Goal: Information Seeking & Learning: Learn about a topic

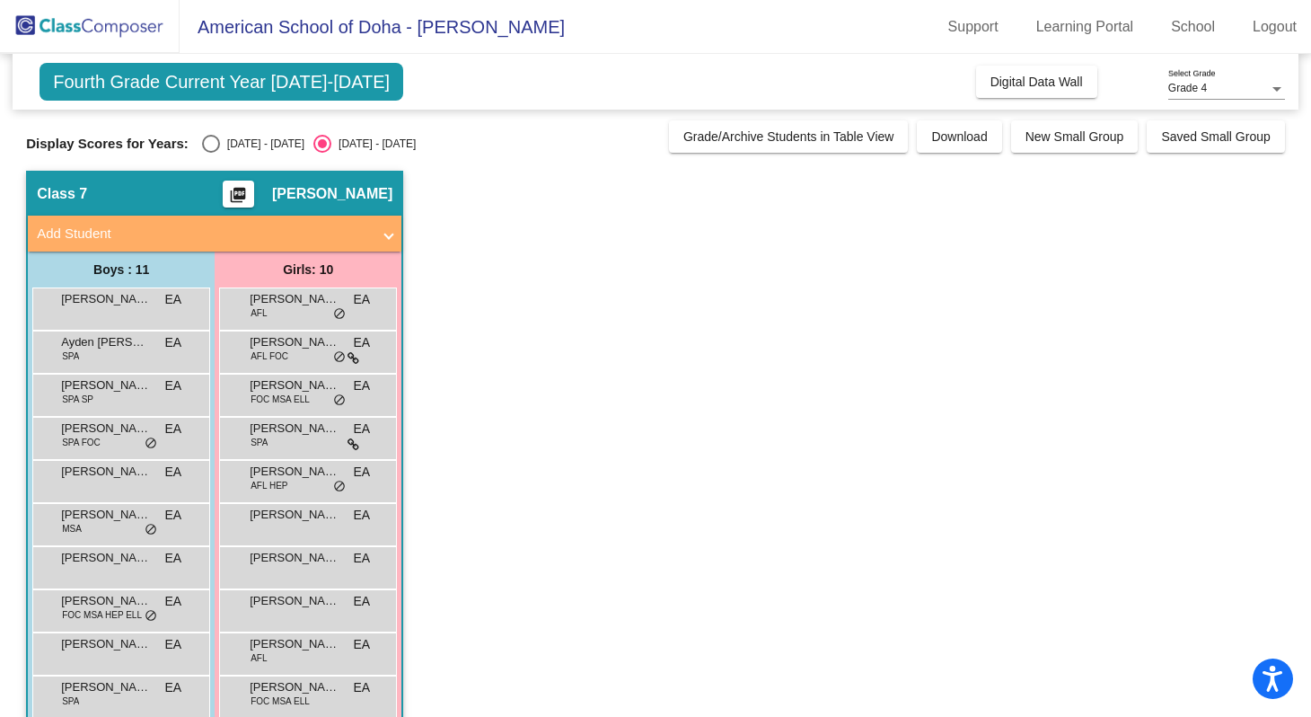
click at [227, 157] on div "Fourth Grade Current Year [DATE]-[DATE] Add, Move, or Retain Students Off On In…" at bounding box center [655, 422] width 1259 height 736
click at [227, 148] on div "[DATE] - [DATE]" at bounding box center [262, 144] width 84 height 16
click at [211, 153] on input "[DATE] - [DATE]" at bounding box center [210, 153] width 1 height 1
radio input "true"
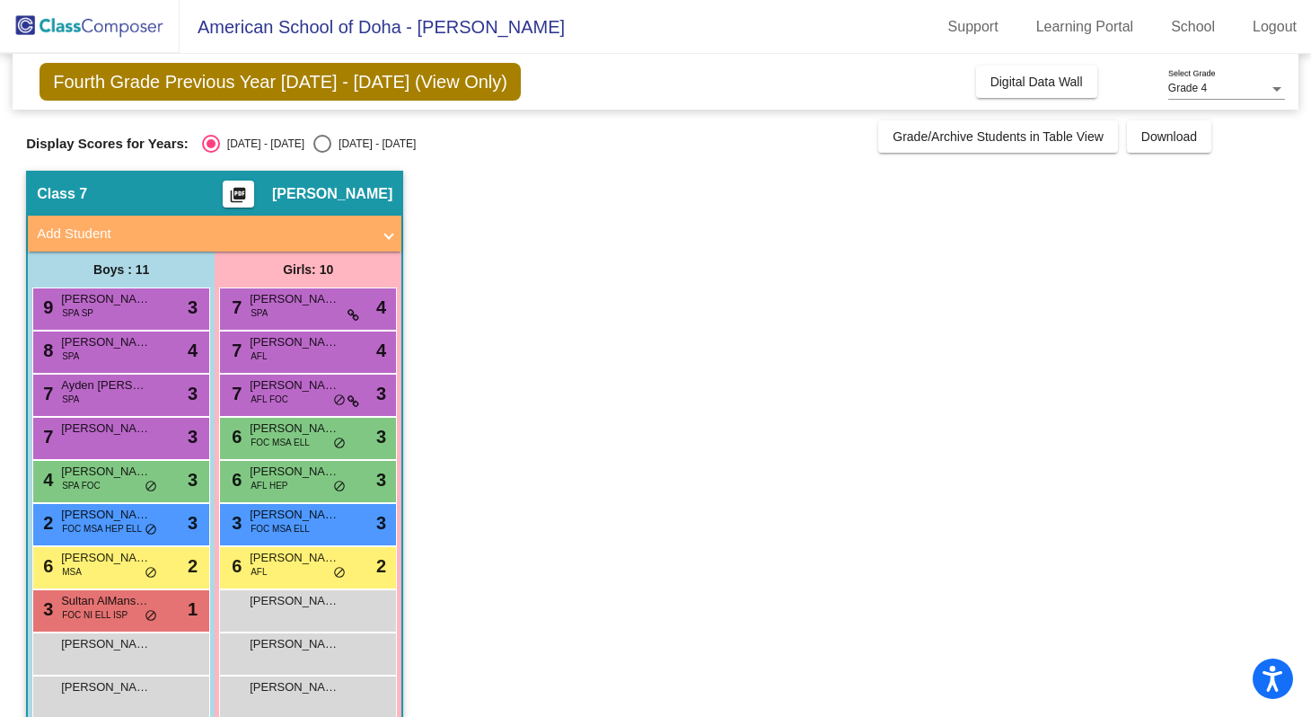
click at [342, 146] on div "[DATE] - [DATE]" at bounding box center [373, 144] width 84 height 16
click at [322, 153] on input "[DATE] - [DATE]" at bounding box center [321, 153] width 1 height 1
radio input "true"
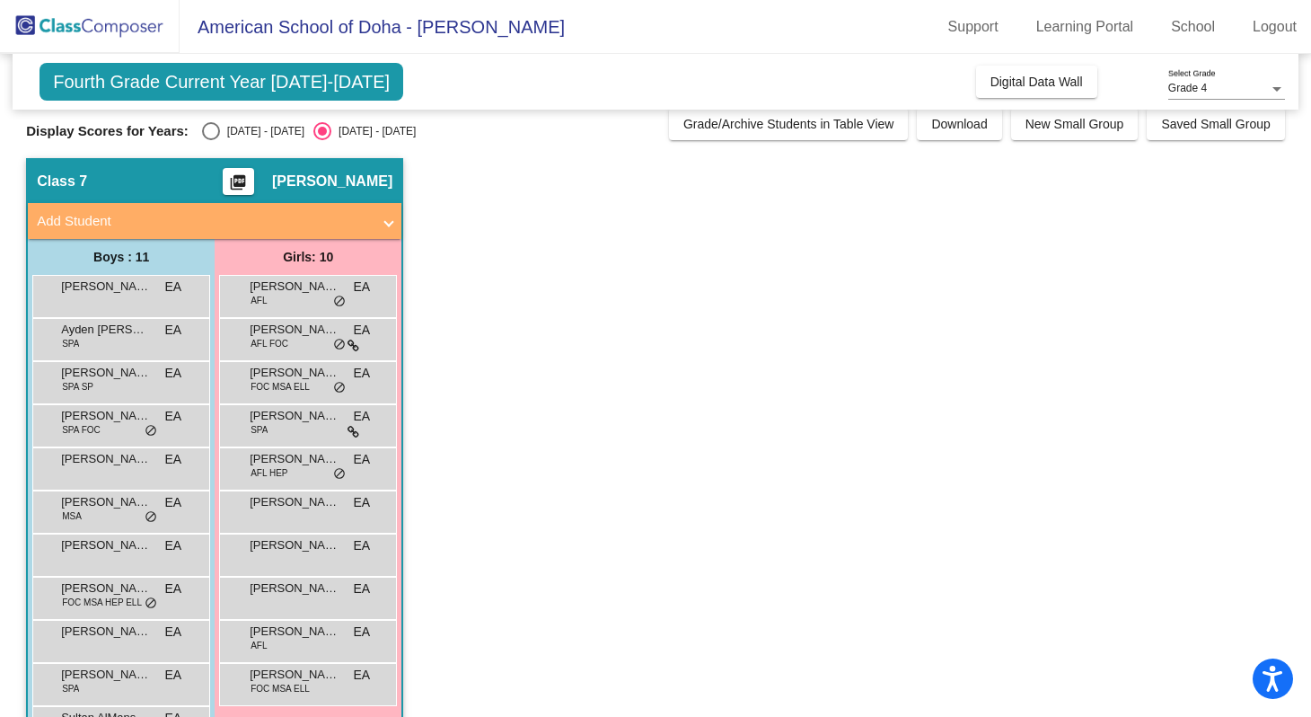
scroll to position [74, 0]
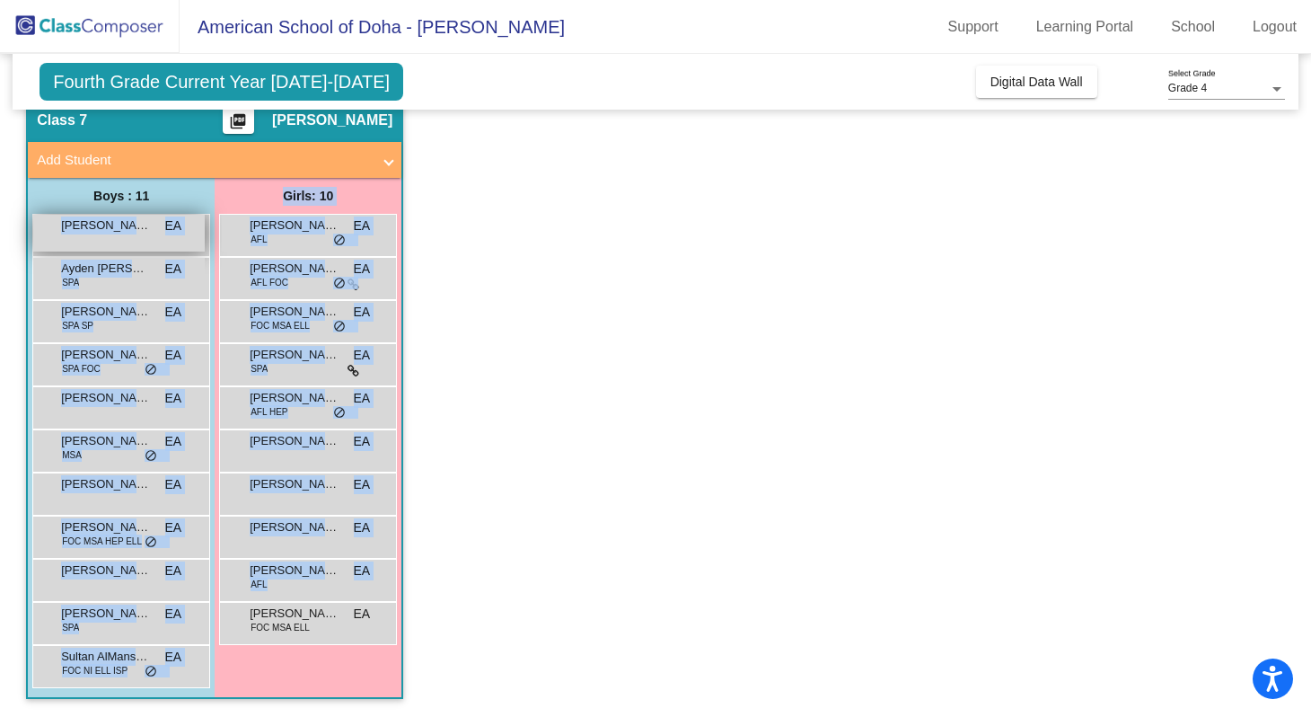
drag, startPoint x: 324, startPoint y: 655, endPoint x: 52, endPoint y: 236, distance: 499.8
click at [0, 0] on div "Boys : 11 Alihan Alissov EA lock do_not_disturb_alt [PERSON_NAME] [PERSON_NAME]…" at bounding box center [0, 0] width 0 height 0
copy div "[PERSON_NAME] EA lock do_not_disturb_alt [PERSON_NAME] [PERSON_NAME] SPA EA loc…"
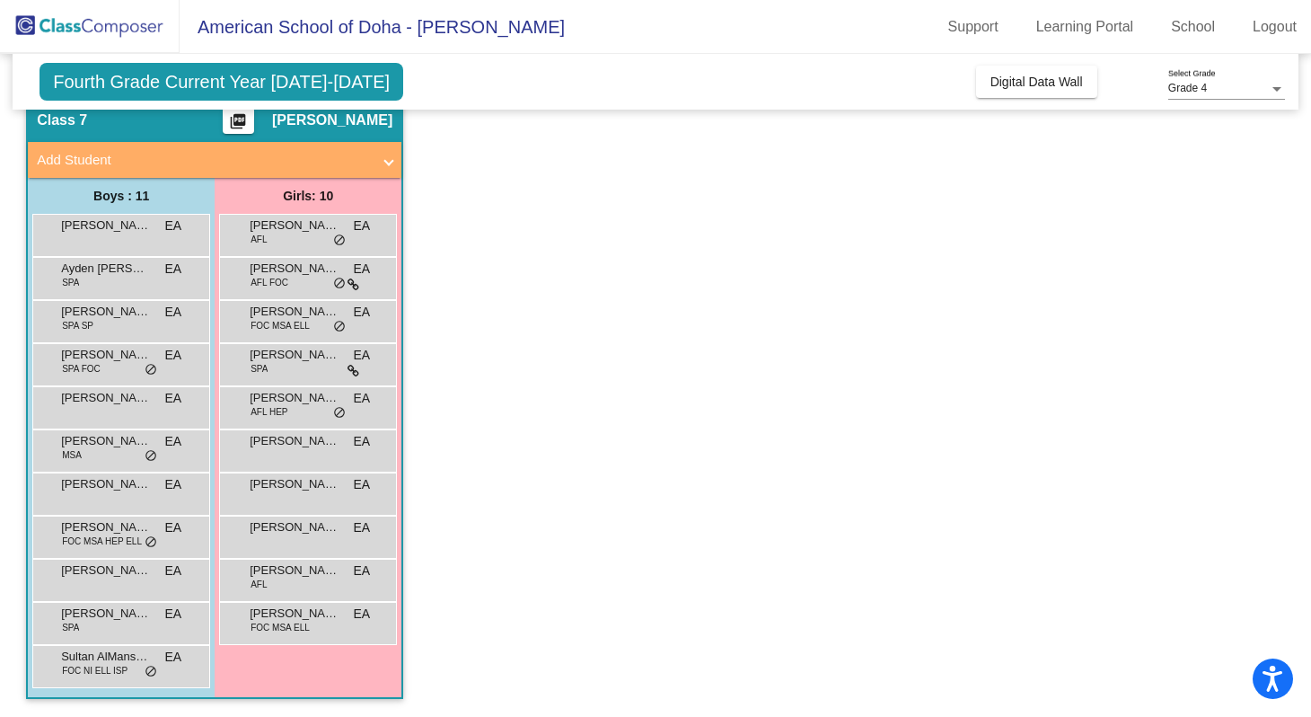
click at [529, 286] on app-classroom "Class 7 picture_as_pdf [PERSON_NAME] Add Student First Name Last Name Student I…" at bounding box center [655, 407] width 1259 height 620
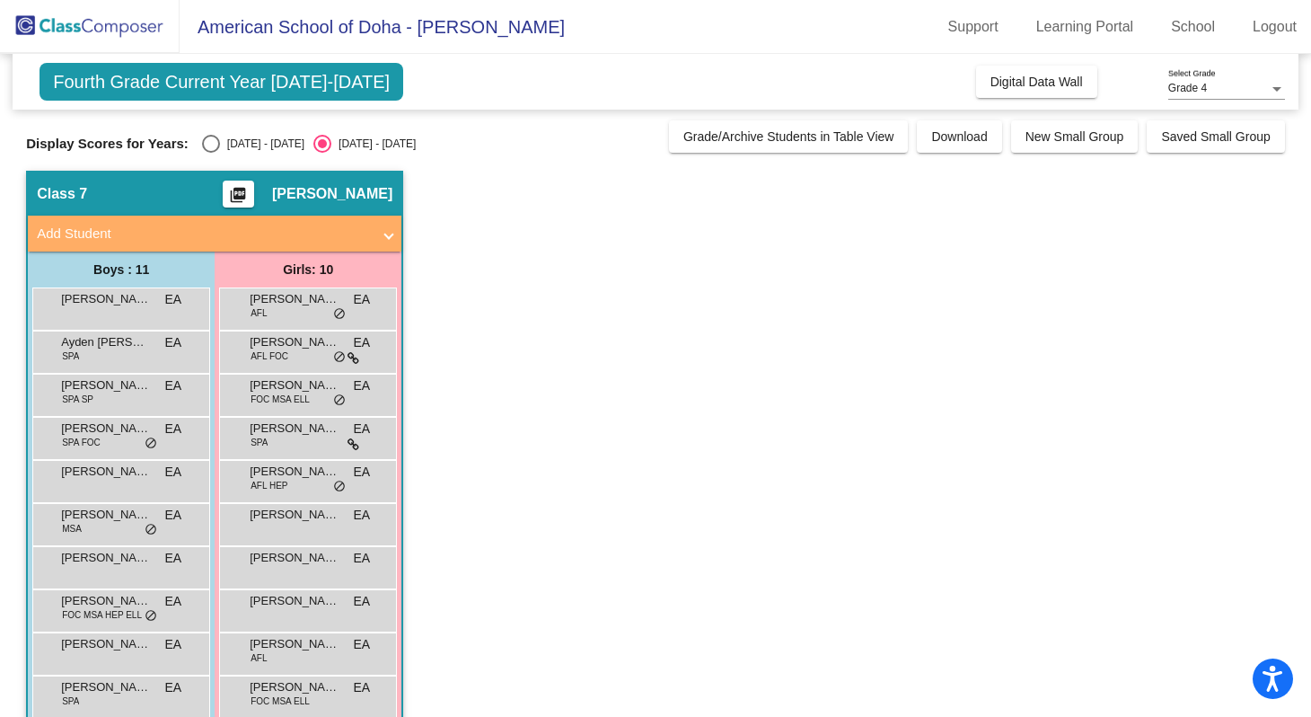
click at [216, 146] on div "Select an option" at bounding box center [211, 144] width 18 height 18
click at [211, 153] on input "[DATE] - [DATE]" at bounding box center [210, 153] width 1 height 1
radio input "true"
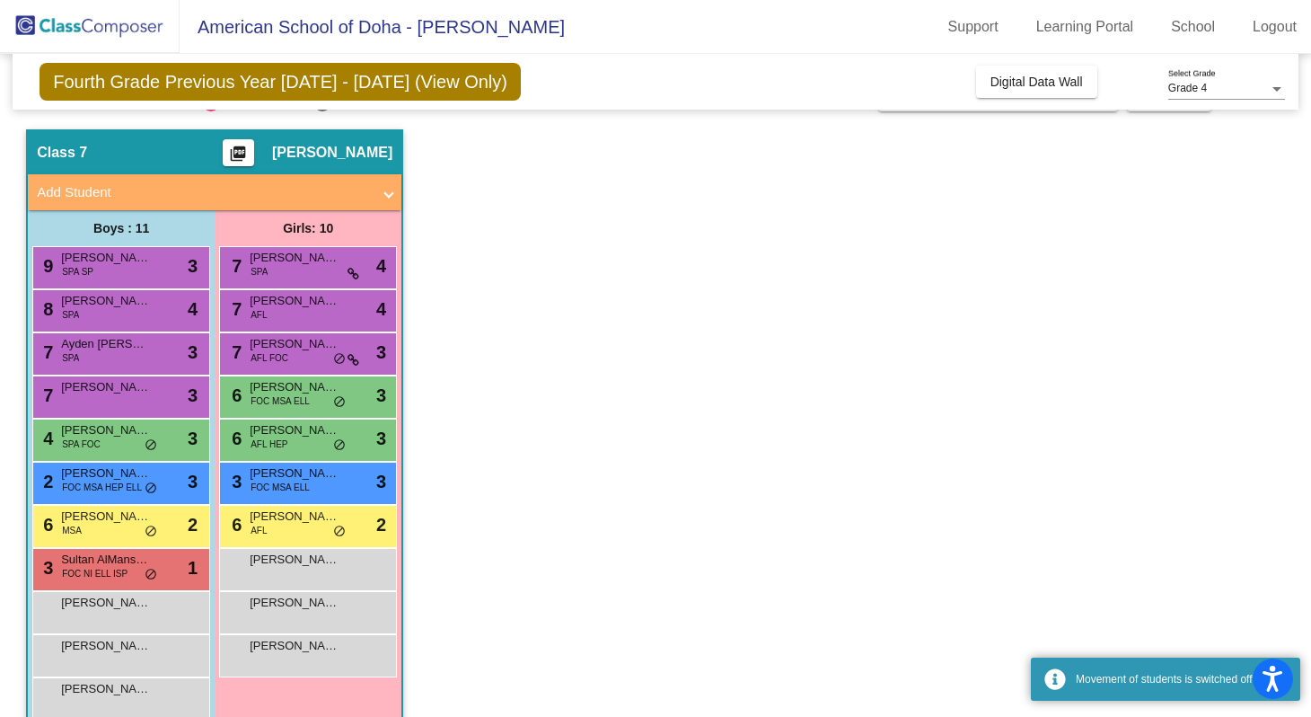
scroll to position [74, 0]
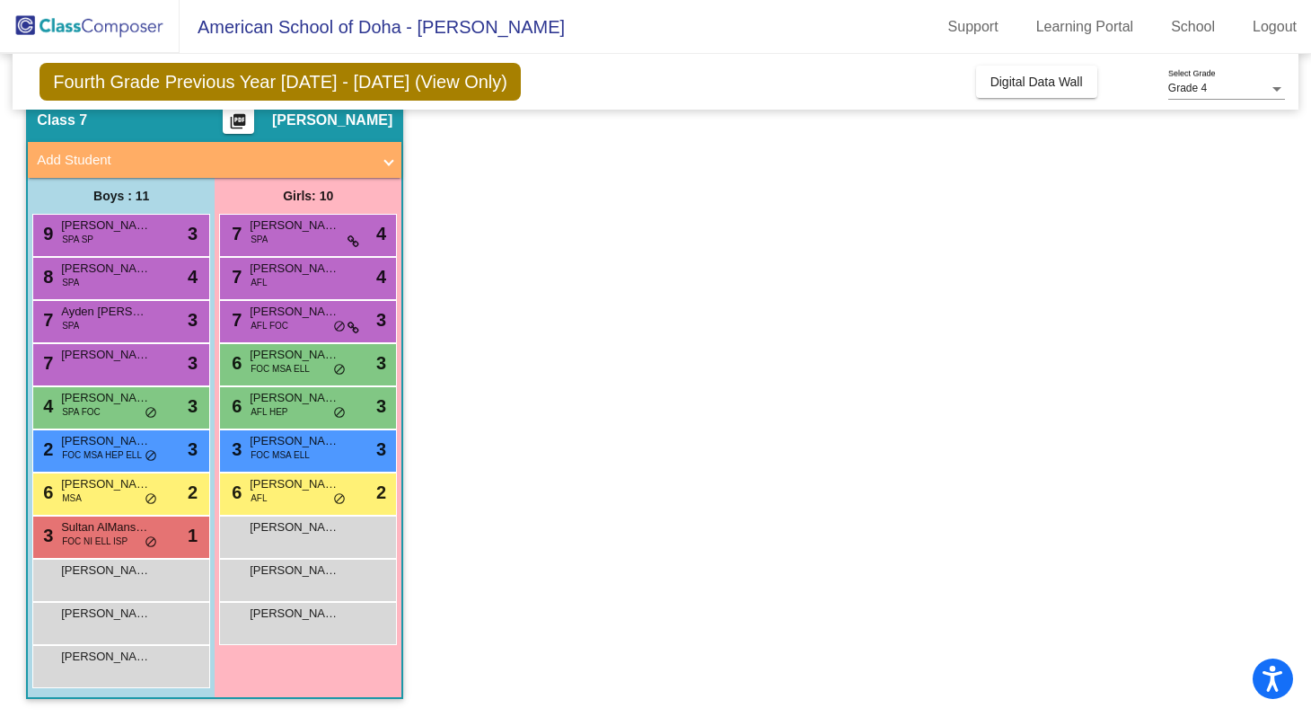
click at [389, 156] on span at bounding box center [388, 160] width 7 height 21
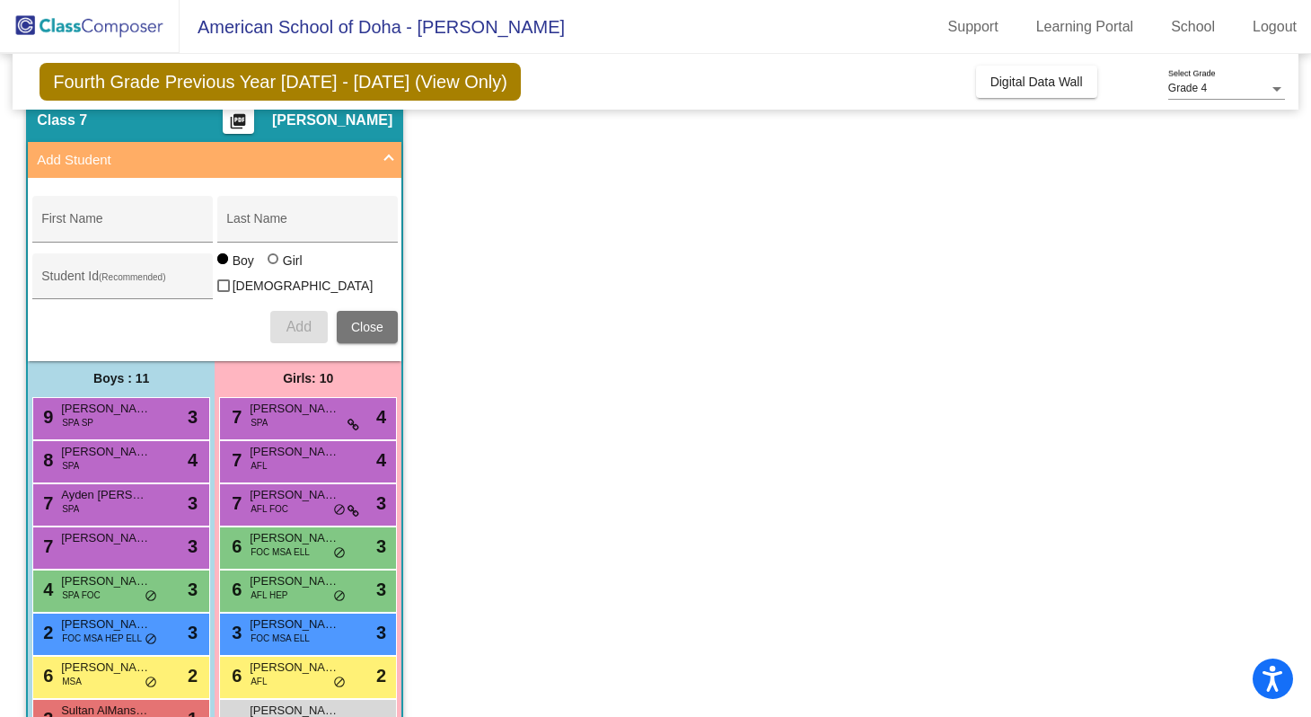
click at [389, 156] on span at bounding box center [388, 160] width 7 height 21
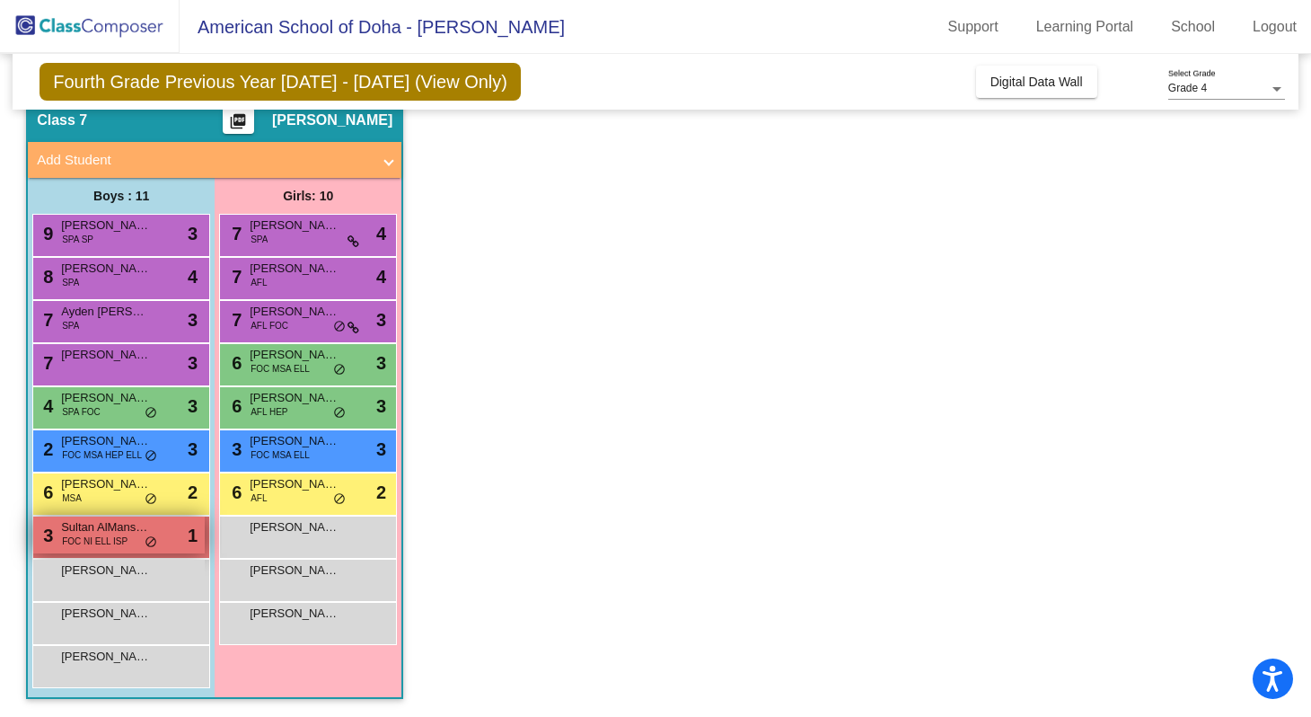
click at [200, 523] on div "3 Sultan AlMansouri FOC NI ELL ISP lock do_not_disturb_alt 1" at bounding box center [118, 534] width 171 height 37
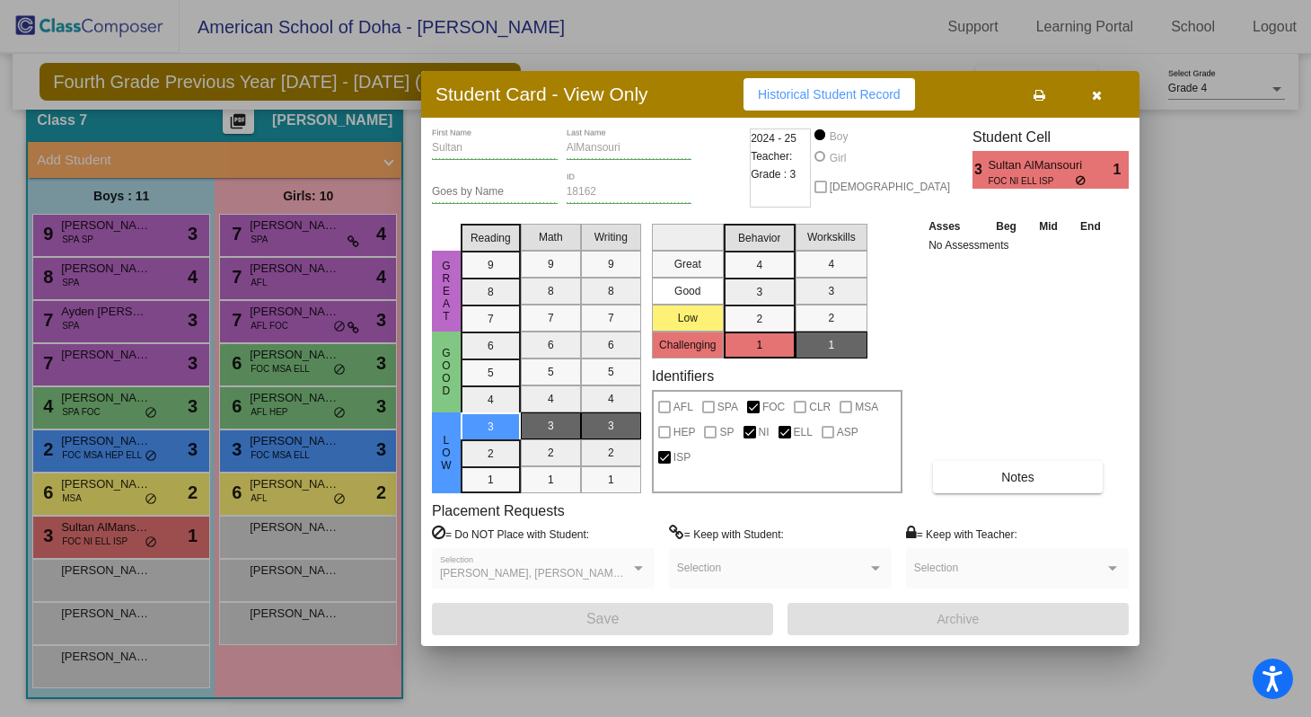
click at [1098, 89] on icon "button" at bounding box center [1097, 95] width 10 height 13
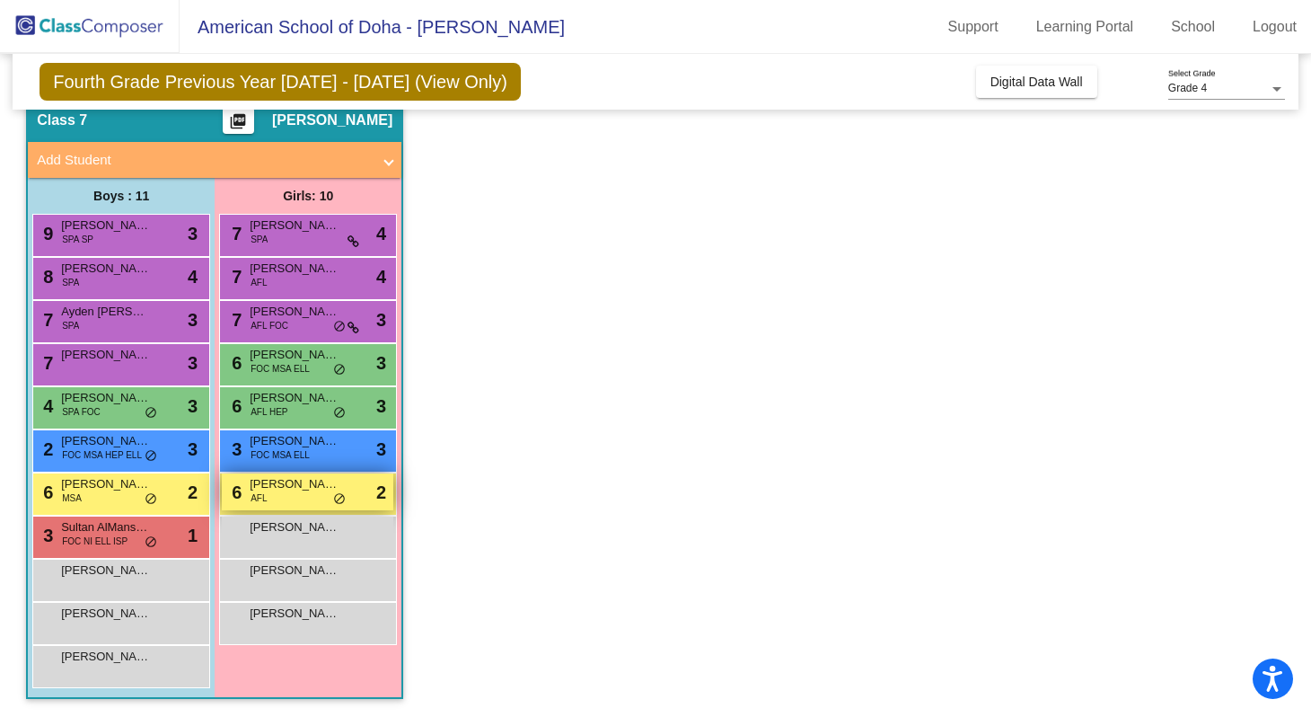
click at [312, 493] on div "6 [PERSON_NAME]-Sulaiti AFL lock do_not_disturb_alt 2" at bounding box center [307, 491] width 171 height 37
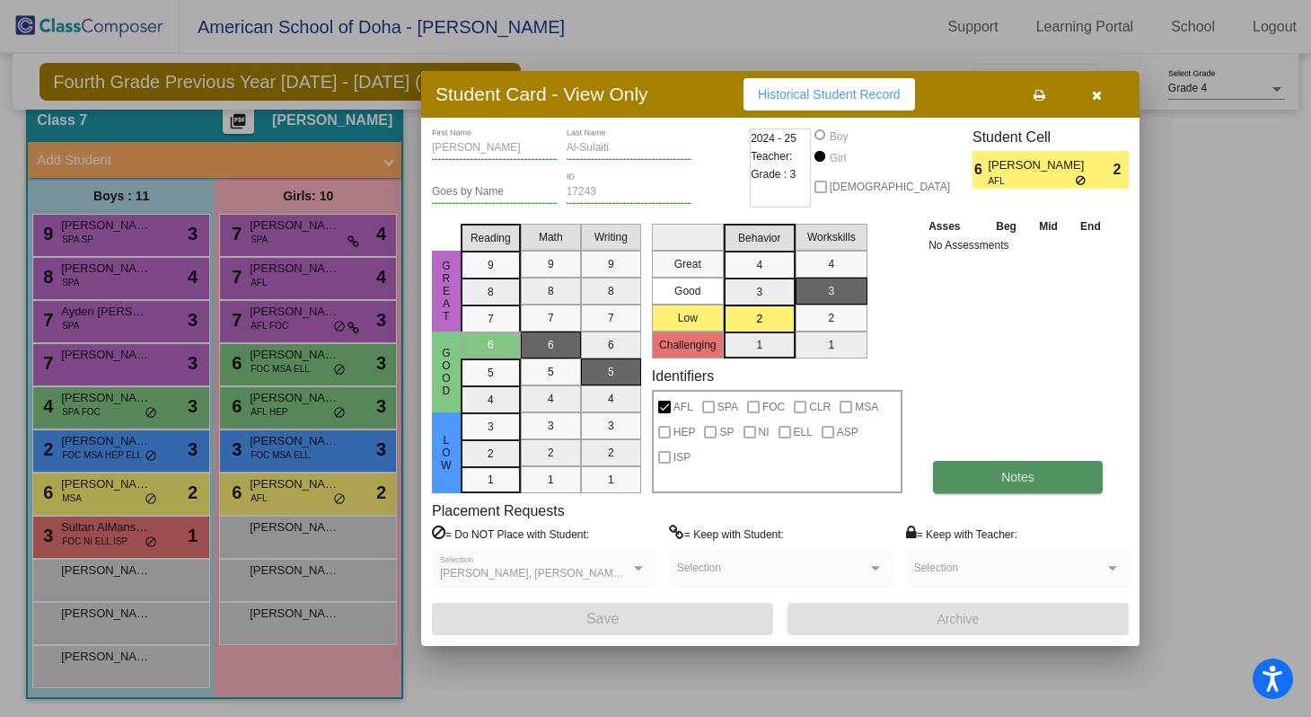
click at [964, 477] on button "Notes" at bounding box center [1018, 477] width 170 height 32
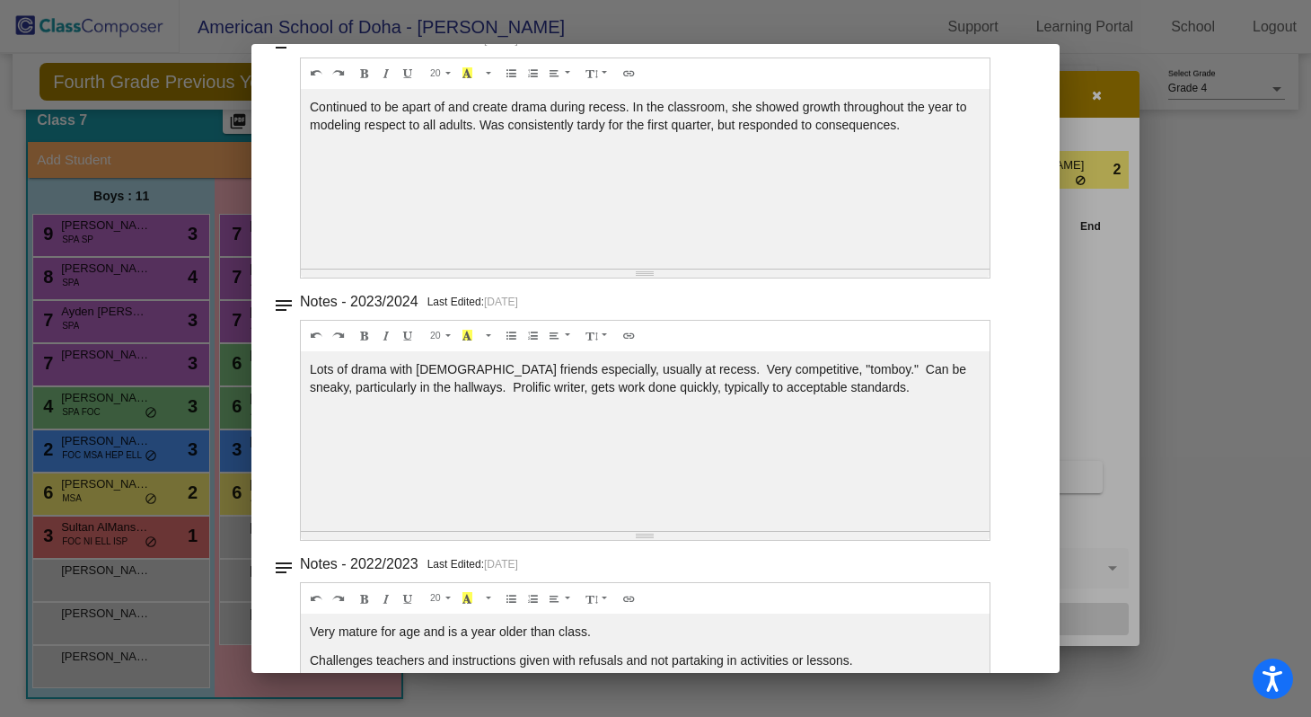
scroll to position [0, 0]
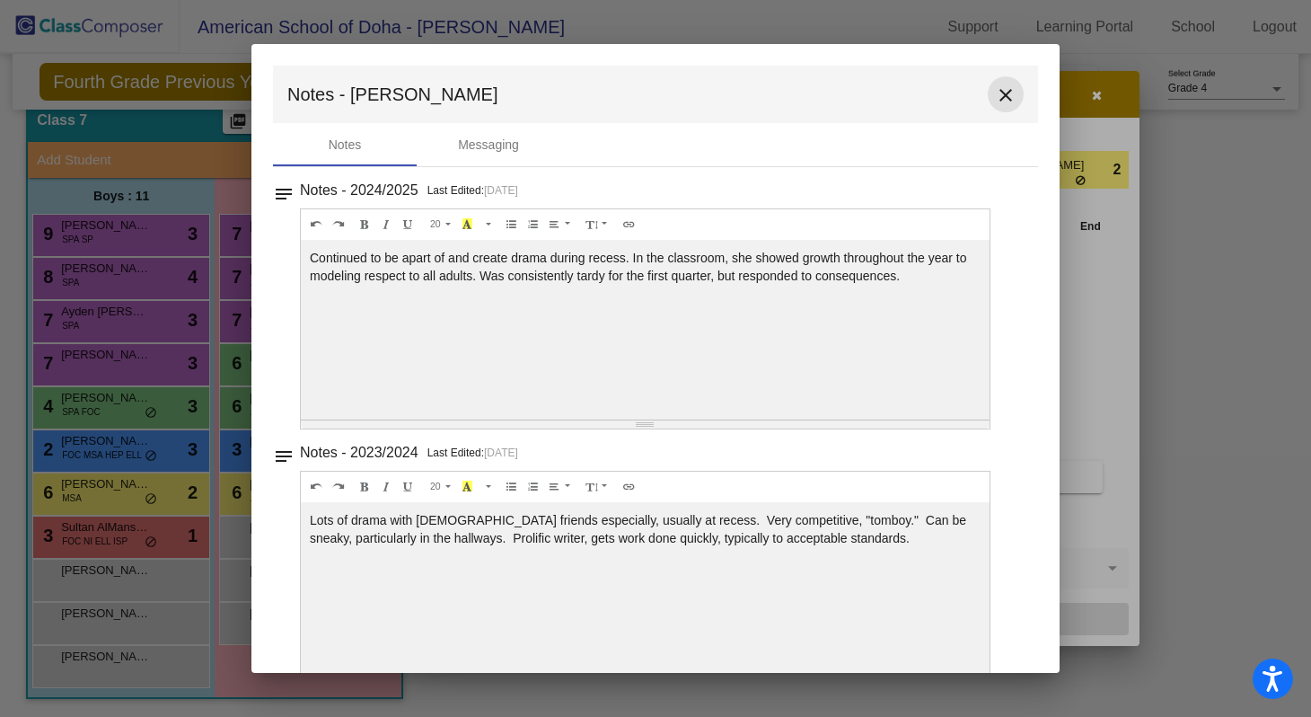
click at [998, 96] on mat-icon "close" at bounding box center [1006, 95] width 22 height 22
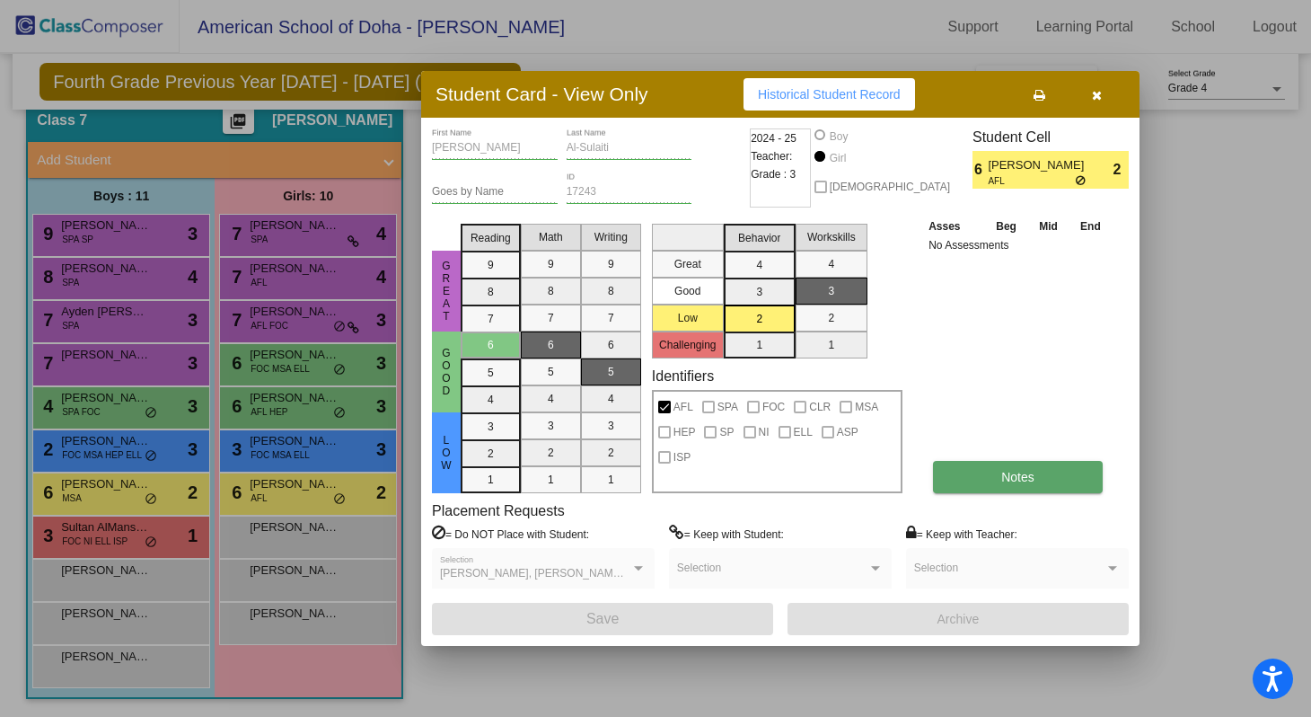
click at [1001, 488] on button "Notes" at bounding box center [1018, 477] width 170 height 32
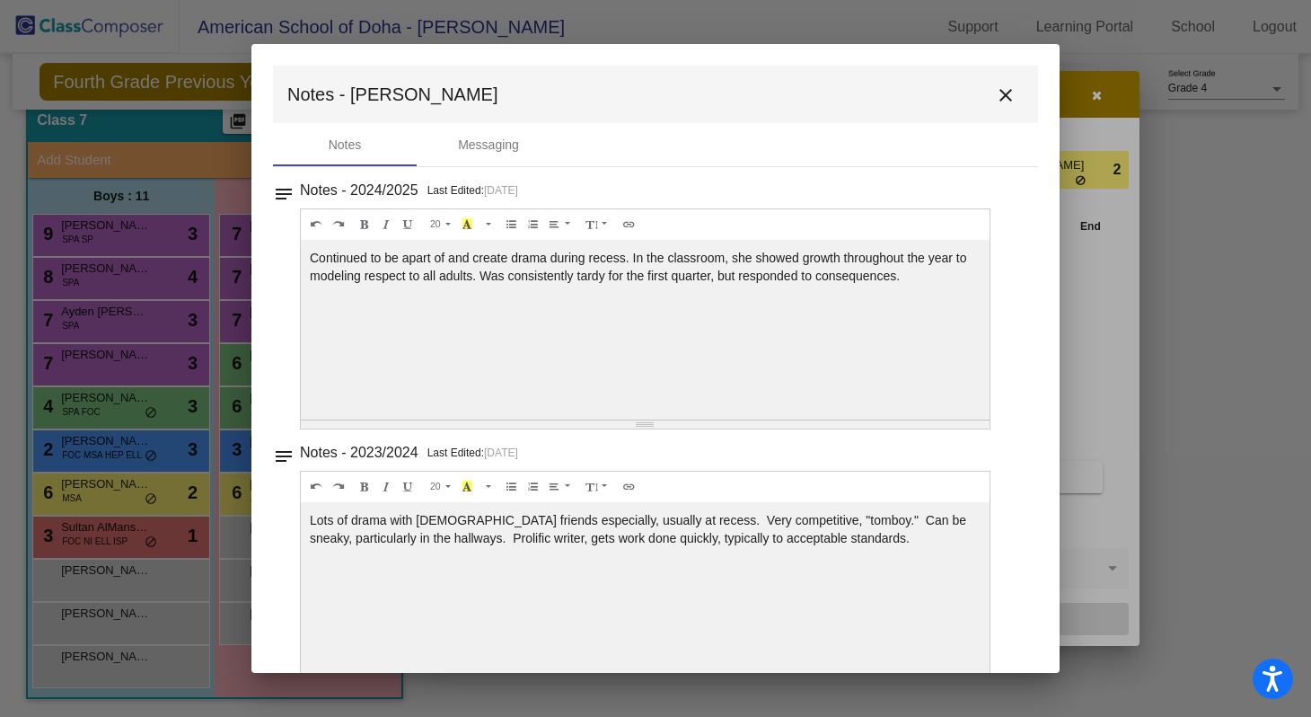
click at [995, 97] on mat-icon "close" at bounding box center [1006, 95] width 22 height 22
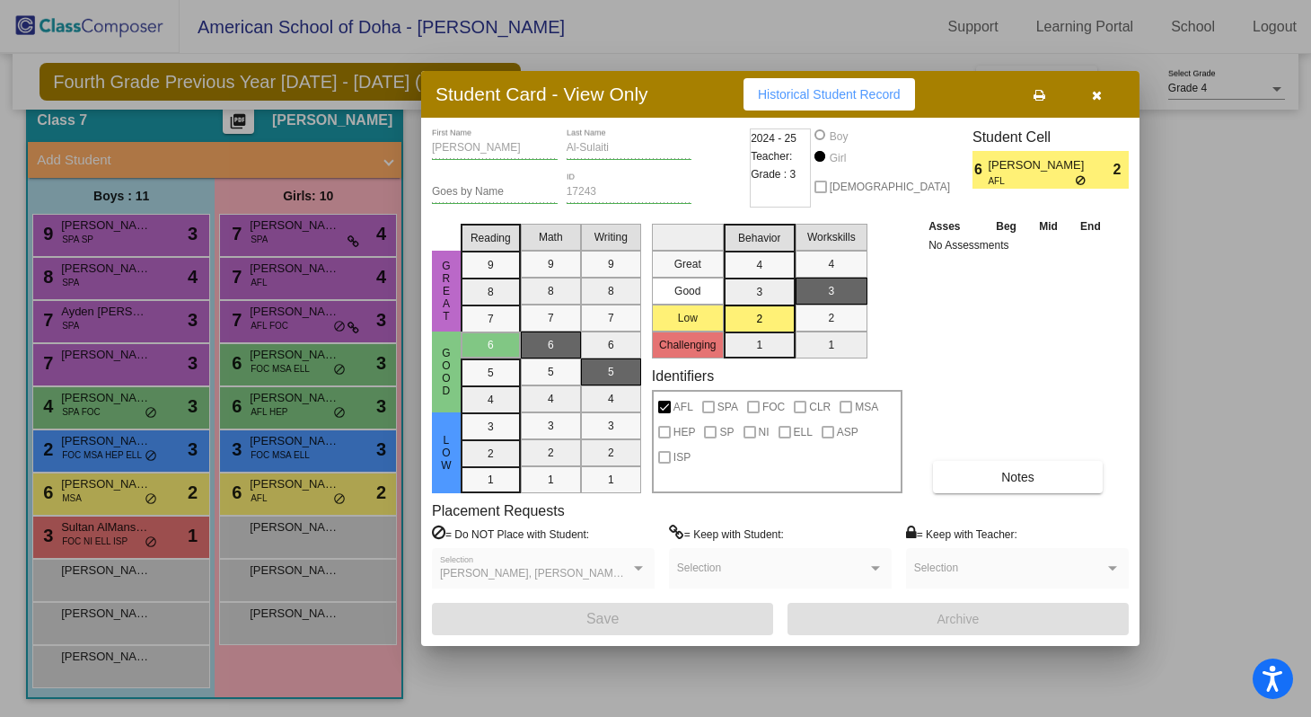
click at [1097, 100] on icon "button" at bounding box center [1097, 95] width 10 height 13
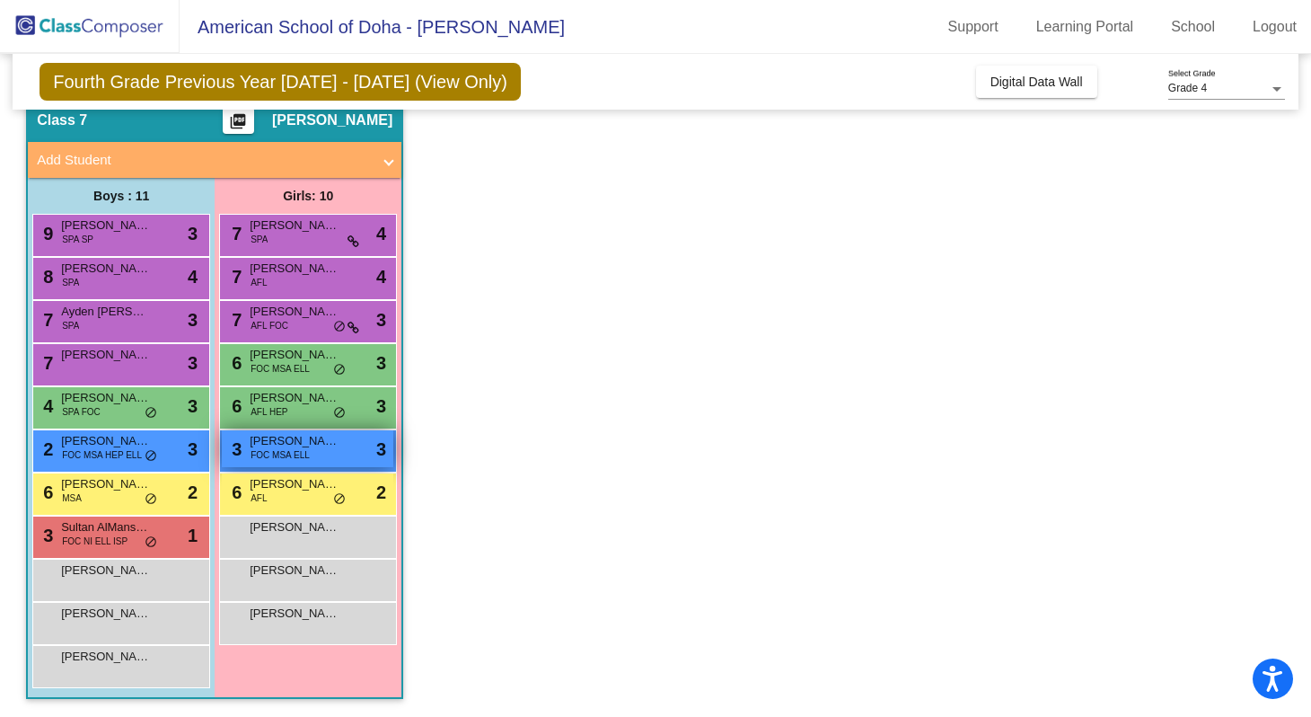
click at [320, 459] on div "3 [PERSON_NAME] FOC MSA ELL lock do_not_disturb_alt 3" at bounding box center [307, 448] width 171 height 37
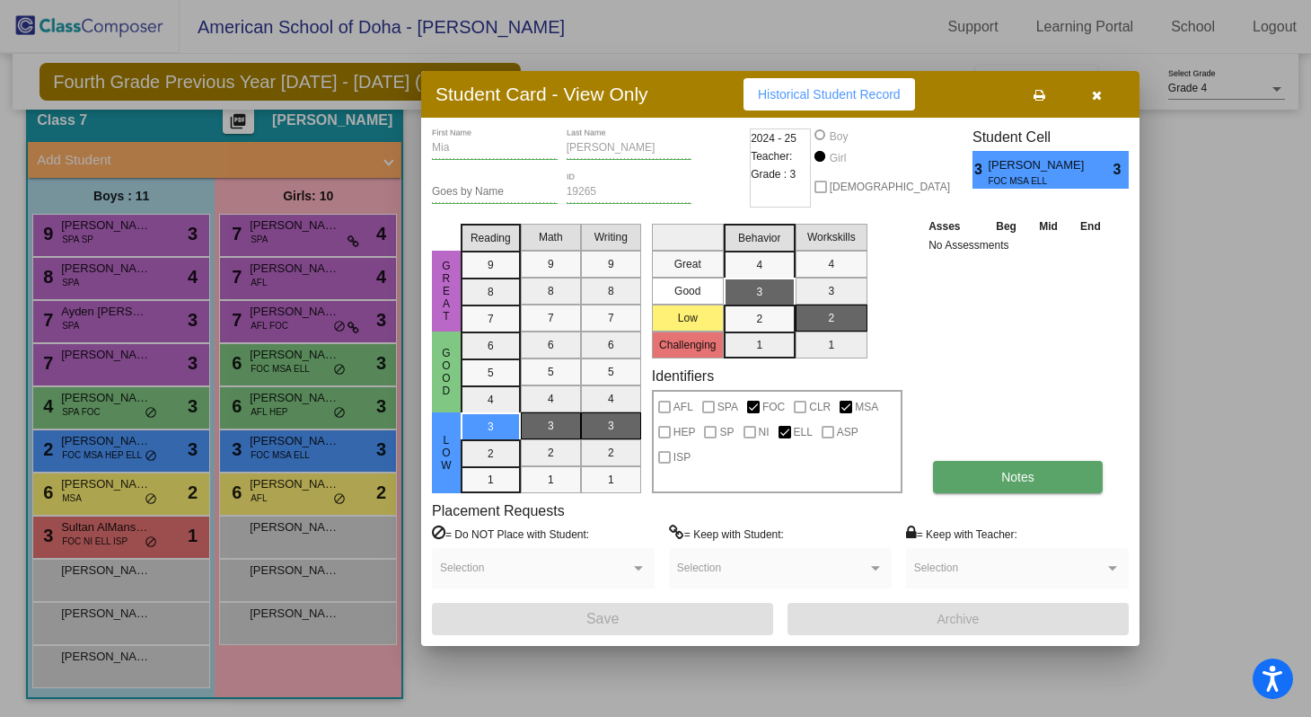
click at [975, 461] on button "Notes" at bounding box center [1018, 477] width 170 height 32
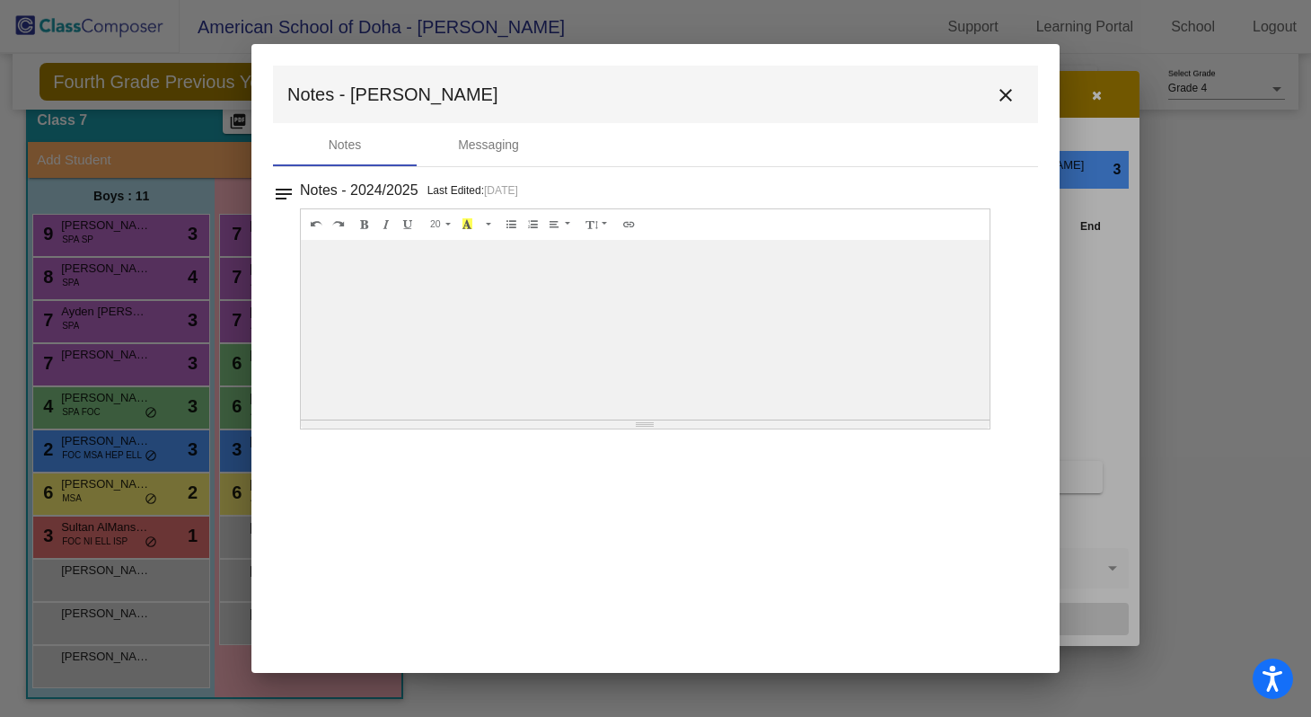
click at [1018, 93] on button "close" at bounding box center [1006, 94] width 36 height 36
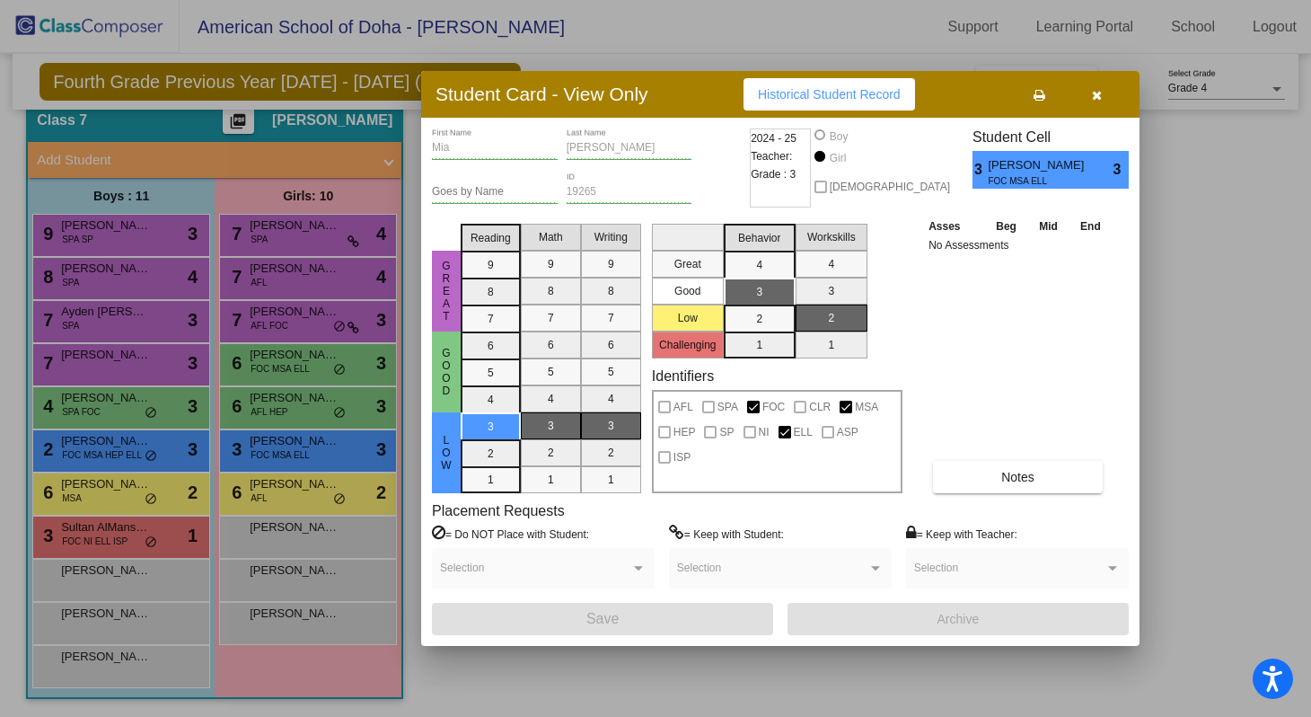
click at [1104, 99] on button "button" at bounding box center [1096, 94] width 57 height 32
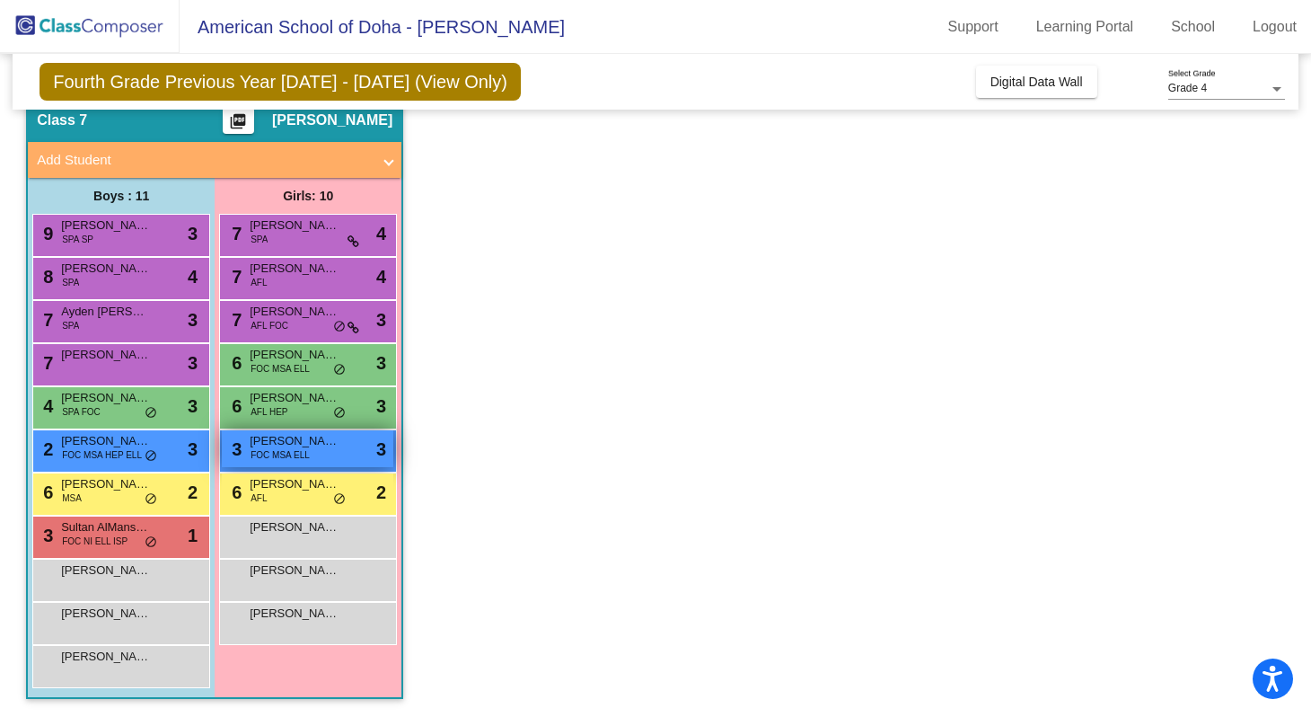
click at [296, 453] on span "FOC MSA ELL" at bounding box center [280, 454] width 59 height 13
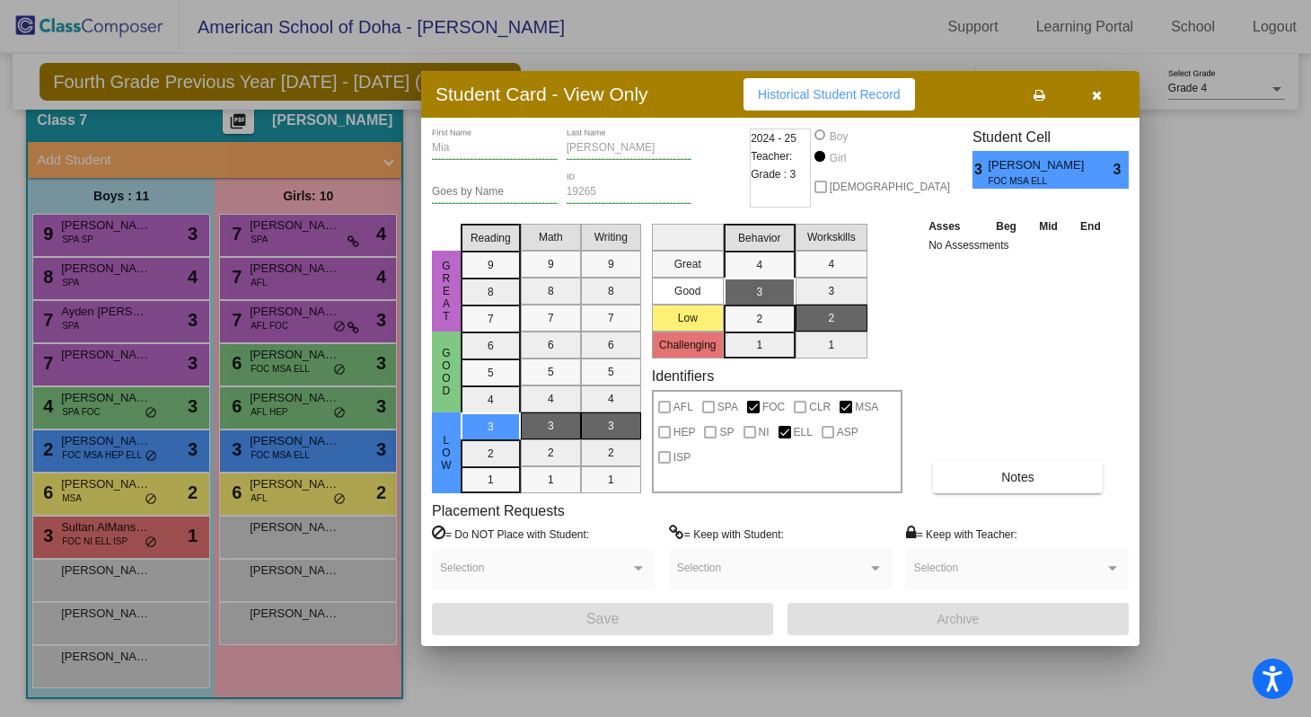
click at [1105, 109] on button "button" at bounding box center [1096, 94] width 57 height 32
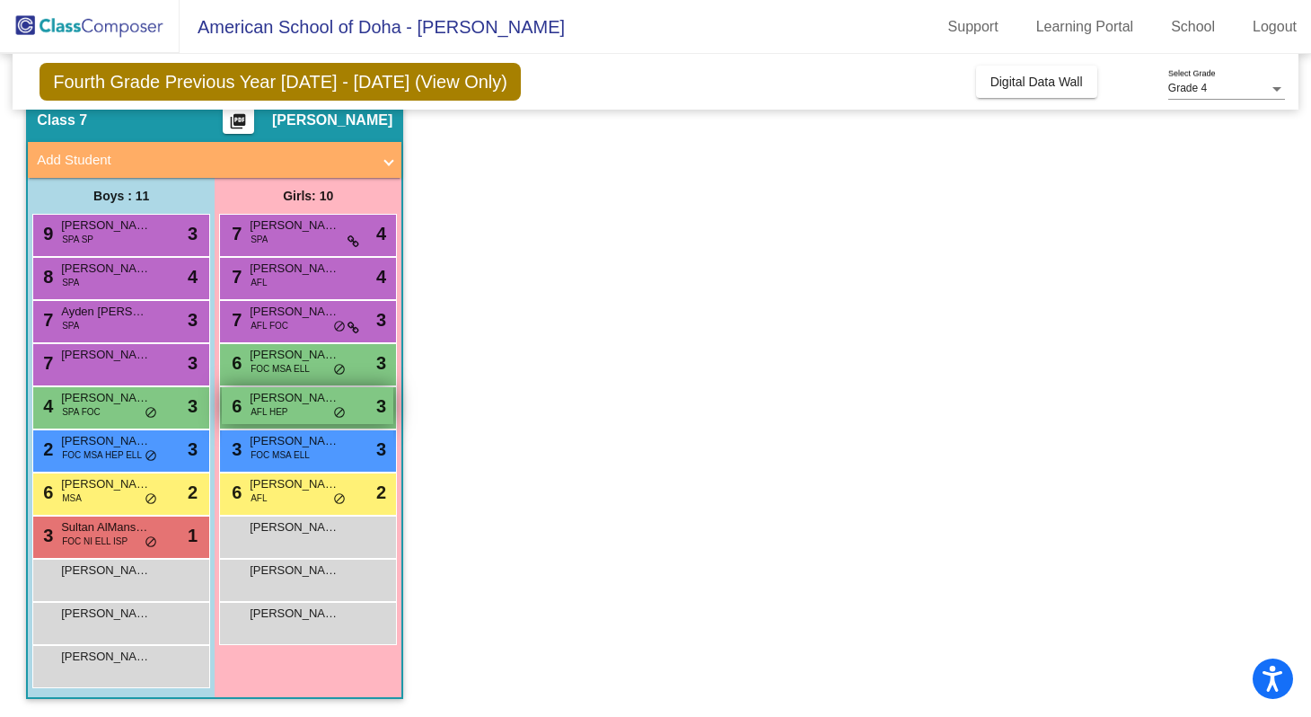
click at [317, 407] on div "6 [PERSON_NAME] AFL [MEDICAL_DATA] do_not_disturb_alt 3" at bounding box center [307, 405] width 171 height 37
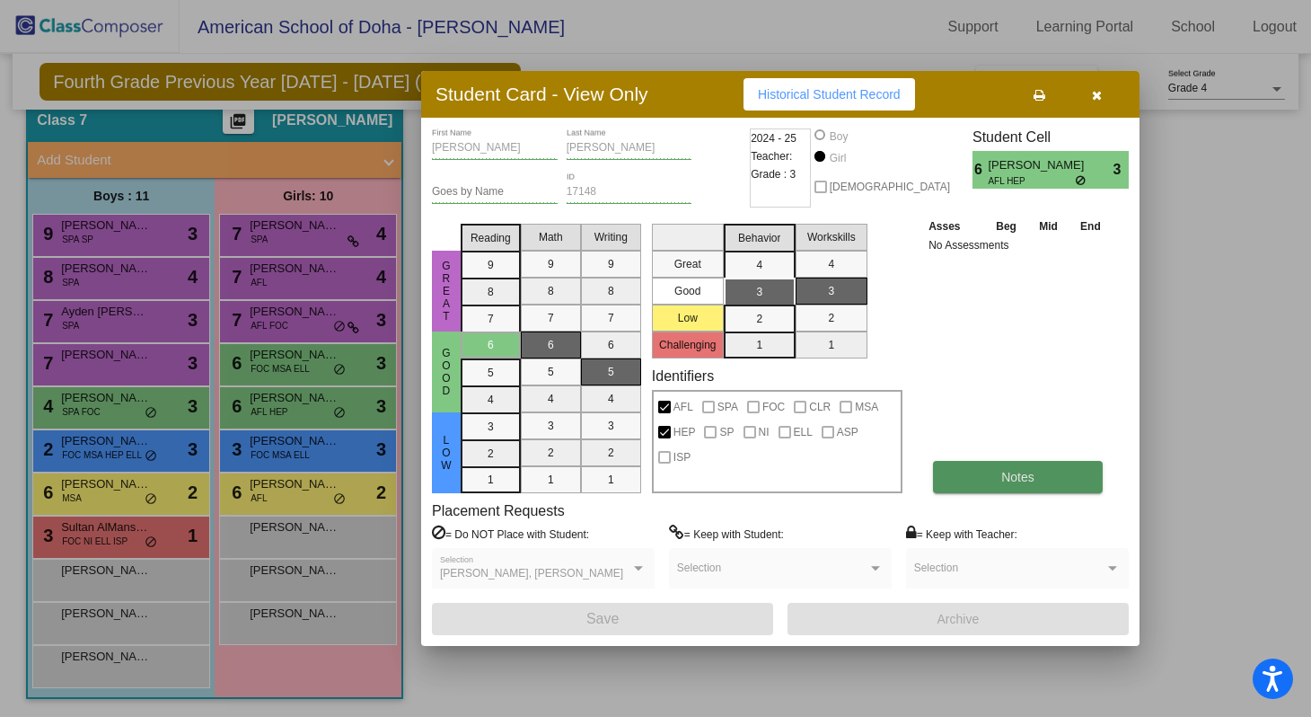
click at [971, 465] on button "Notes" at bounding box center [1018, 477] width 170 height 32
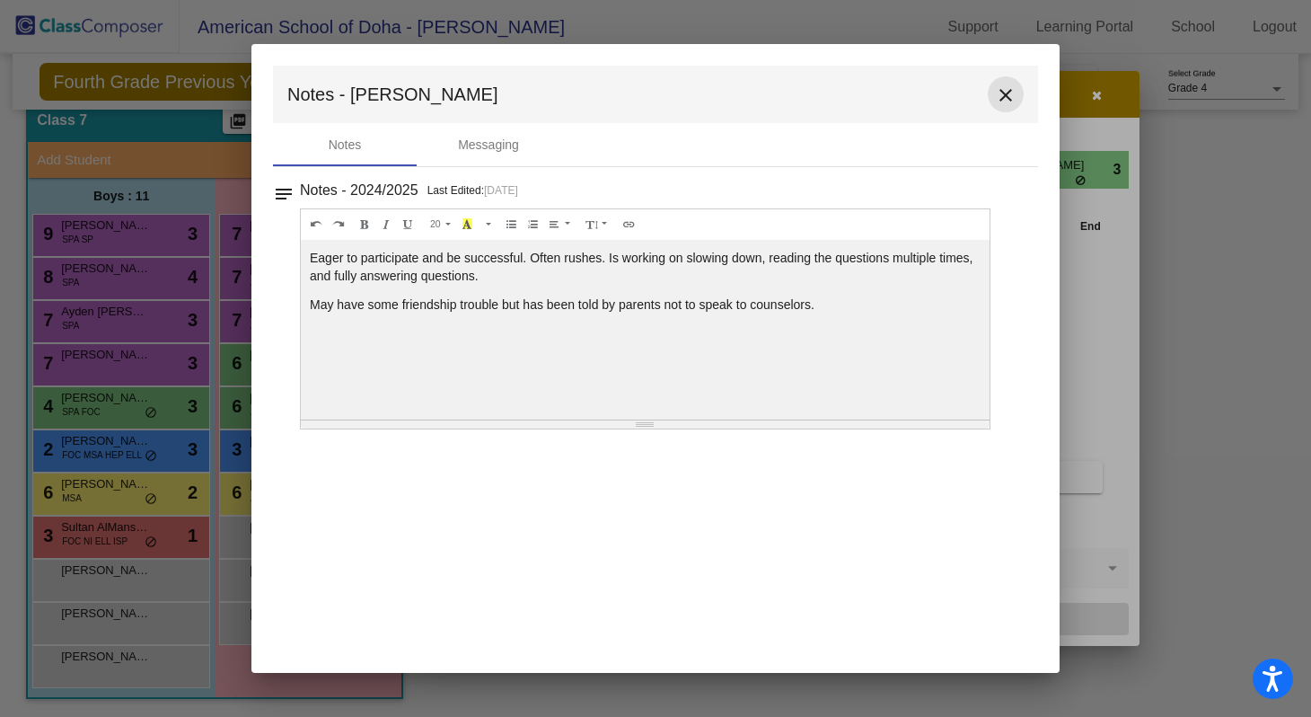
click at [1001, 101] on mat-icon "close" at bounding box center [1006, 95] width 22 height 22
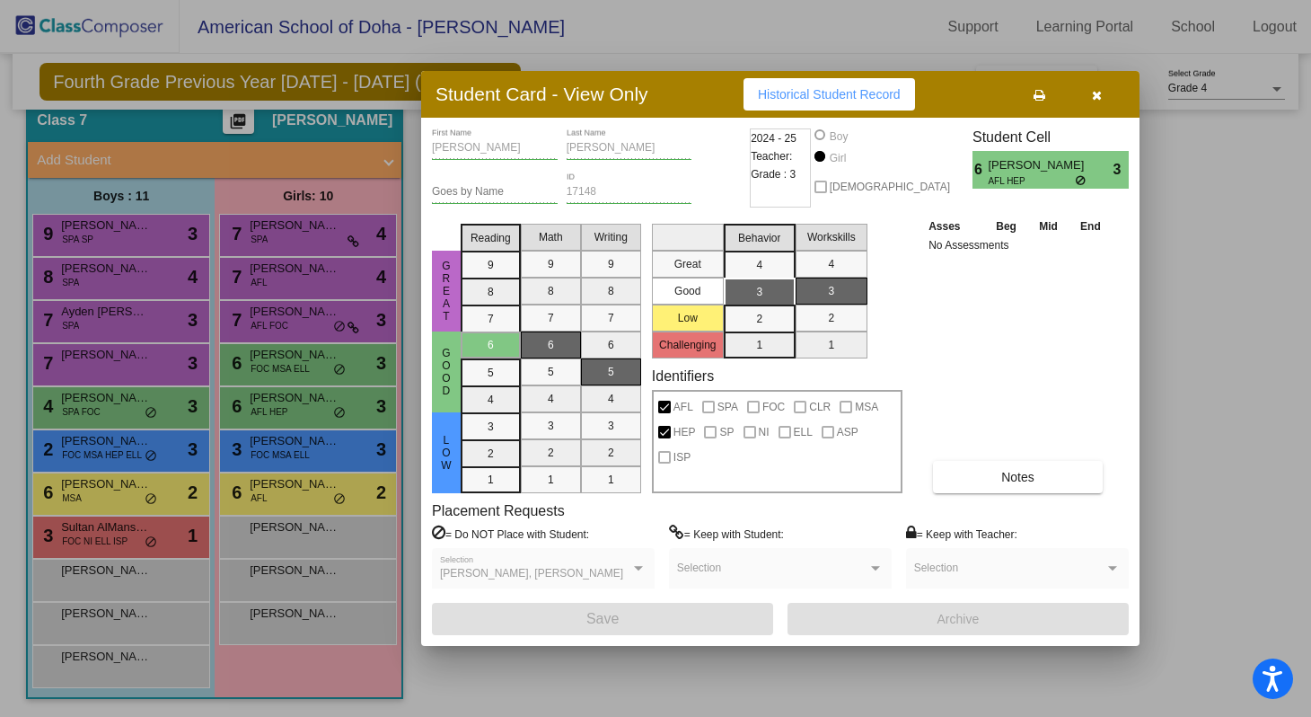
click at [1105, 101] on button "button" at bounding box center [1096, 94] width 57 height 32
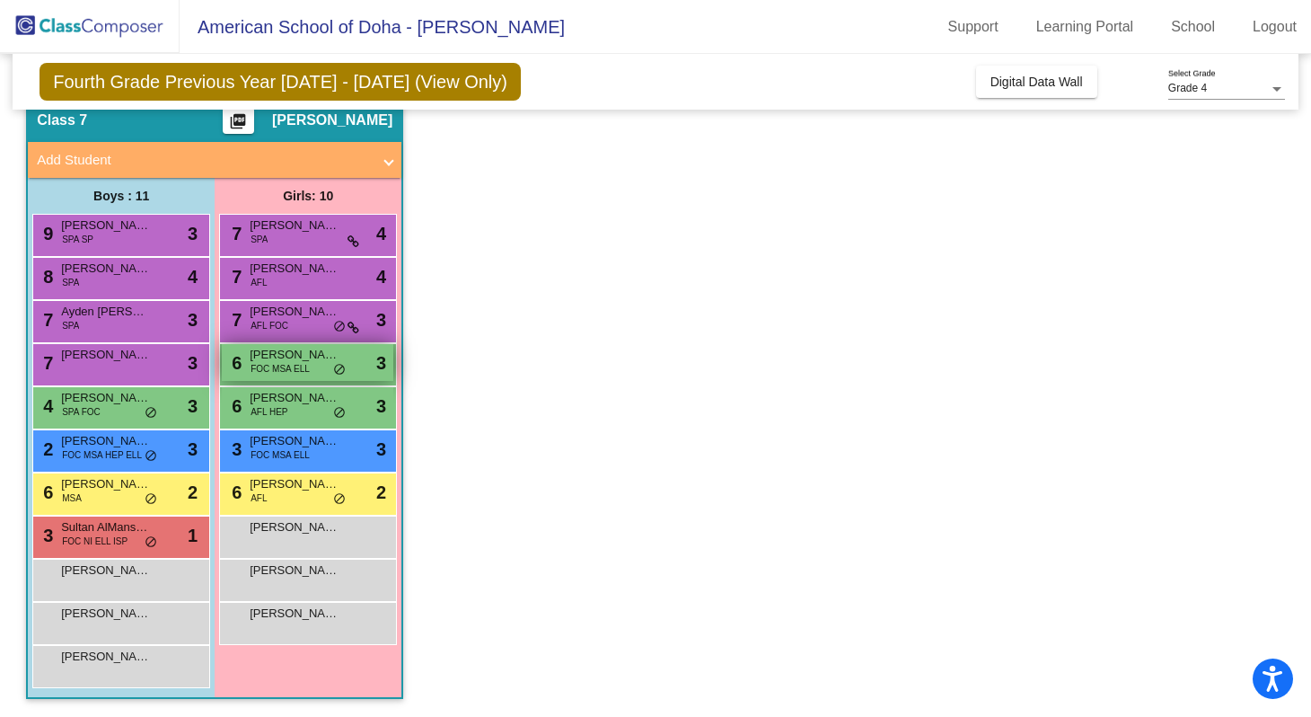
click at [304, 357] on span "[PERSON_NAME]" at bounding box center [295, 355] width 90 height 18
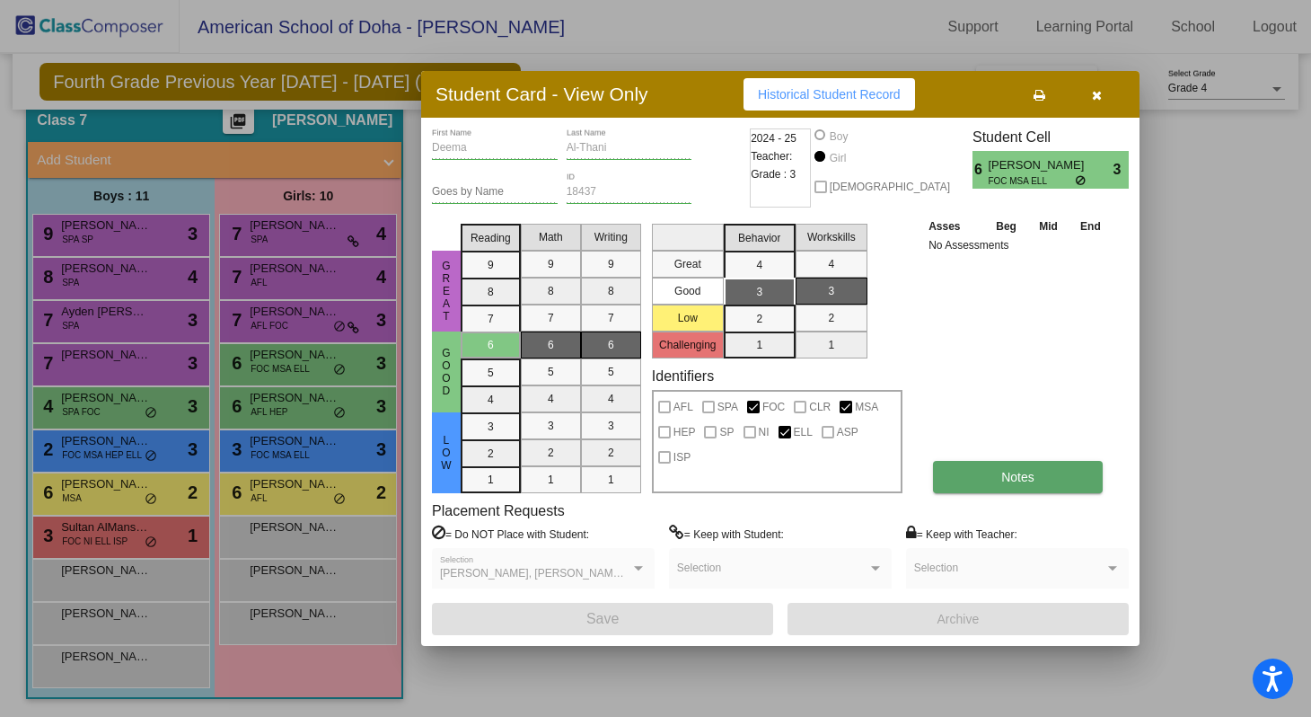
click at [1006, 484] on button "Notes" at bounding box center [1018, 477] width 170 height 32
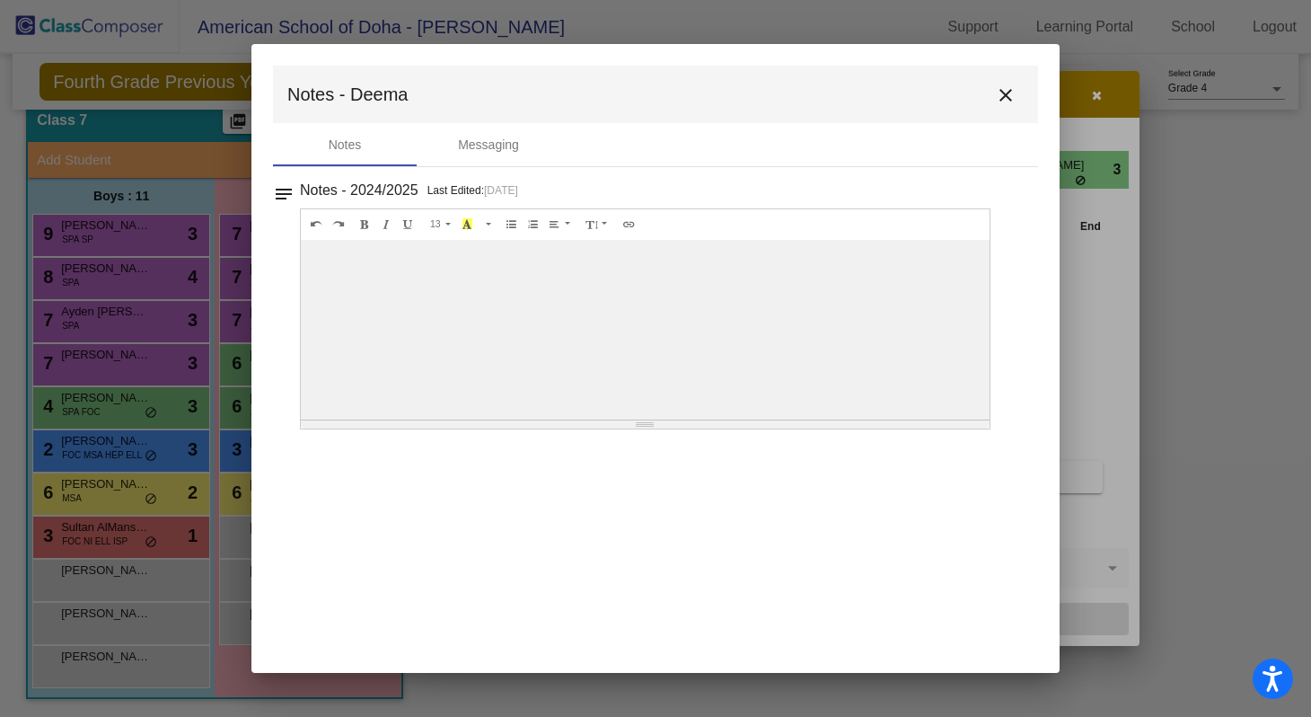
click at [1006, 100] on mat-icon "close" at bounding box center [1006, 95] width 22 height 22
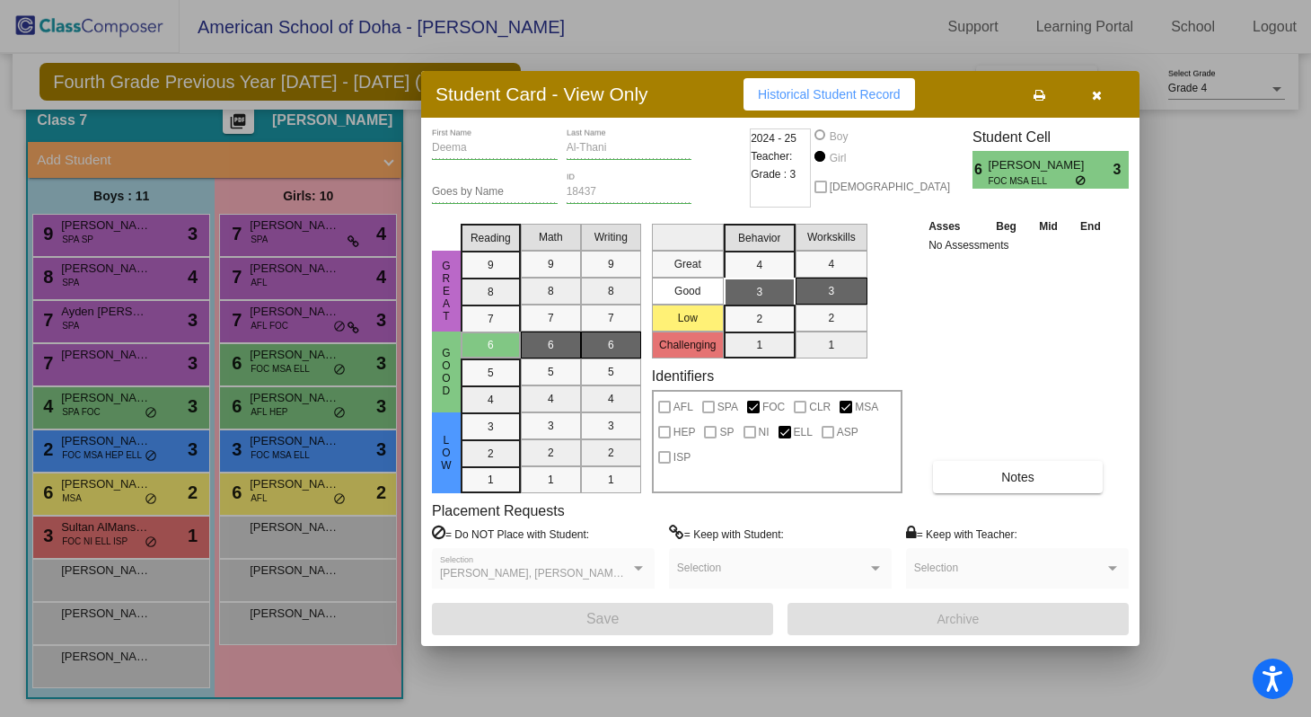
click at [1099, 99] on icon "button" at bounding box center [1097, 95] width 10 height 13
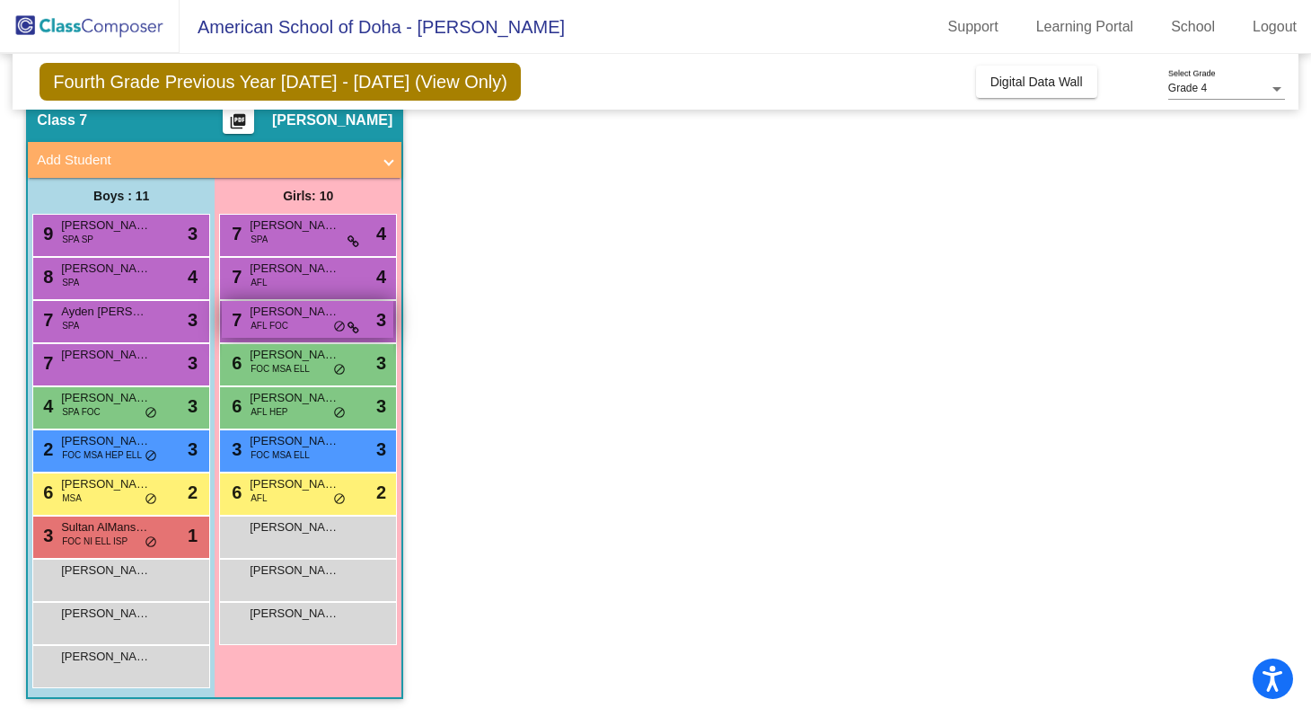
click at [308, 312] on span "[PERSON_NAME]" at bounding box center [295, 312] width 90 height 18
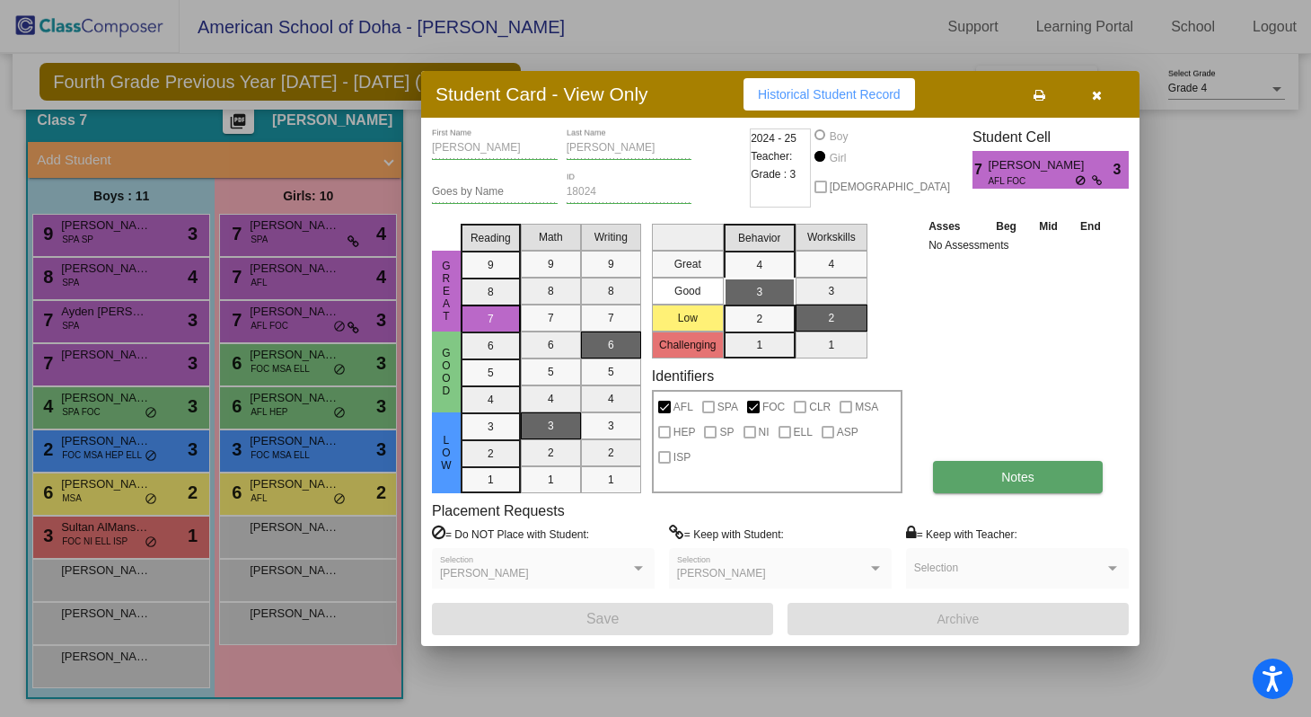
click at [1025, 466] on button "Notes" at bounding box center [1018, 477] width 170 height 32
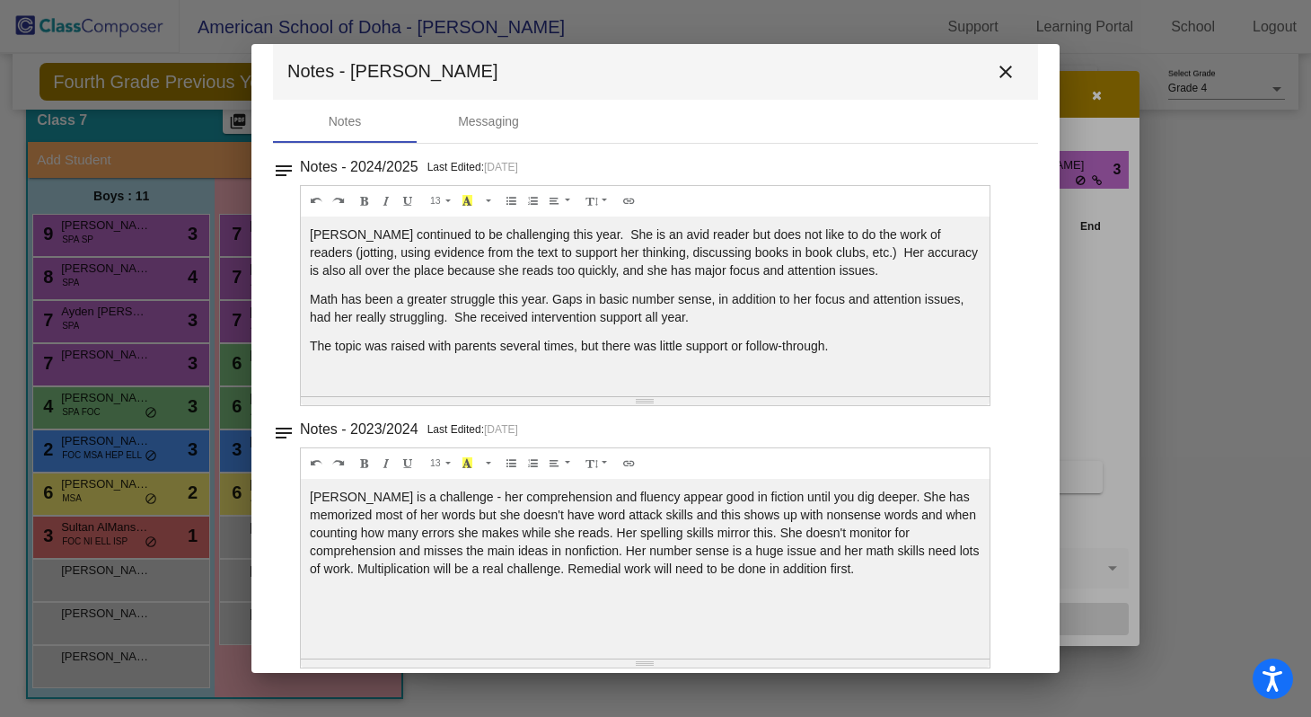
scroll to position [12, 0]
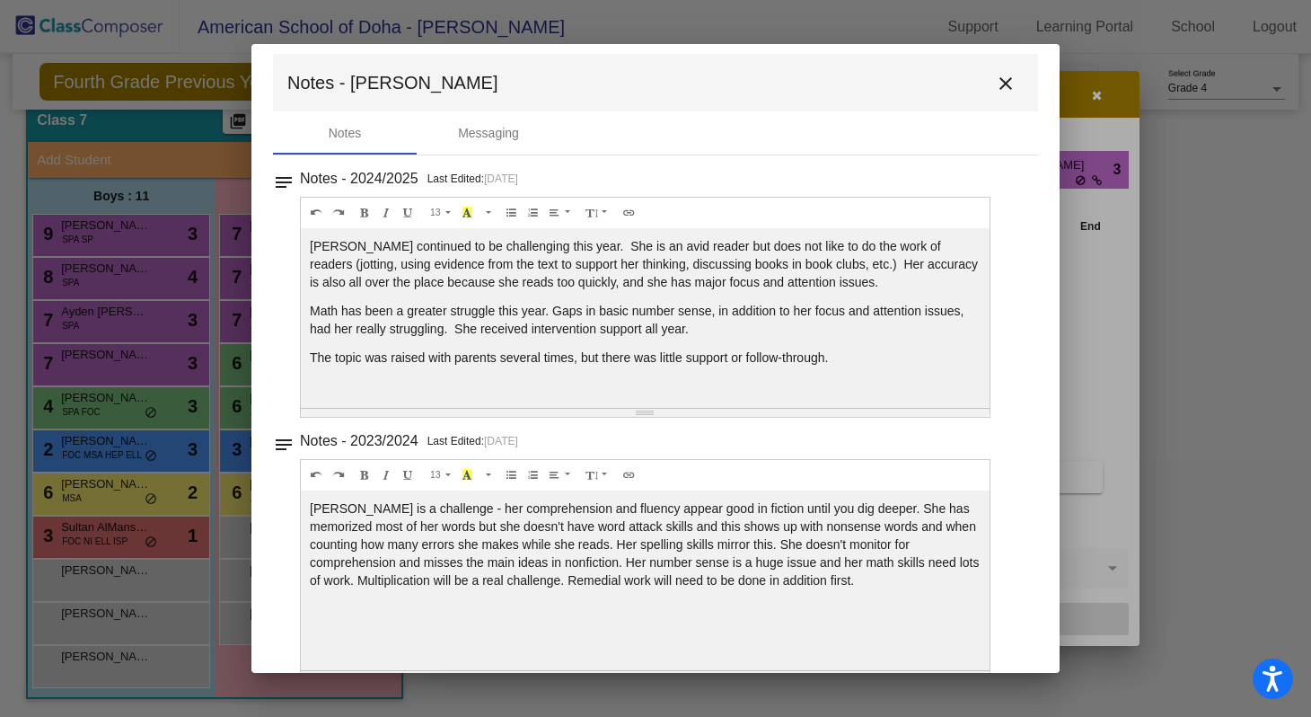
click at [1016, 81] on mat-toolbar "Notes - [PERSON_NAME]" at bounding box center [655, 82] width 765 height 57
click at [1005, 81] on mat-icon "close" at bounding box center [1006, 84] width 22 height 22
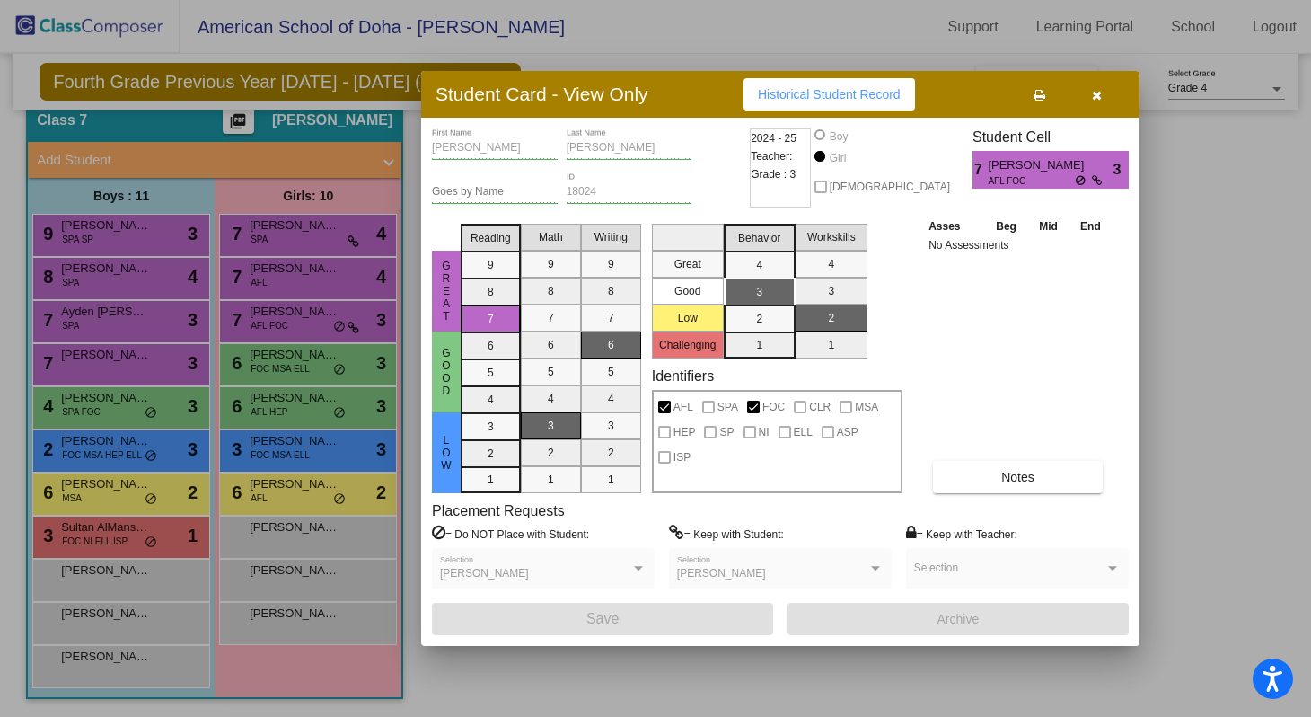
click at [1102, 101] on button "button" at bounding box center [1096, 94] width 57 height 32
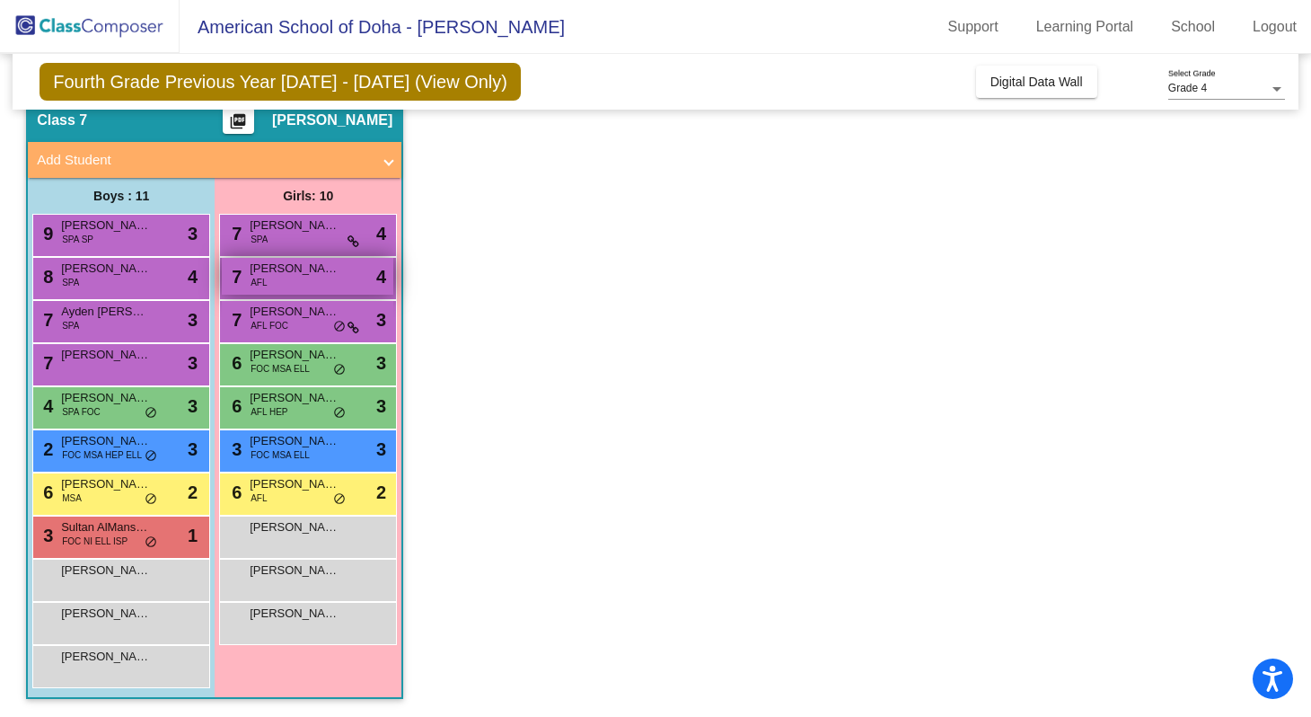
click at [282, 280] on div "7 [PERSON_NAME] [PERSON_NAME] AFL lock do_not_disturb_alt 4" at bounding box center [307, 276] width 171 height 37
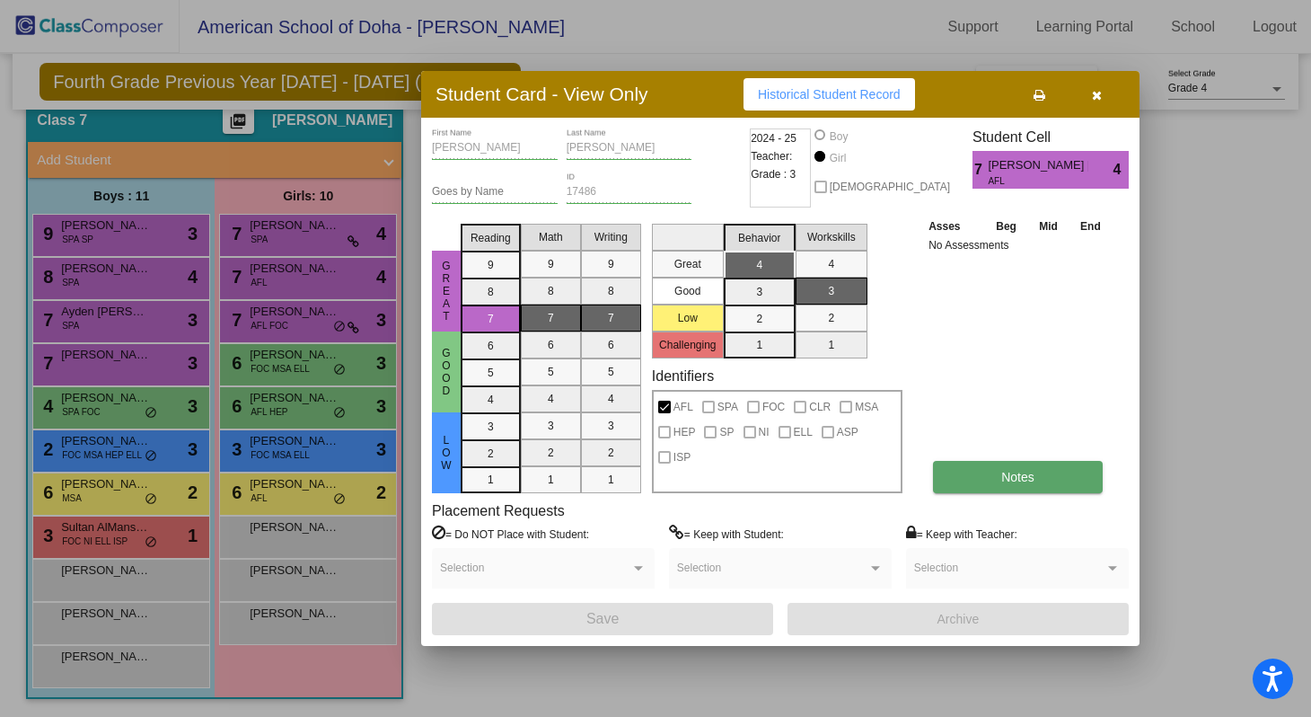
click at [969, 487] on button "Notes" at bounding box center [1018, 477] width 170 height 32
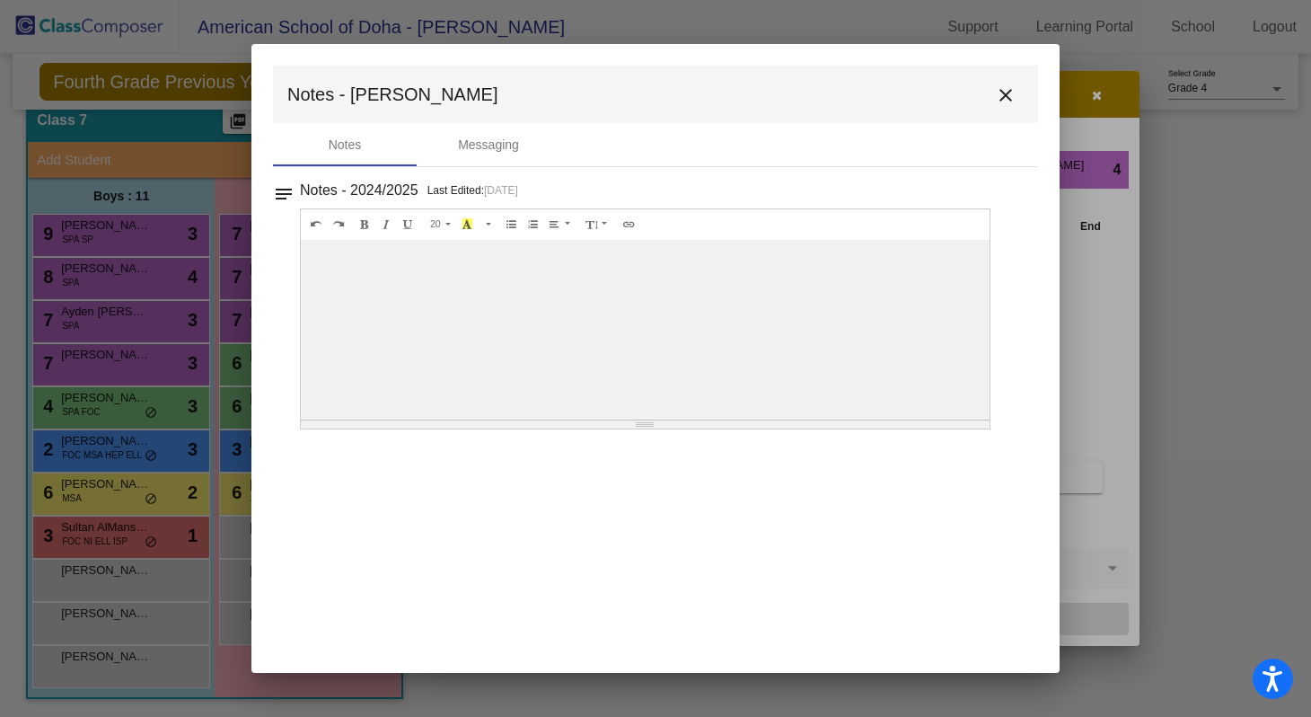
click at [1001, 103] on mat-icon "close" at bounding box center [1006, 95] width 22 height 22
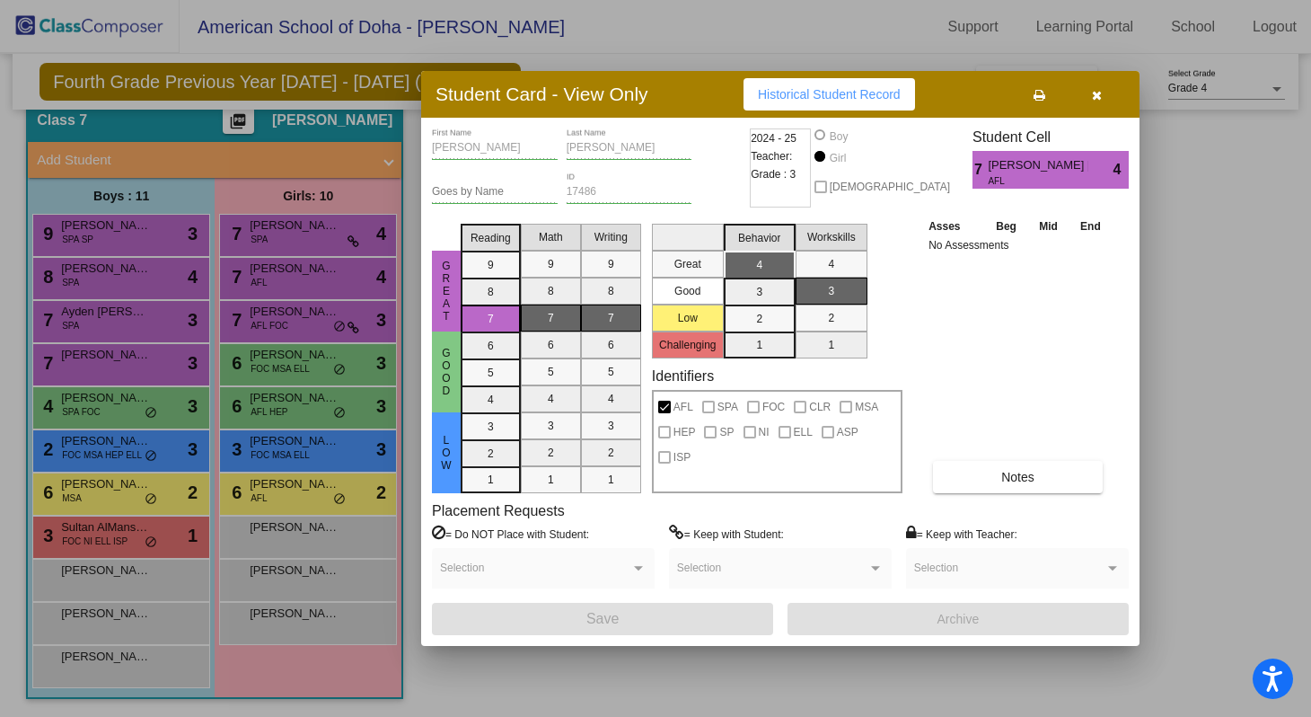
click at [1110, 100] on button "button" at bounding box center [1096, 94] width 57 height 32
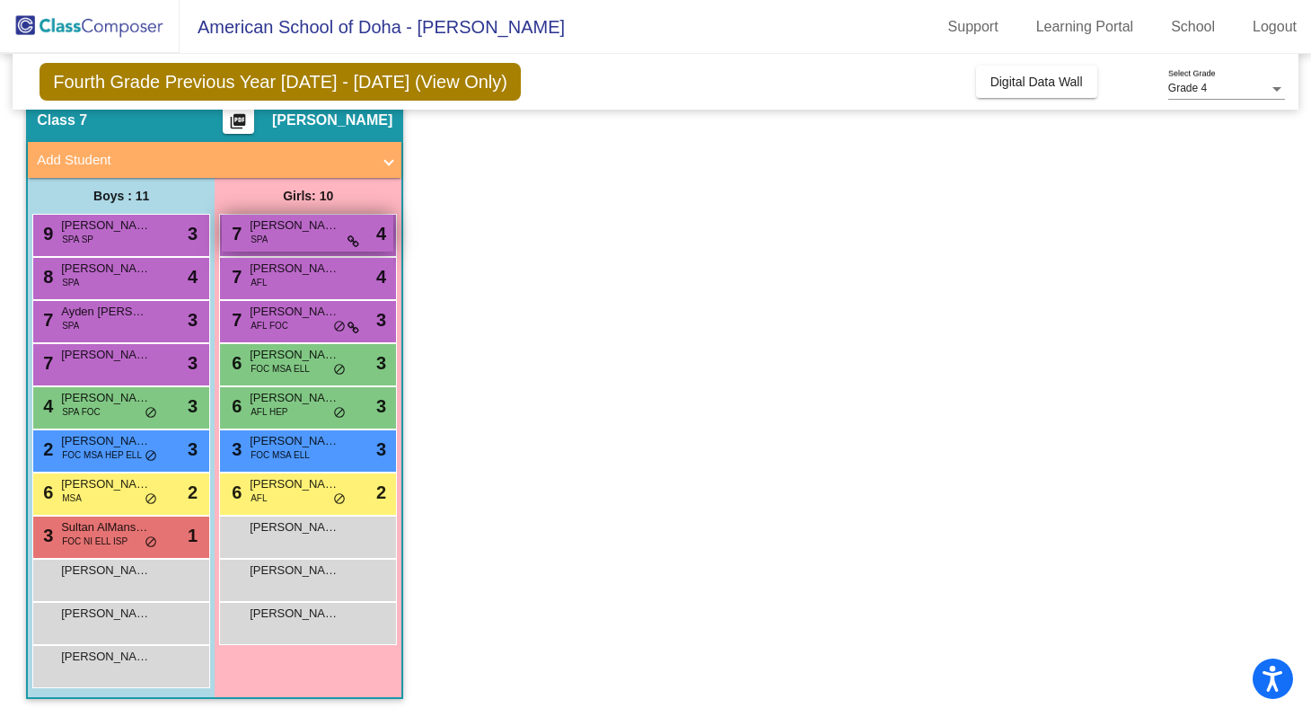
click at [295, 229] on span "[PERSON_NAME]" at bounding box center [295, 225] width 90 height 18
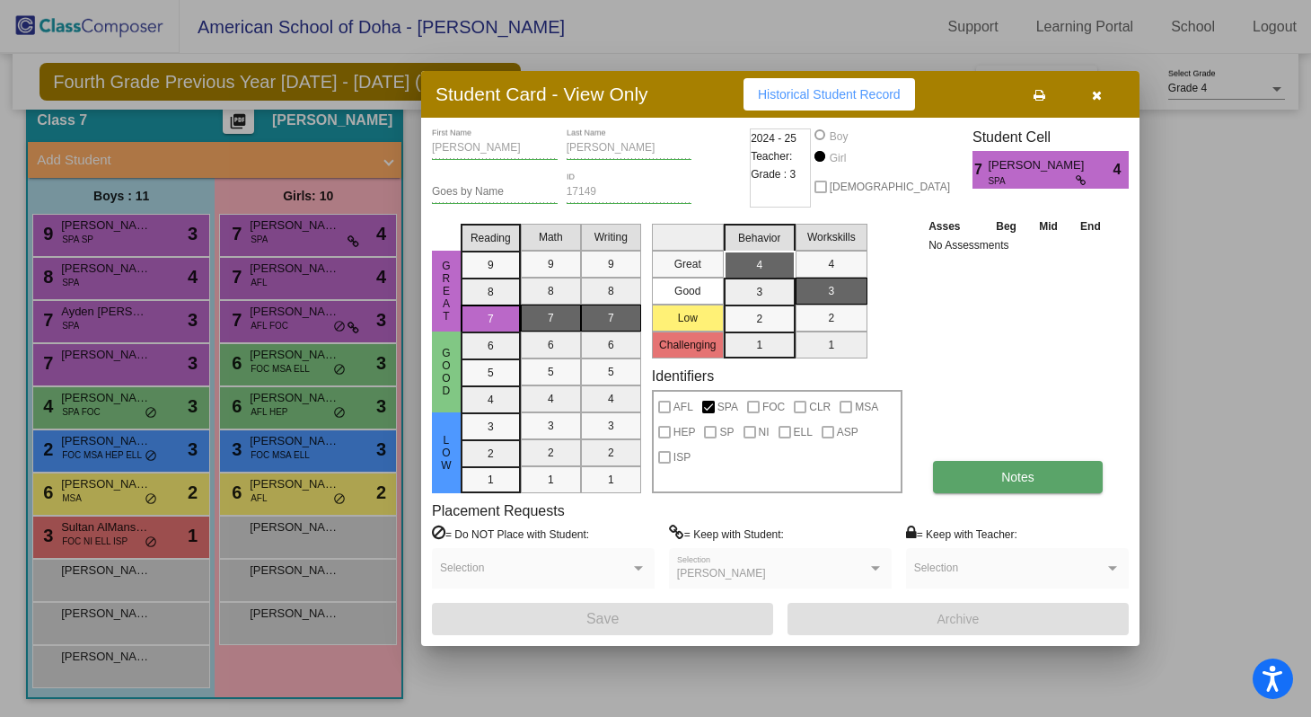
click at [973, 482] on button "Notes" at bounding box center [1018, 477] width 170 height 32
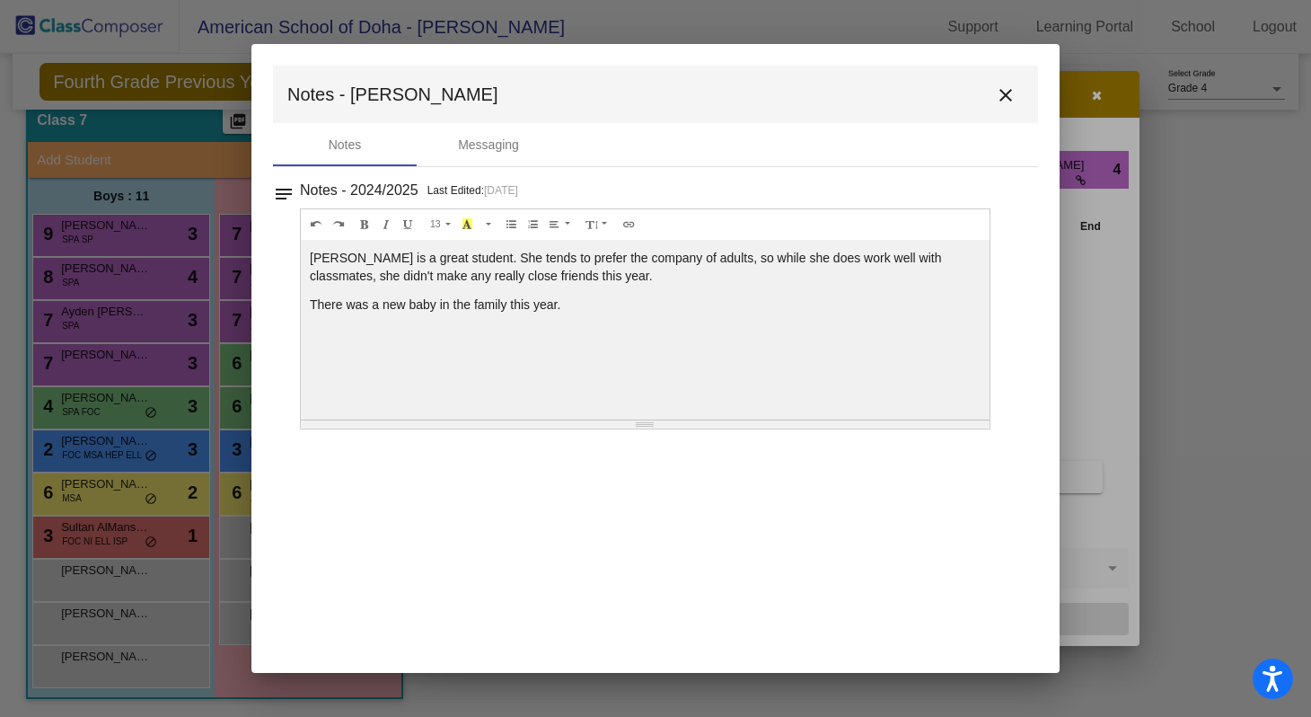
click at [1016, 104] on mat-icon "close" at bounding box center [1006, 95] width 22 height 22
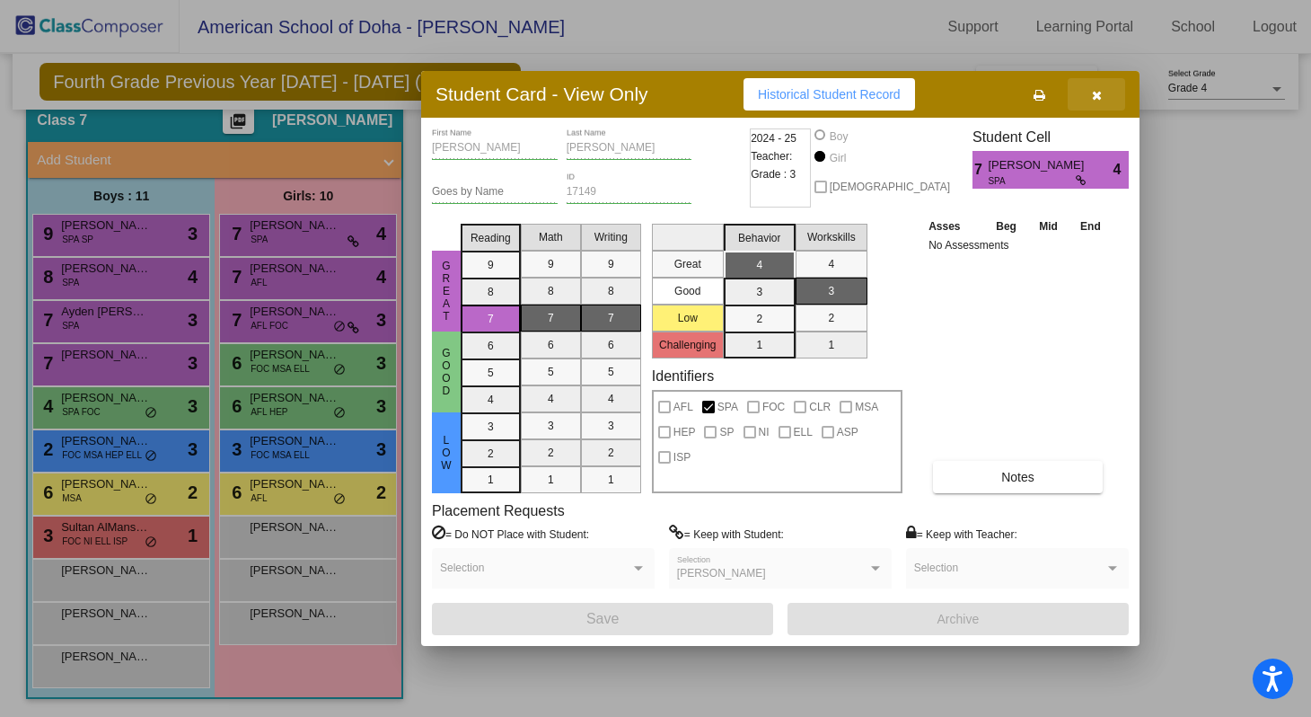
click at [1097, 100] on icon "button" at bounding box center [1097, 95] width 10 height 13
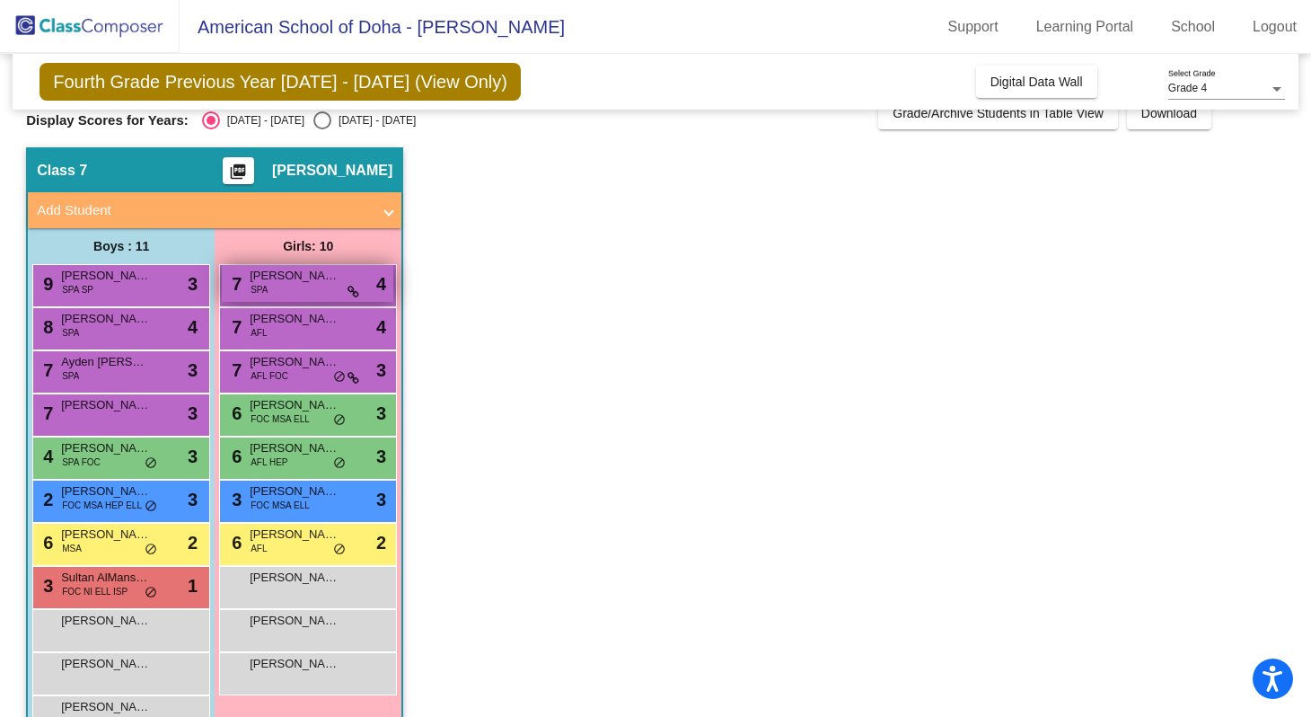
scroll to position [0, 0]
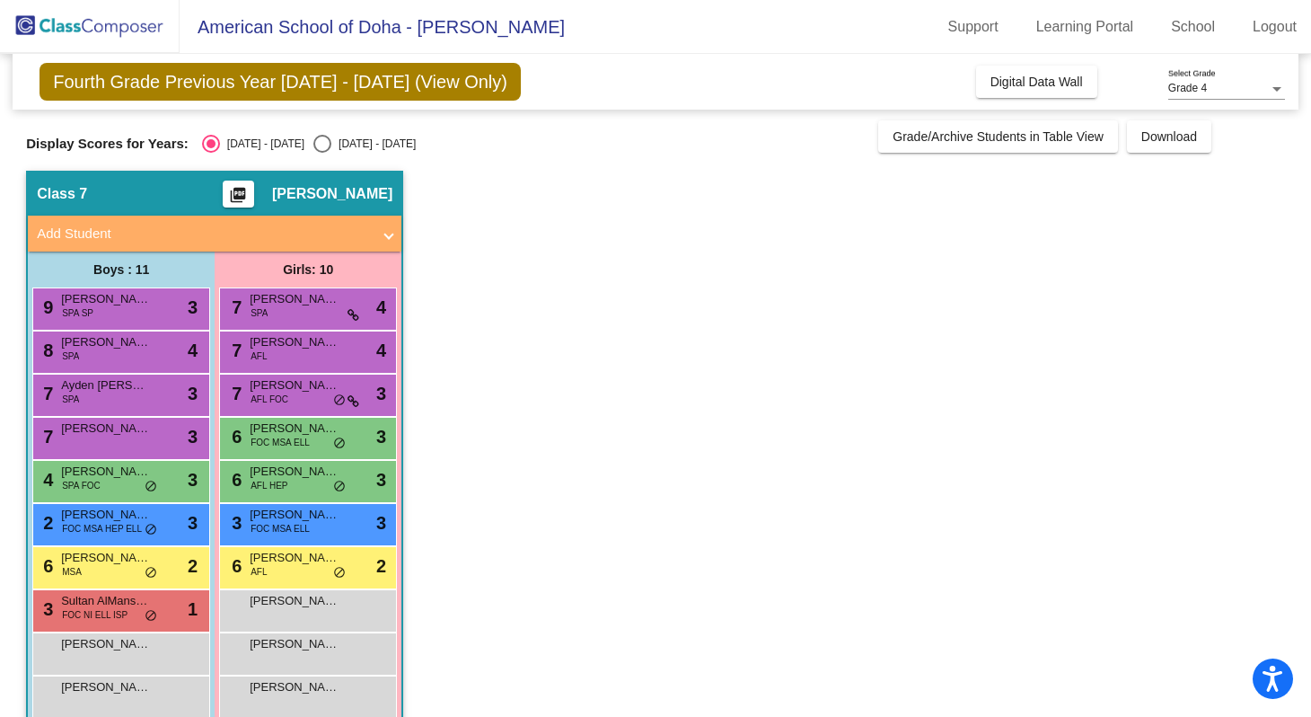
click at [321, 127] on div "Display Scores for Years: [DATE] - [DATE] [DATE] - [DATE] Grade/Archive Student…" at bounding box center [655, 136] width 1259 height 32
click at [331, 145] on div "[DATE] - [DATE]" at bounding box center [373, 144] width 84 height 16
click at [322, 153] on input "[DATE] - [DATE]" at bounding box center [321, 153] width 1 height 1
radio input "true"
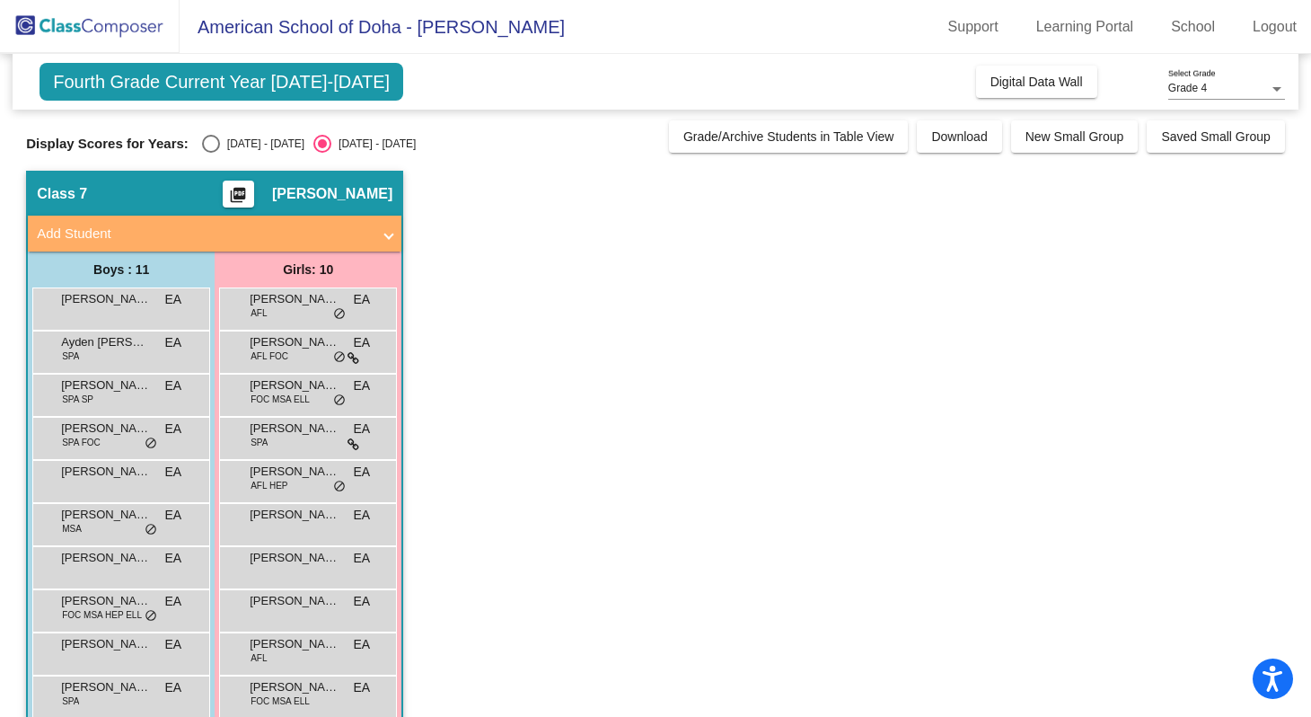
click at [252, 143] on div "[DATE] - [DATE]" at bounding box center [262, 144] width 84 height 16
click at [211, 153] on input "[DATE] - [DATE]" at bounding box center [210, 153] width 1 height 1
radio input "true"
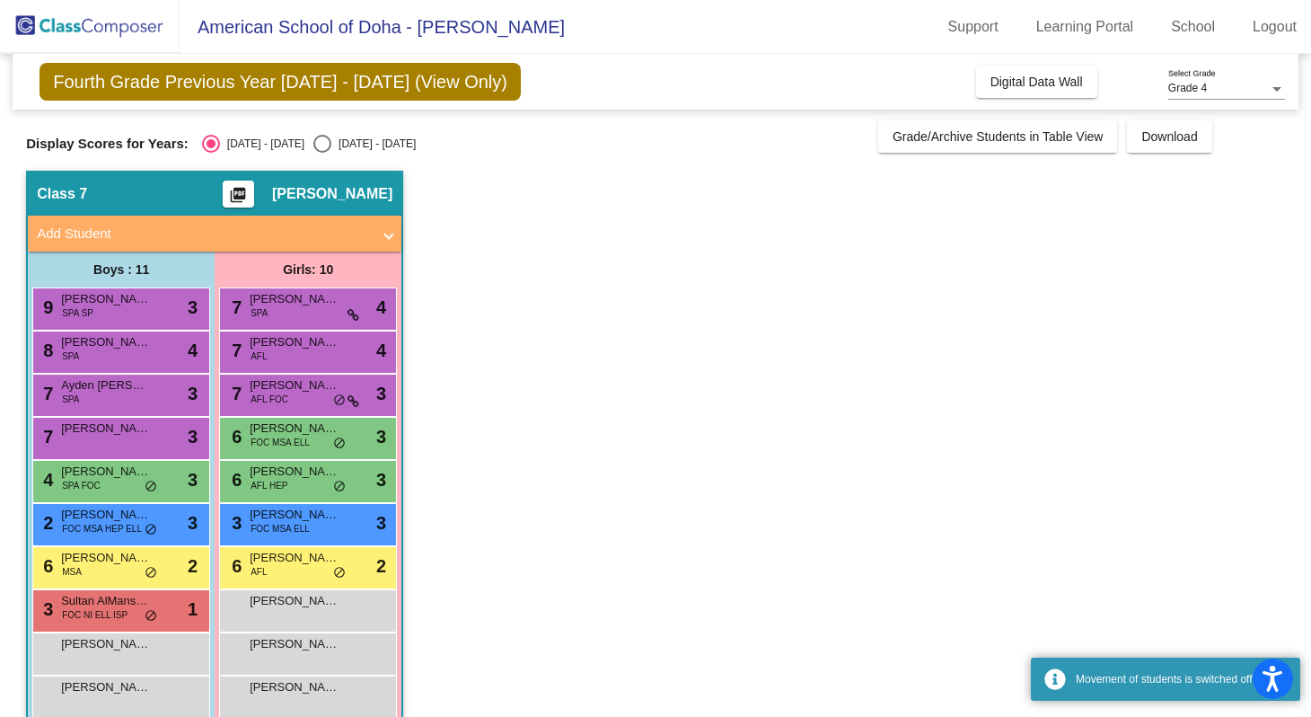
scroll to position [74, 0]
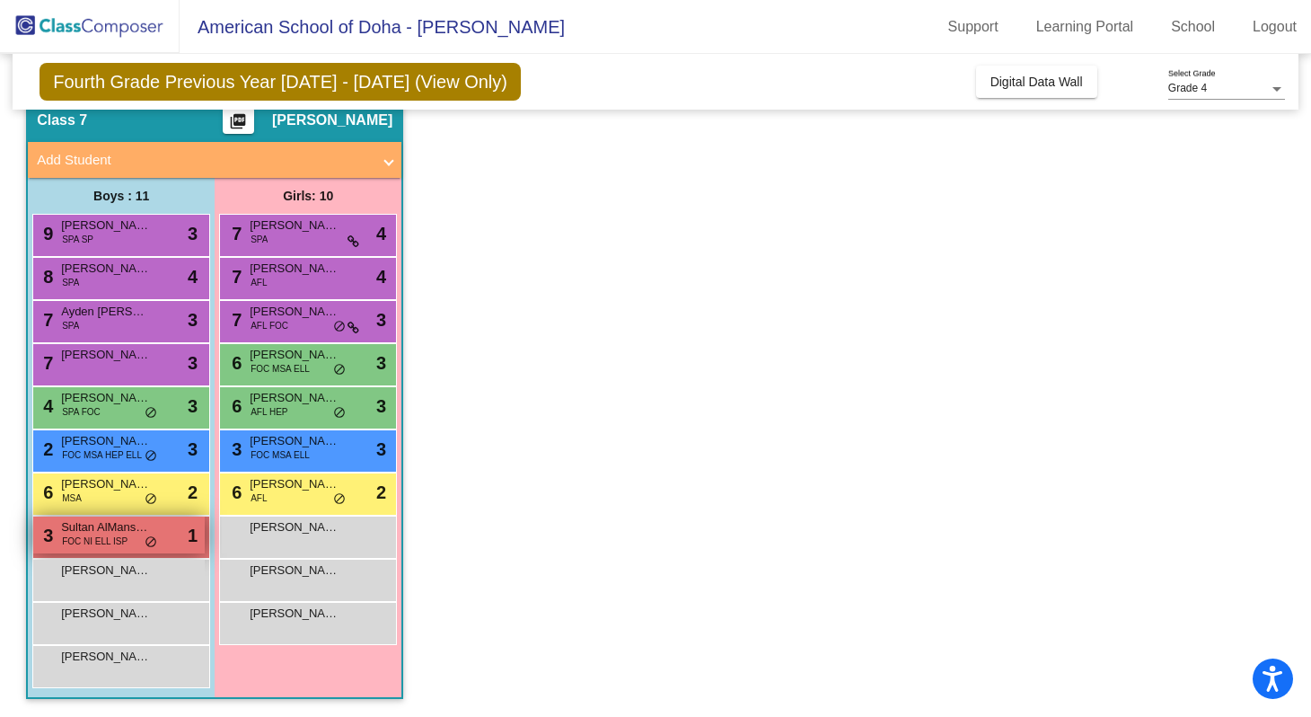
click at [139, 532] on span "Sultan AlMansouri" at bounding box center [106, 527] width 90 height 18
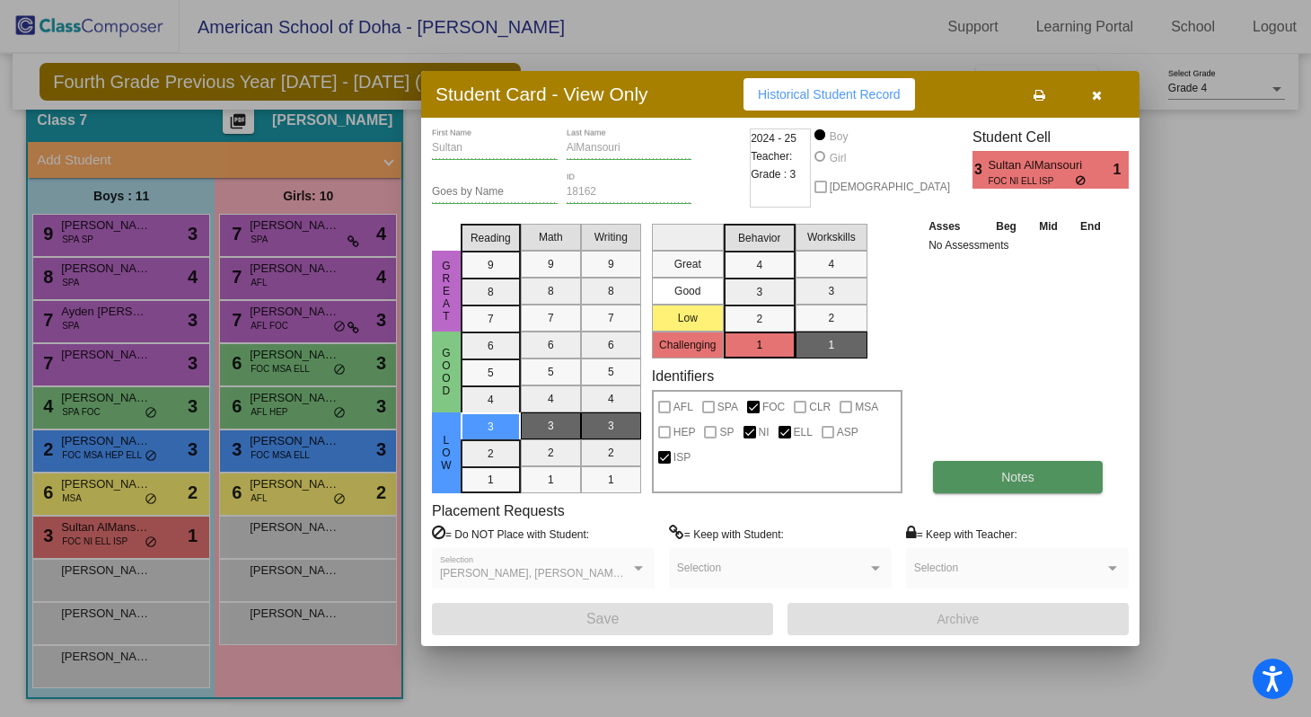
click at [953, 483] on button "Notes" at bounding box center [1018, 477] width 170 height 32
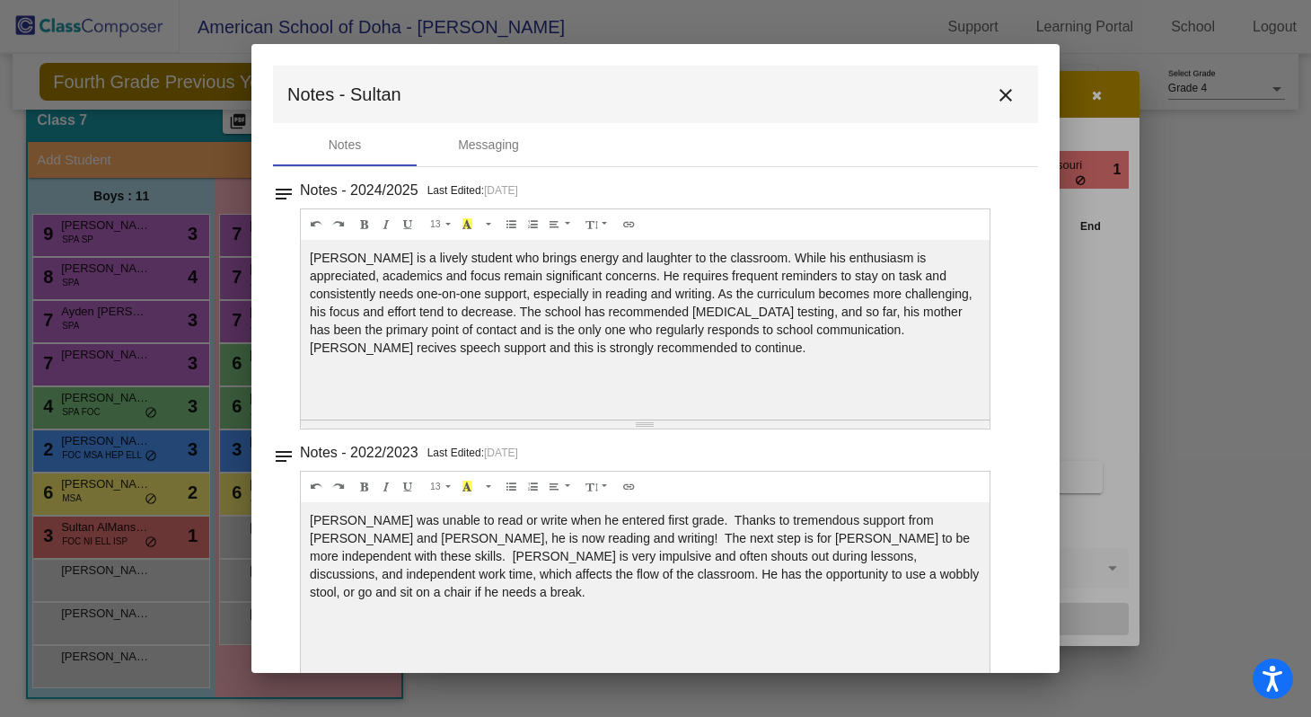
click at [995, 102] on mat-icon "close" at bounding box center [1006, 95] width 22 height 22
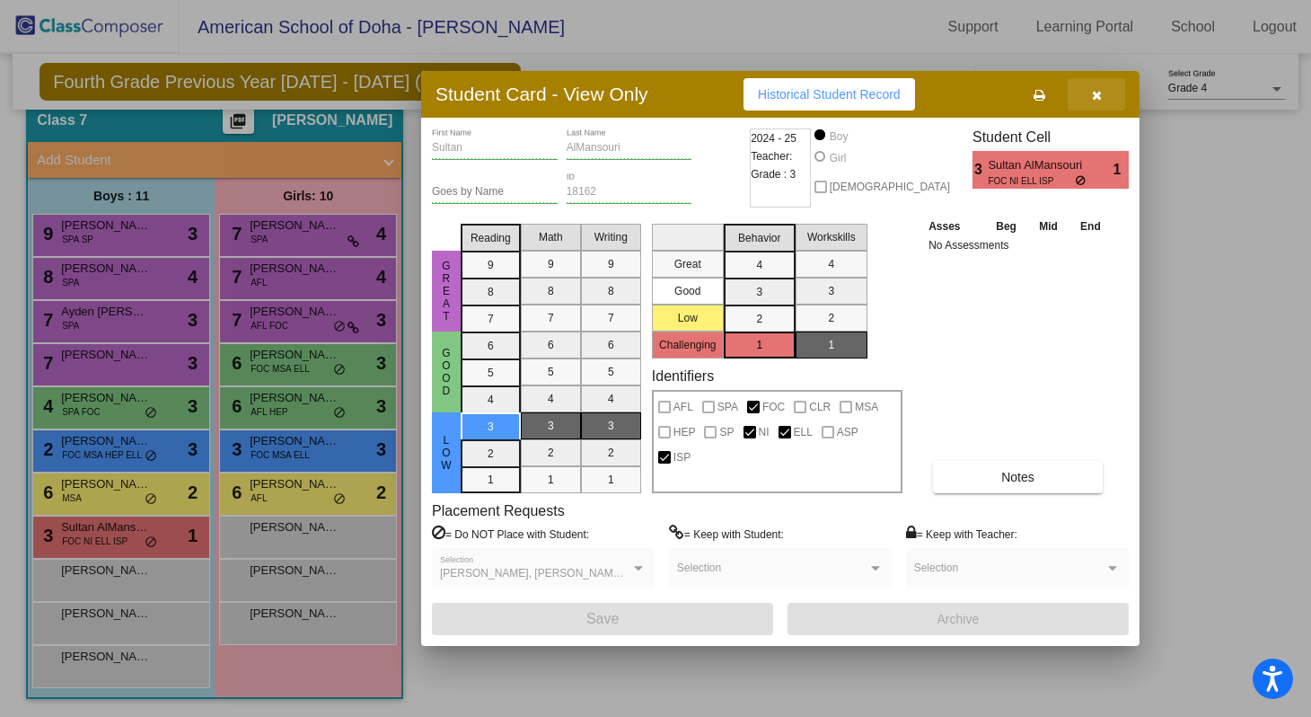
click at [1110, 102] on button "button" at bounding box center [1096, 94] width 57 height 32
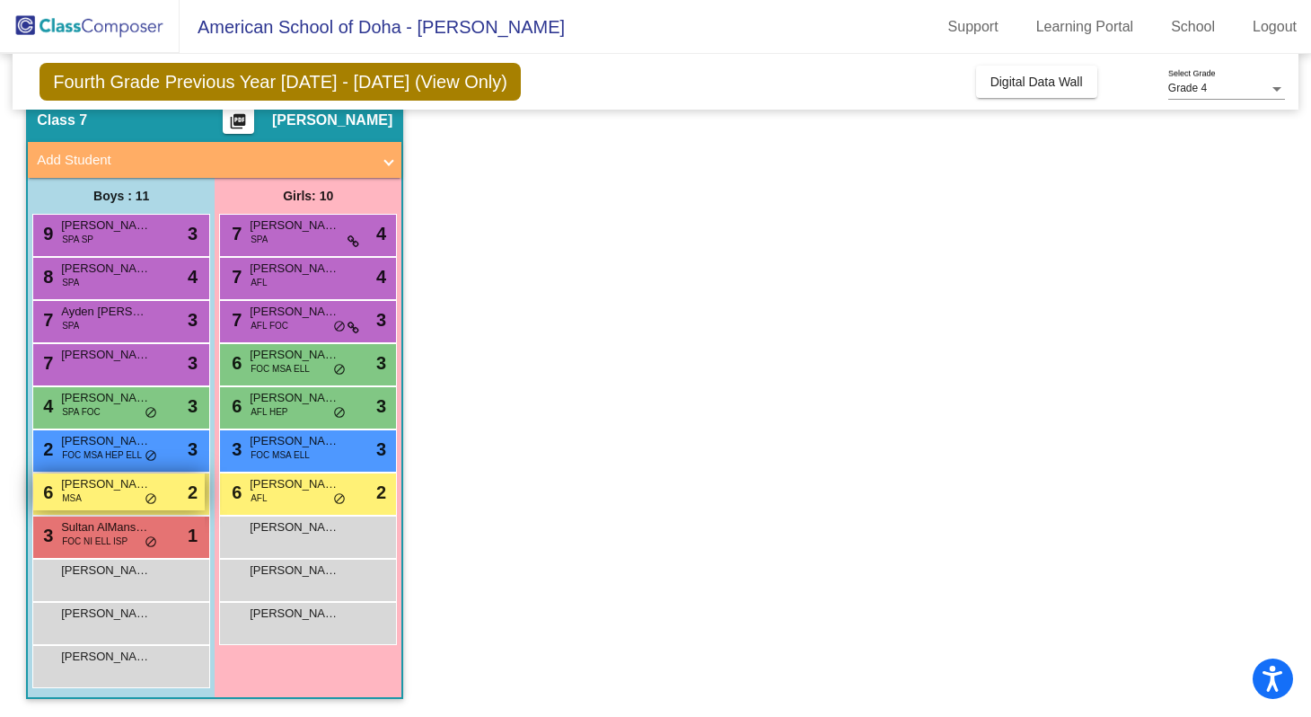
click at [74, 503] on span "MSA" at bounding box center [72, 497] width 20 height 13
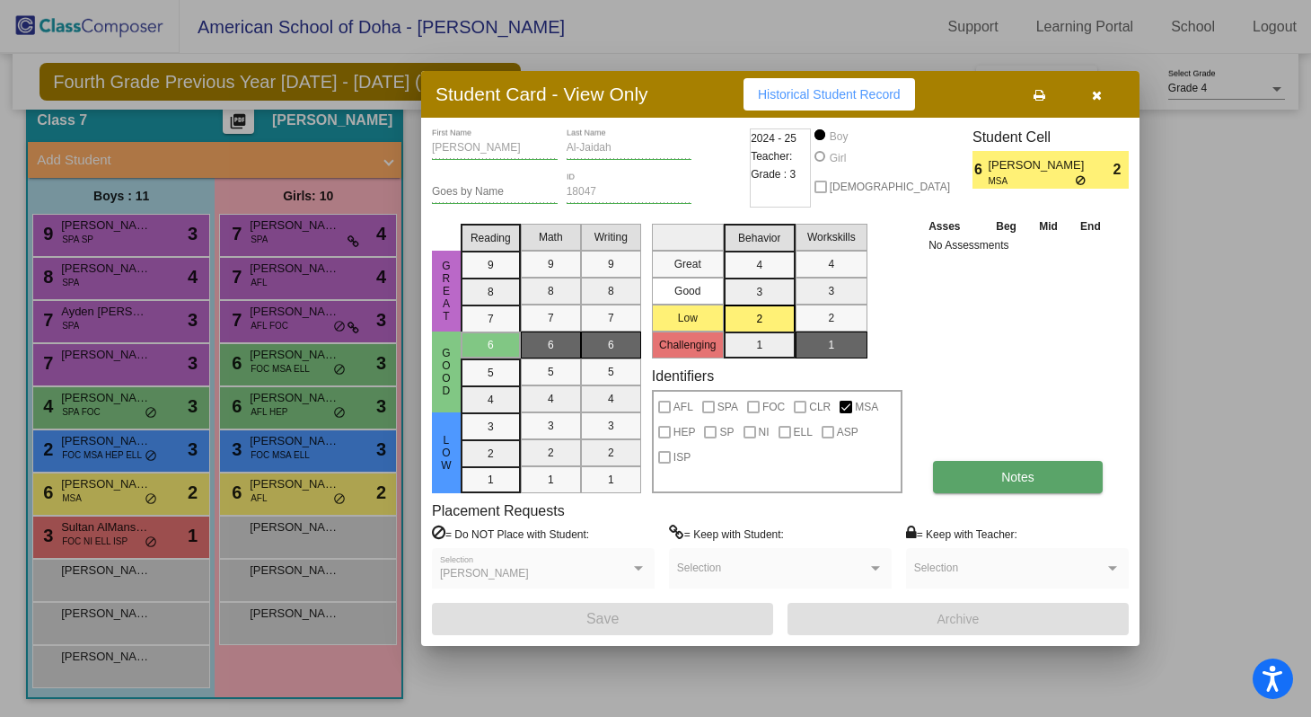
click at [959, 471] on button "Notes" at bounding box center [1018, 477] width 170 height 32
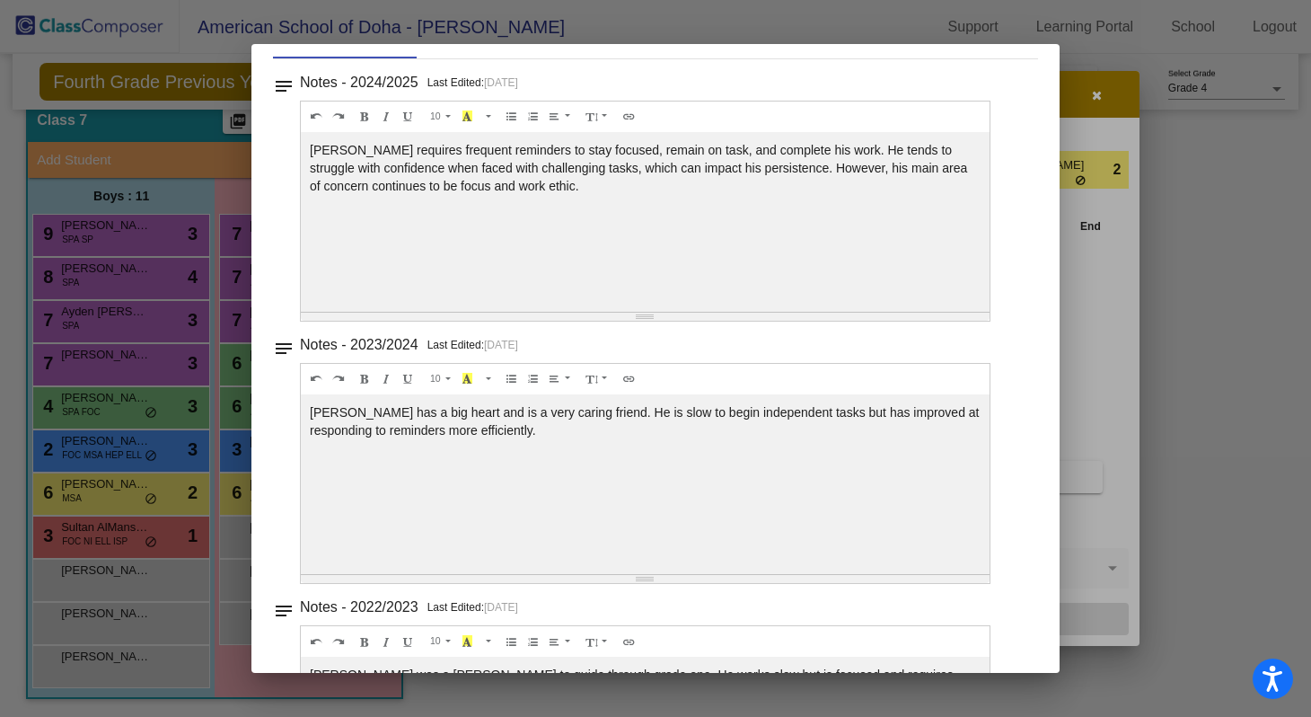
scroll to position [0, 0]
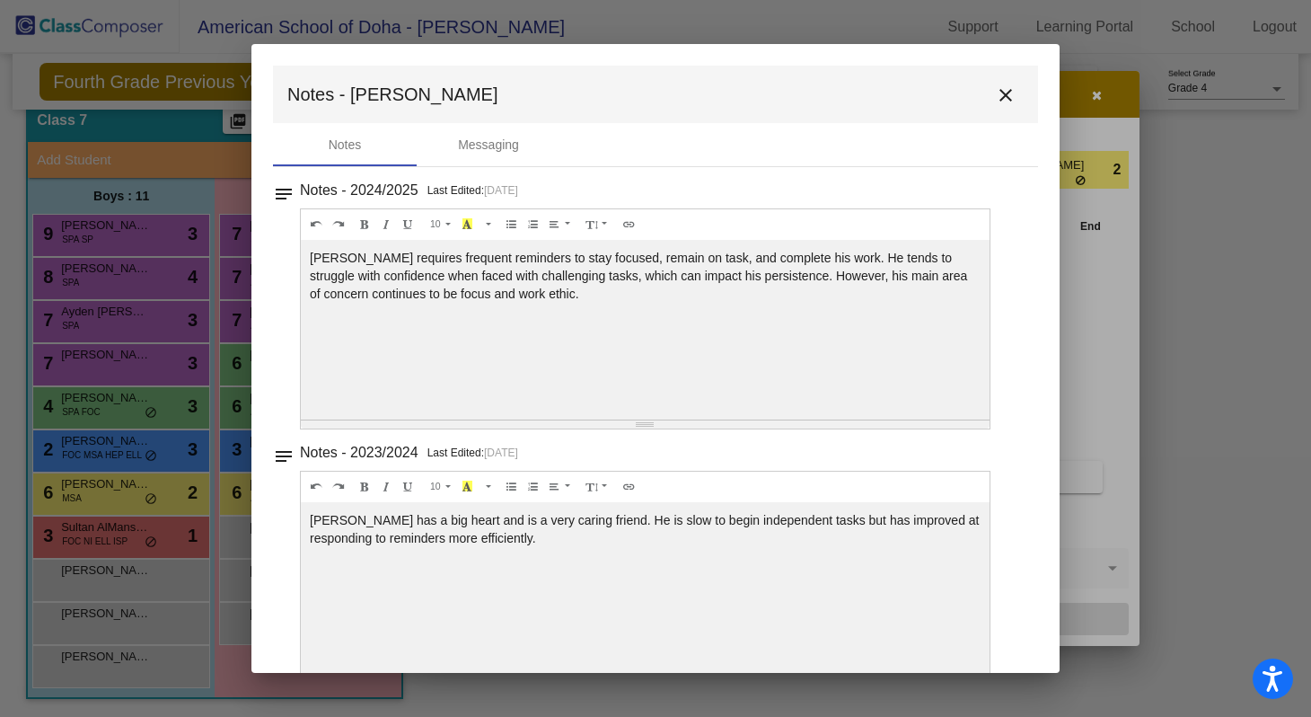
click at [997, 104] on mat-icon "close" at bounding box center [1006, 95] width 22 height 22
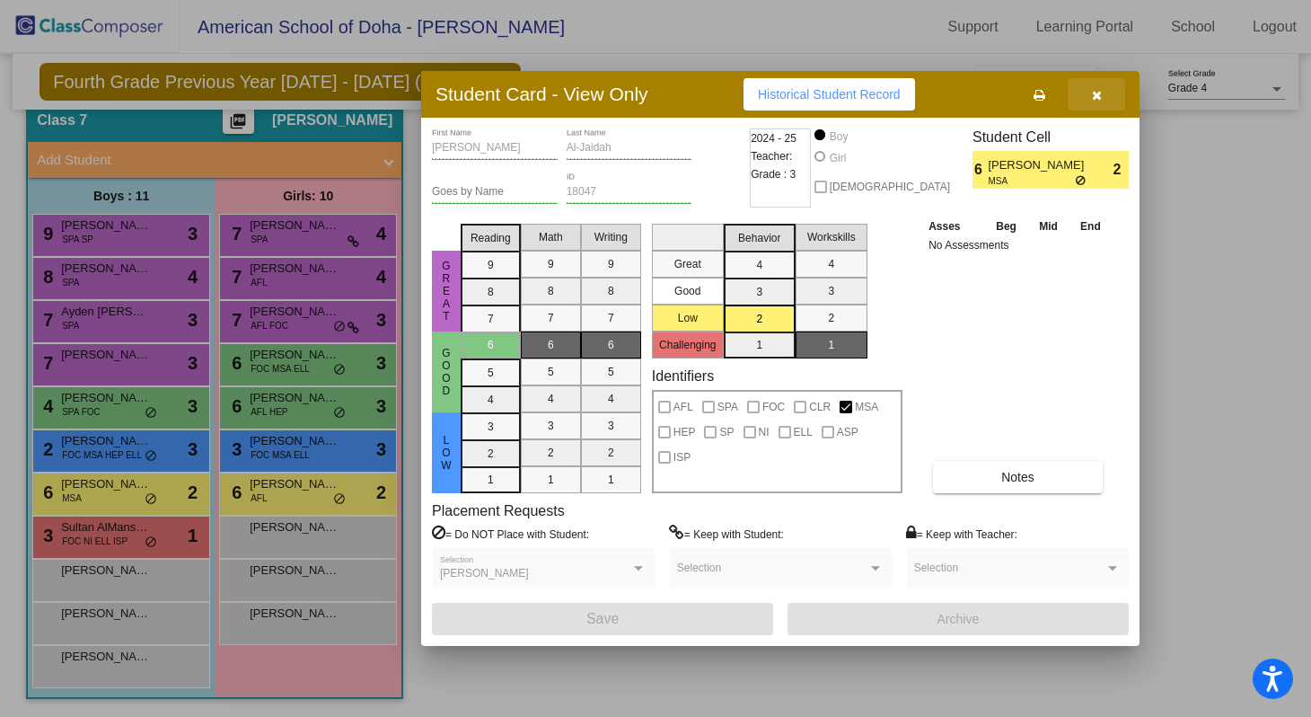
click at [1096, 94] on icon "button" at bounding box center [1097, 95] width 10 height 13
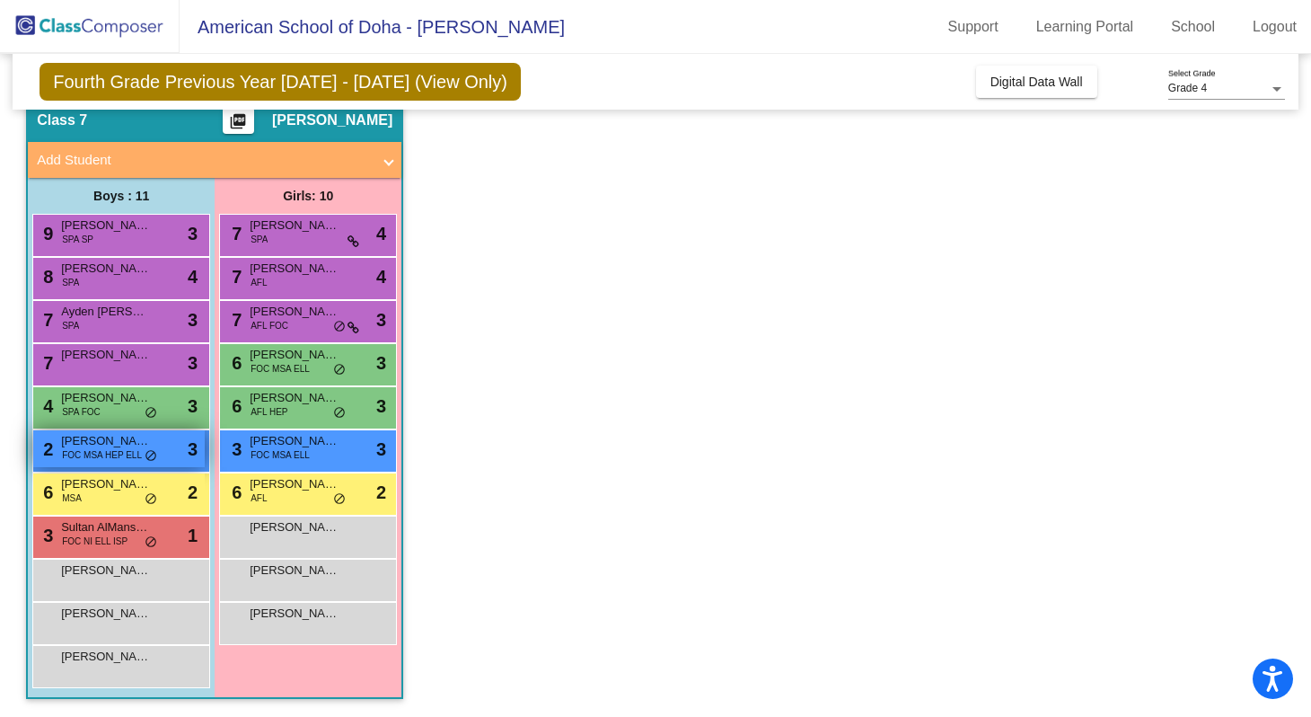
click at [100, 453] on span "FOC MSA HEP ELL" at bounding box center [102, 454] width 80 height 13
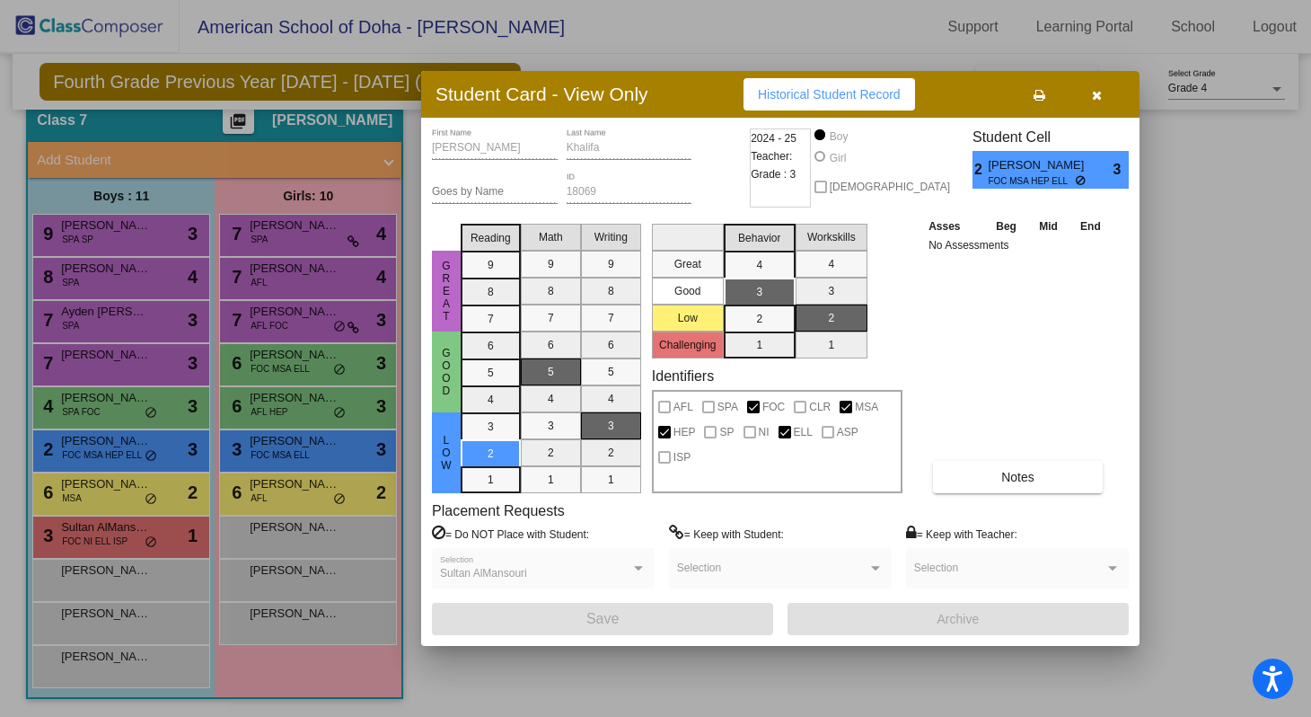
click at [998, 495] on div "[PERSON_NAME] First Name [PERSON_NAME] Last Name Goes by Name 18069 ID 2024 - 2…" at bounding box center [780, 381] width 697 height 506
click at [998, 478] on button "Notes" at bounding box center [1018, 477] width 170 height 32
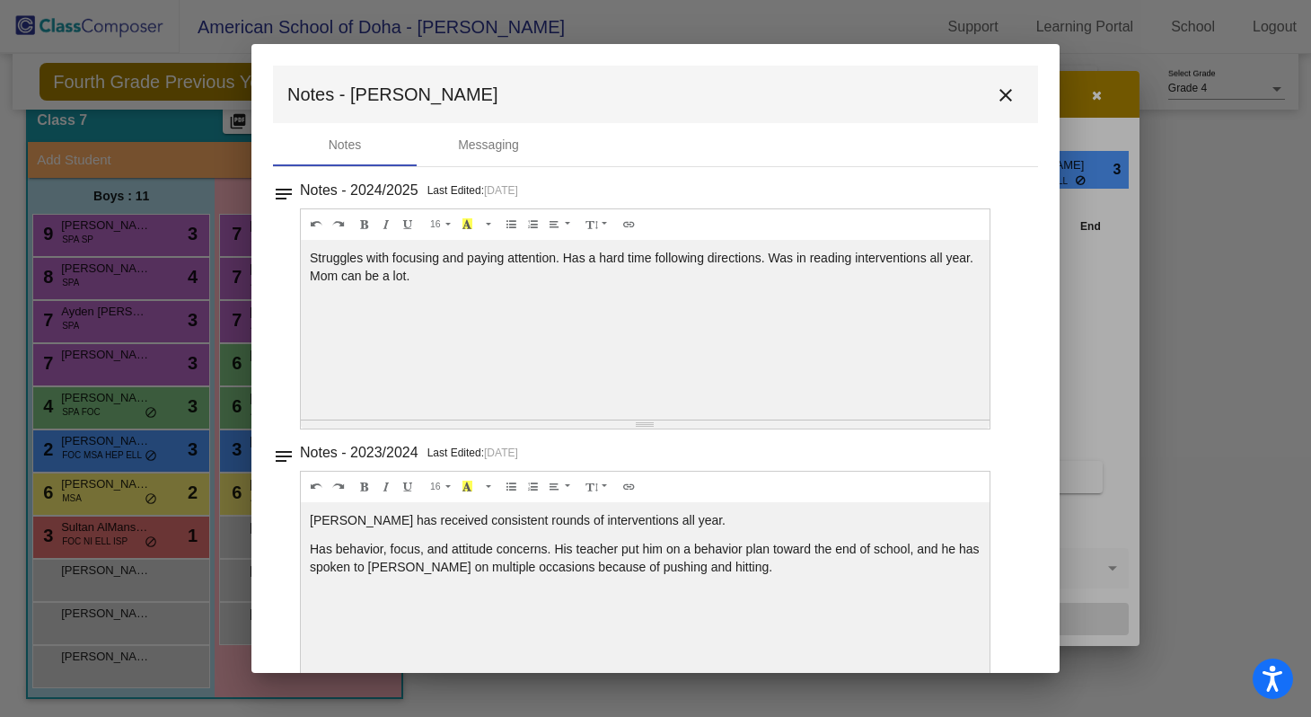
click at [1011, 96] on button "close" at bounding box center [1006, 94] width 36 height 36
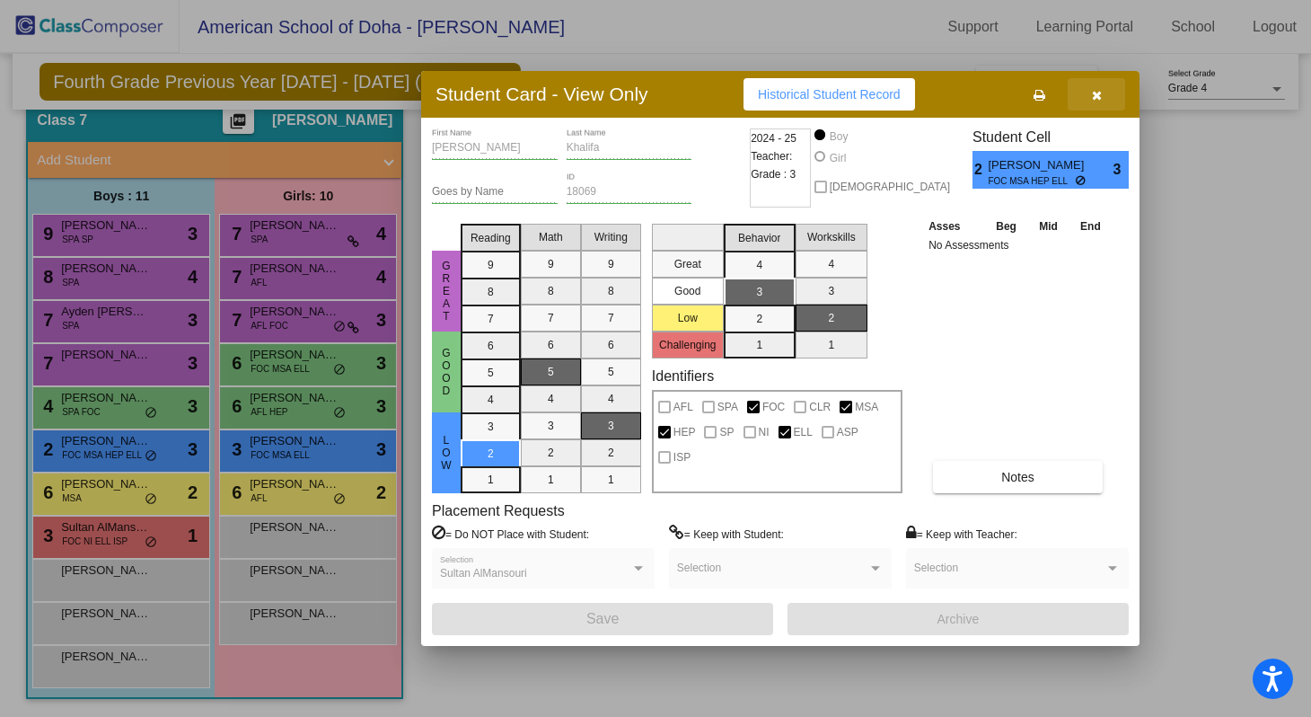
click at [1100, 101] on icon "button" at bounding box center [1097, 95] width 10 height 13
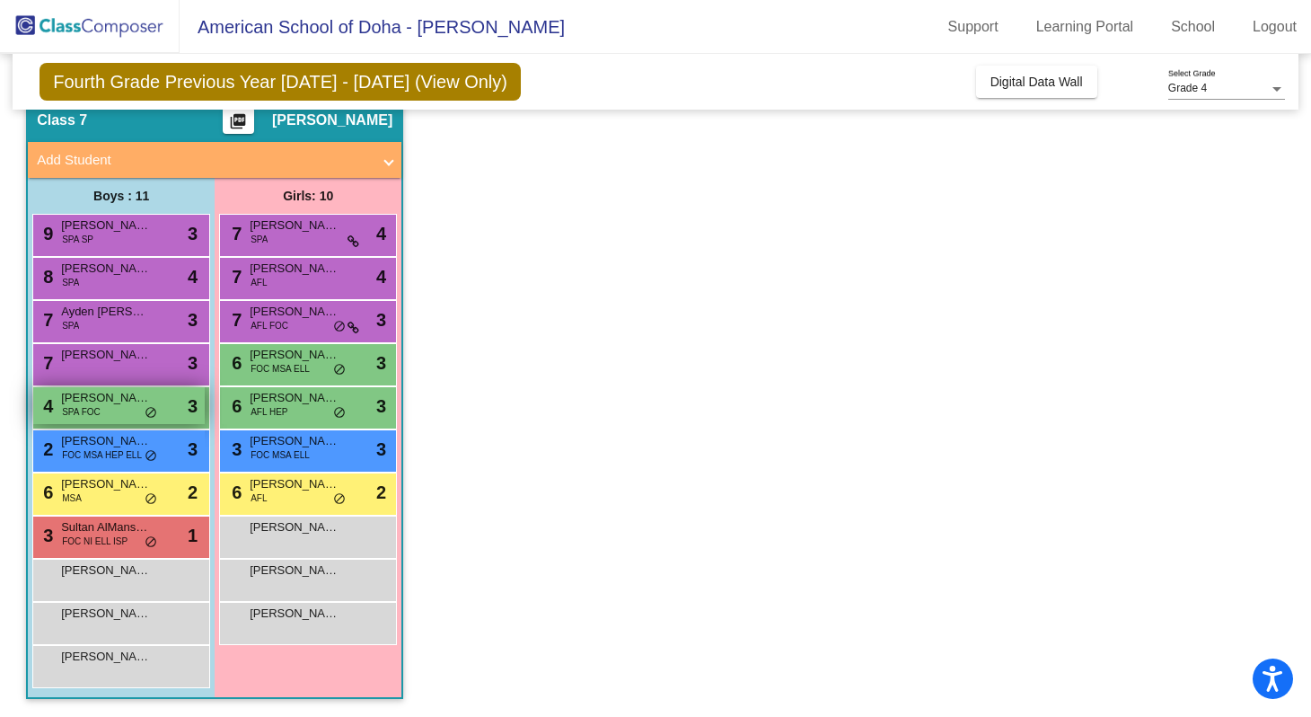
click at [110, 414] on div "4 [PERSON_NAME] SPA FOC lock do_not_disturb_alt 3" at bounding box center [118, 405] width 171 height 37
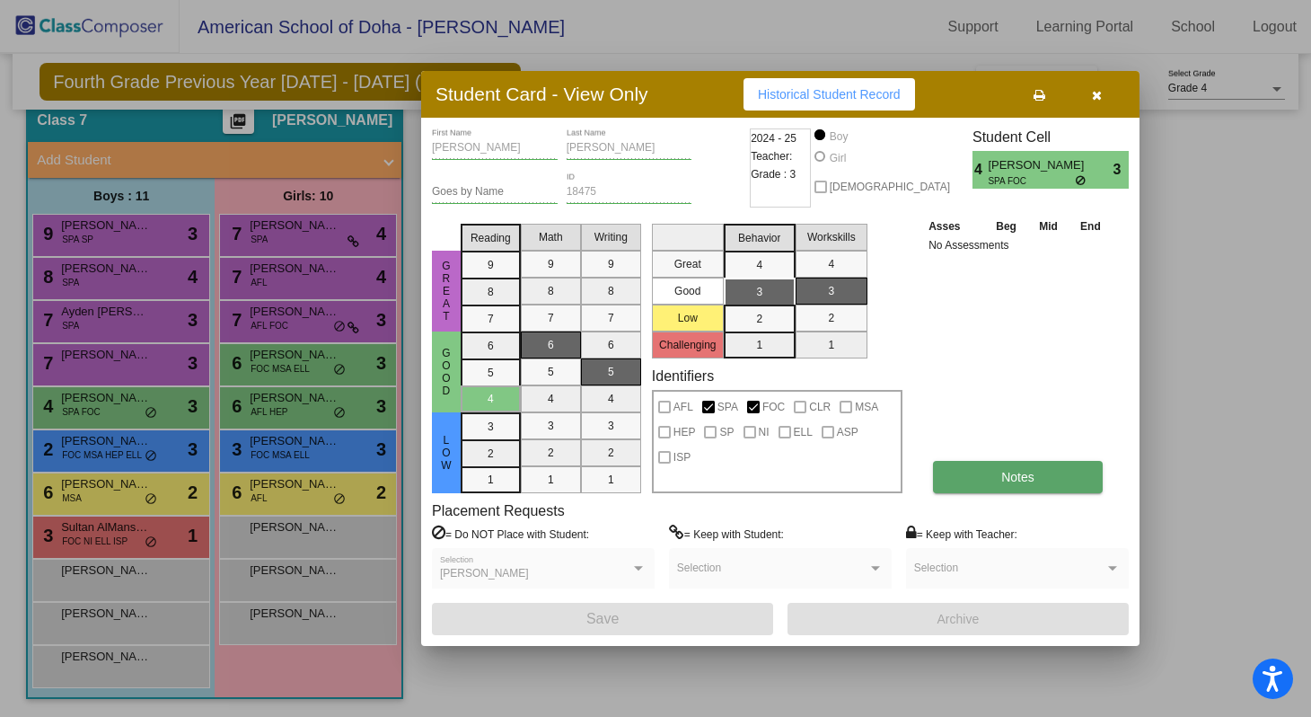
click at [1008, 471] on span "Notes" at bounding box center [1017, 477] width 33 height 14
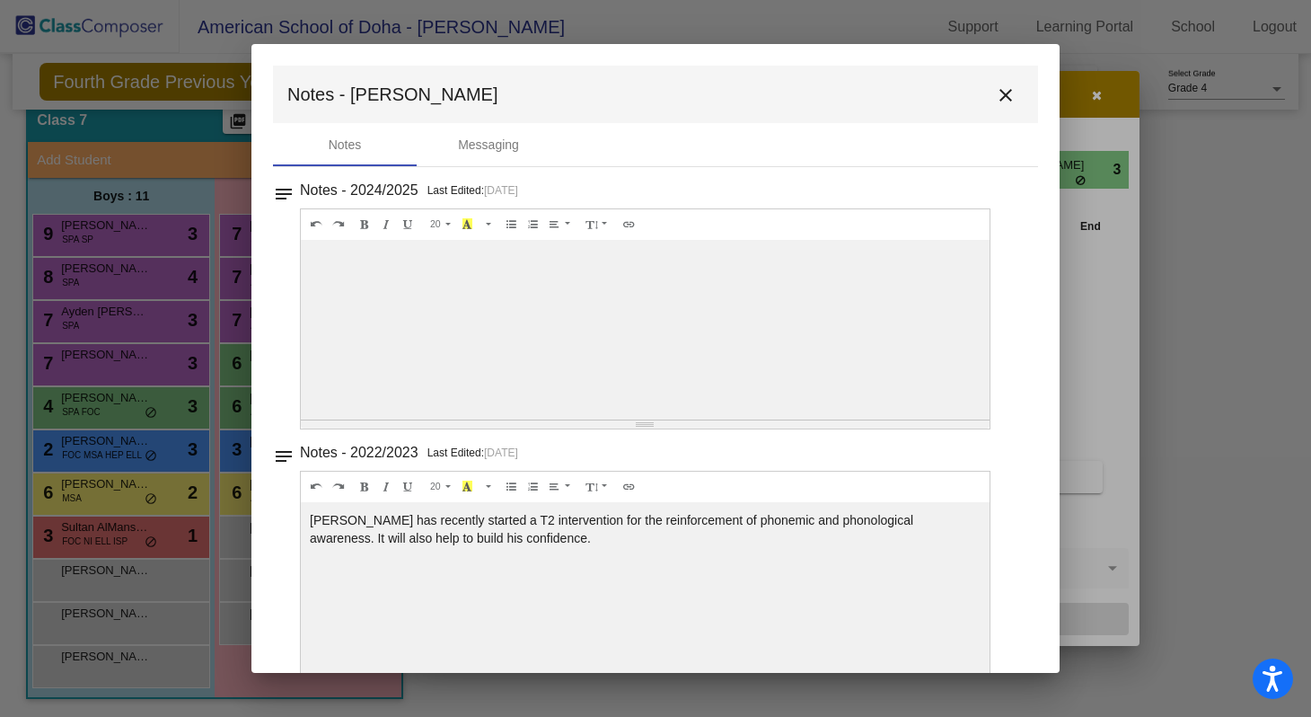
click at [998, 103] on mat-icon "close" at bounding box center [1006, 95] width 22 height 22
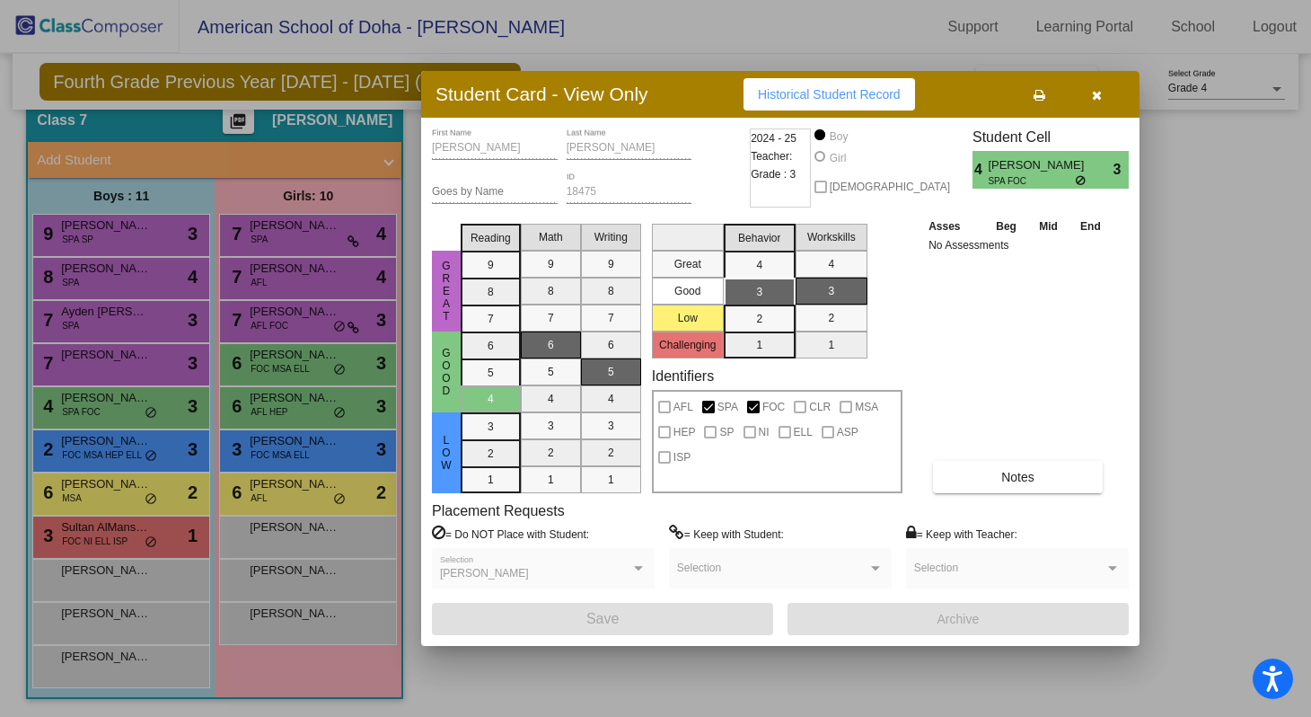
click at [1108, 94] on button "button" at bounding box center [1096, 94] width 57 height 32
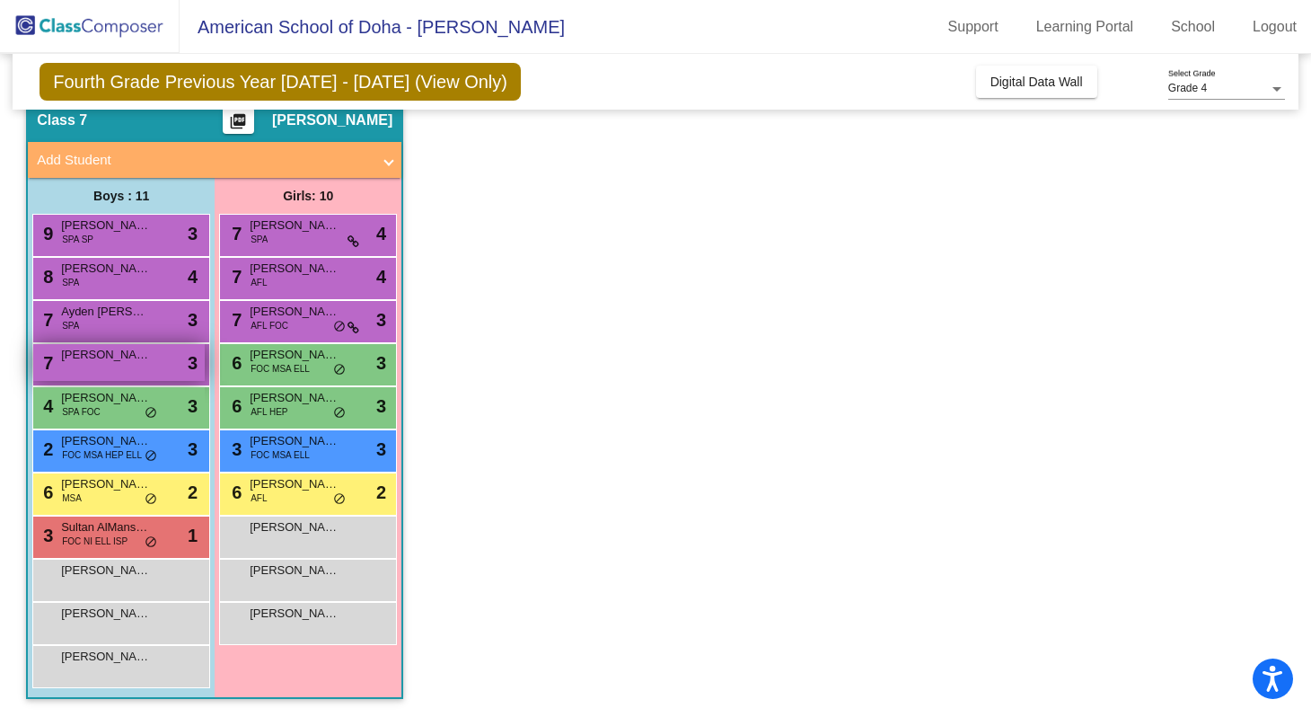
click at [125, 369] on div "7 [PERSON_NAME] lock do_not_disturb_alt 3" at bounding box center [118, 362] width 171 height 37
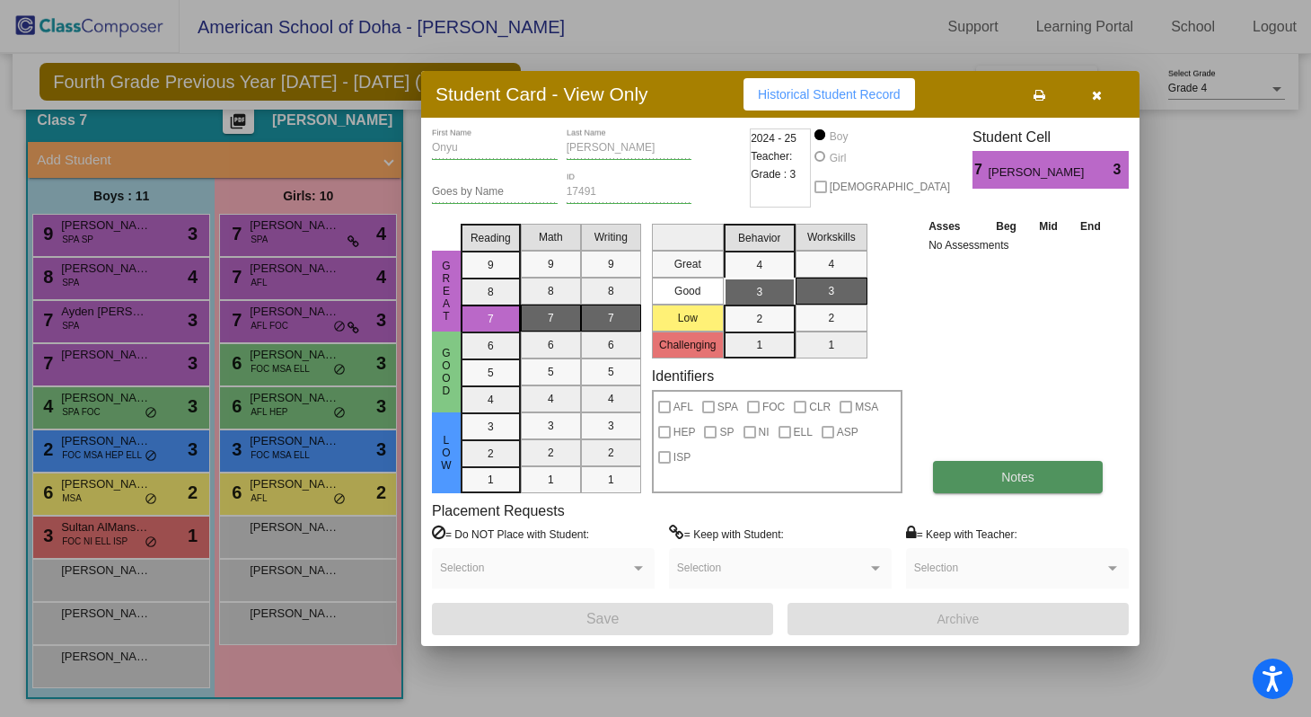
click at [943, 466] on button "Notes" at bounding box center [1018, 477] width 170 height 32
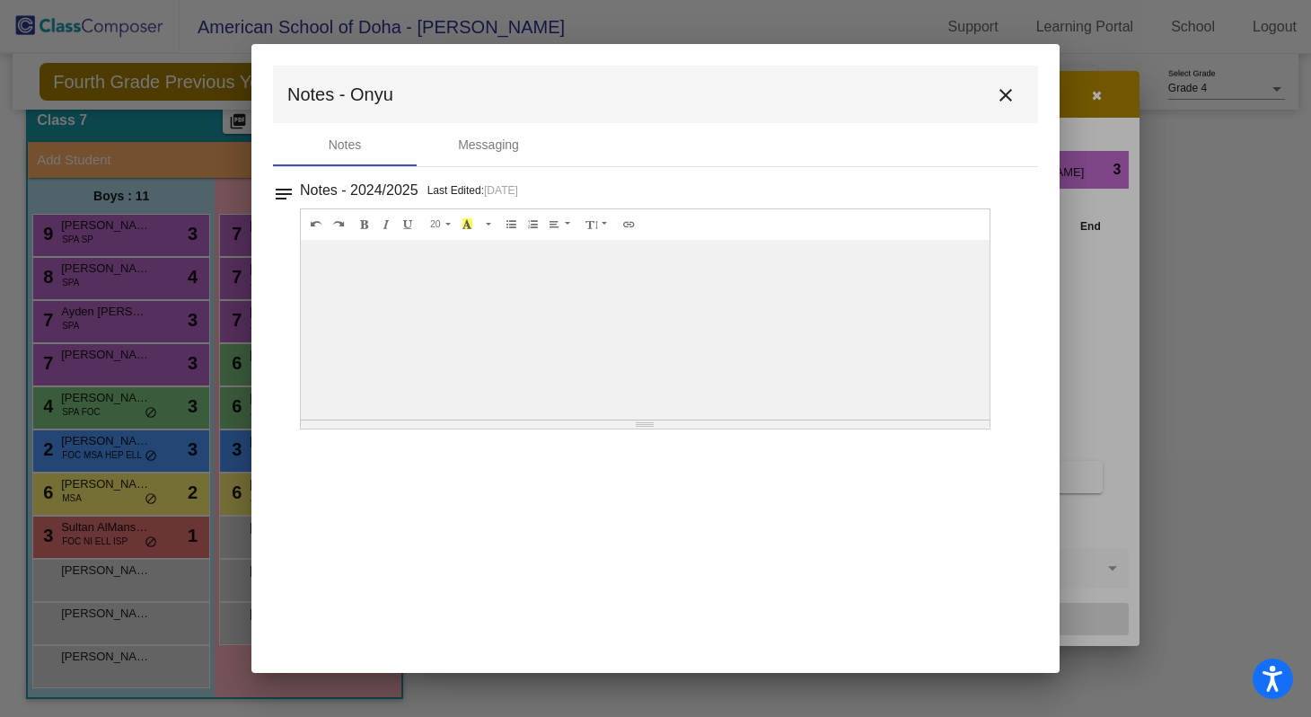
click at [1001, 80] on button "close" at bounding box center [1006, 94] width 36 height 36
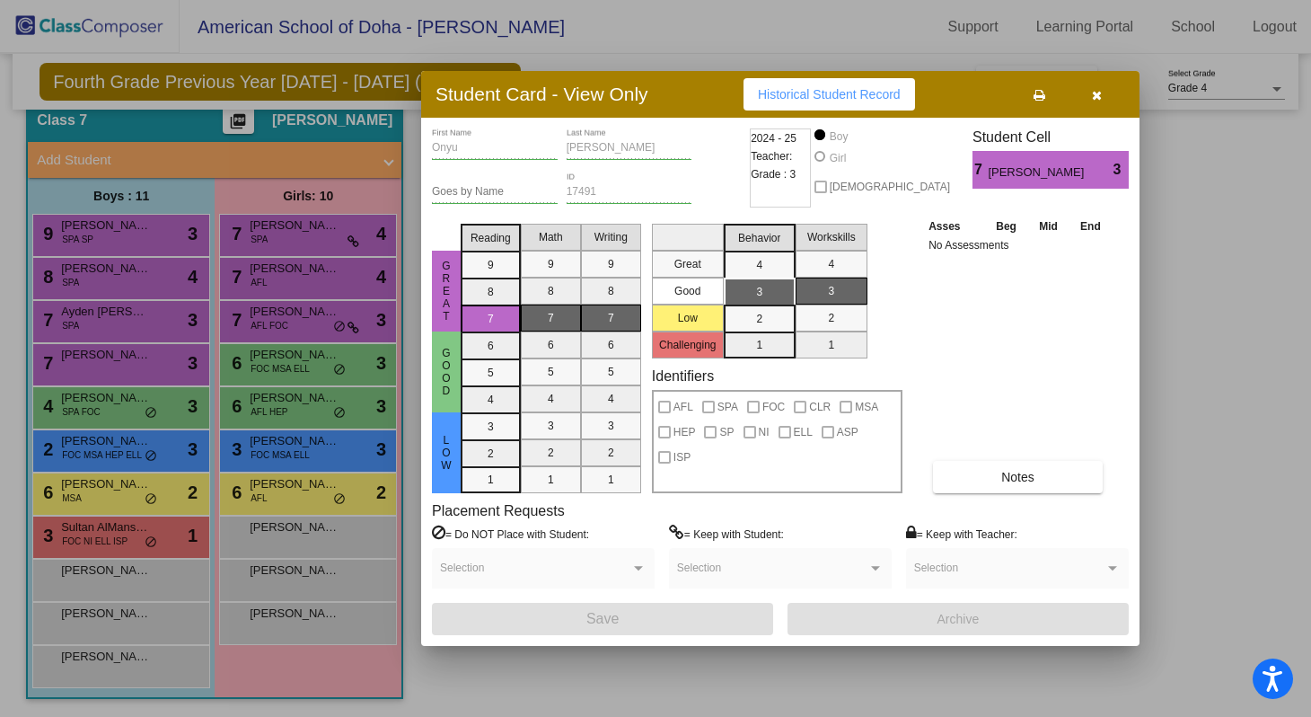
click at [1104, 98] on button "button" at bounding box center [1096, 94] width 57 height 32
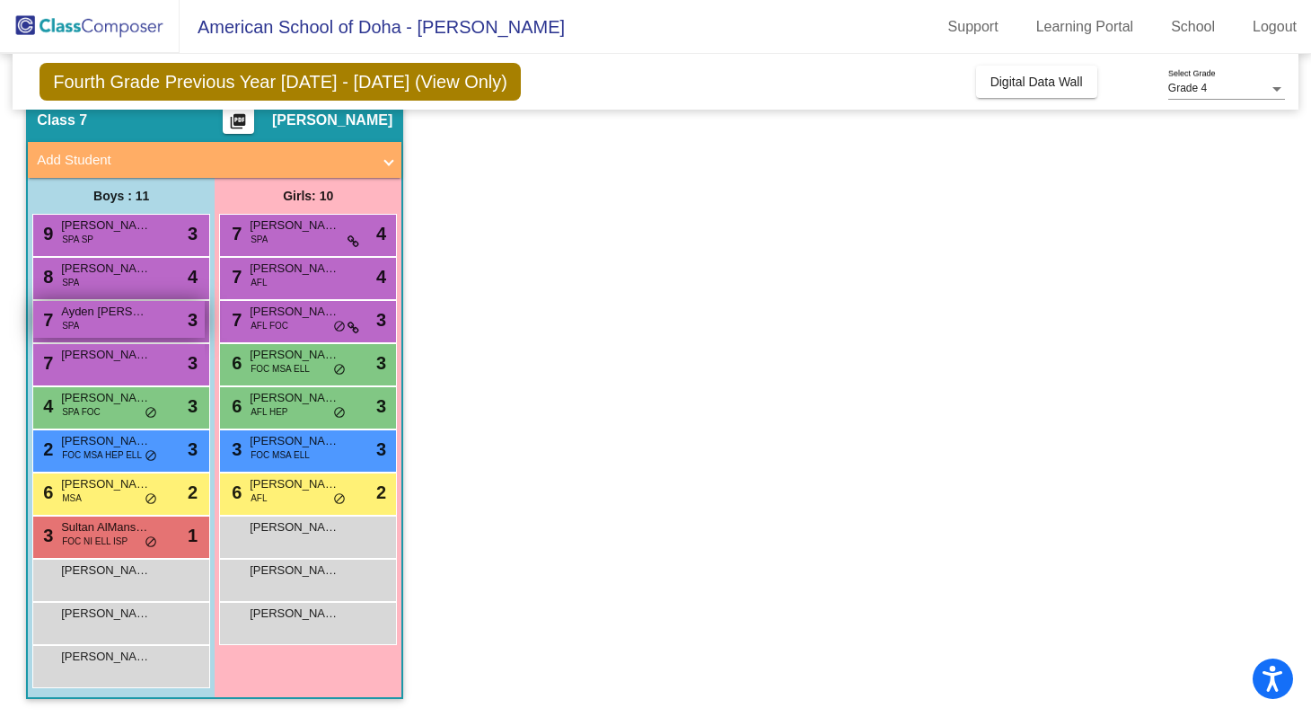
click at [135, 334] on div "7 [PERSON_NAME] [PERSON_NAME] SPA lock do_not_disturb_alt 3" at bounding box center [118, 319] width 171 height 37
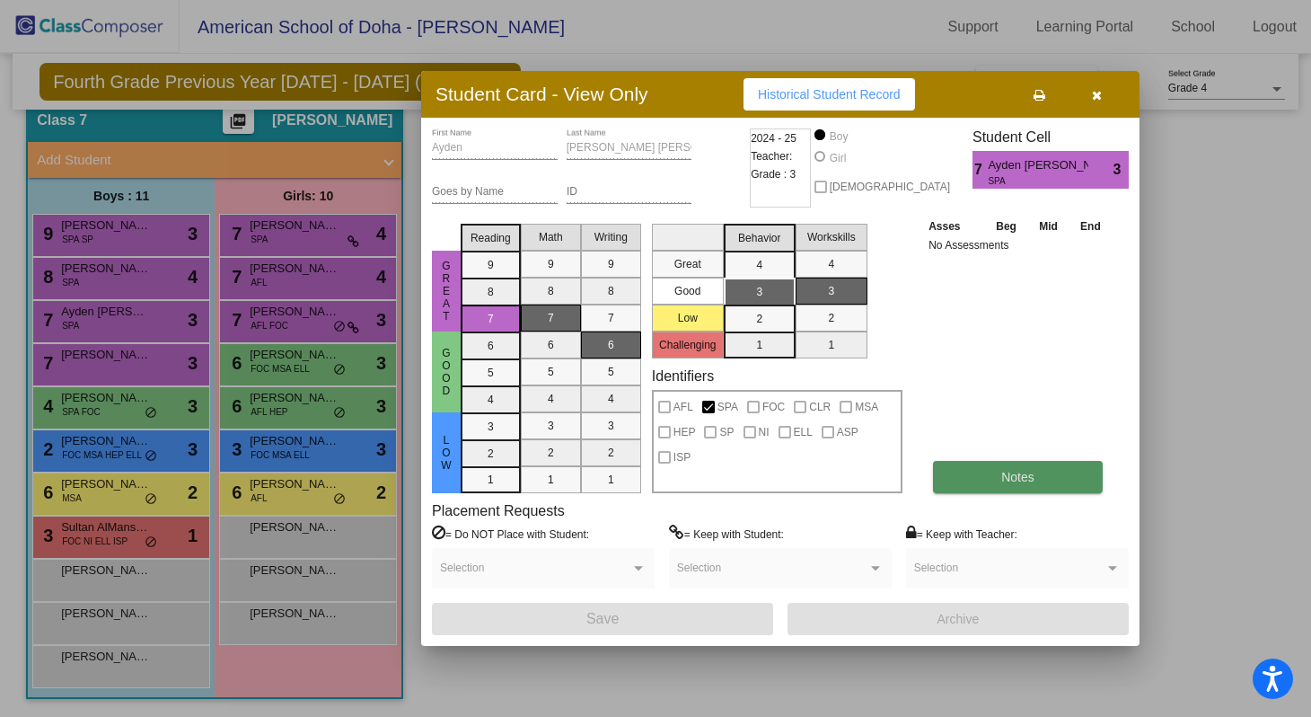
click at [994, 474] on button "Notes" at bounding box center [1018, 477] width 170 height 32
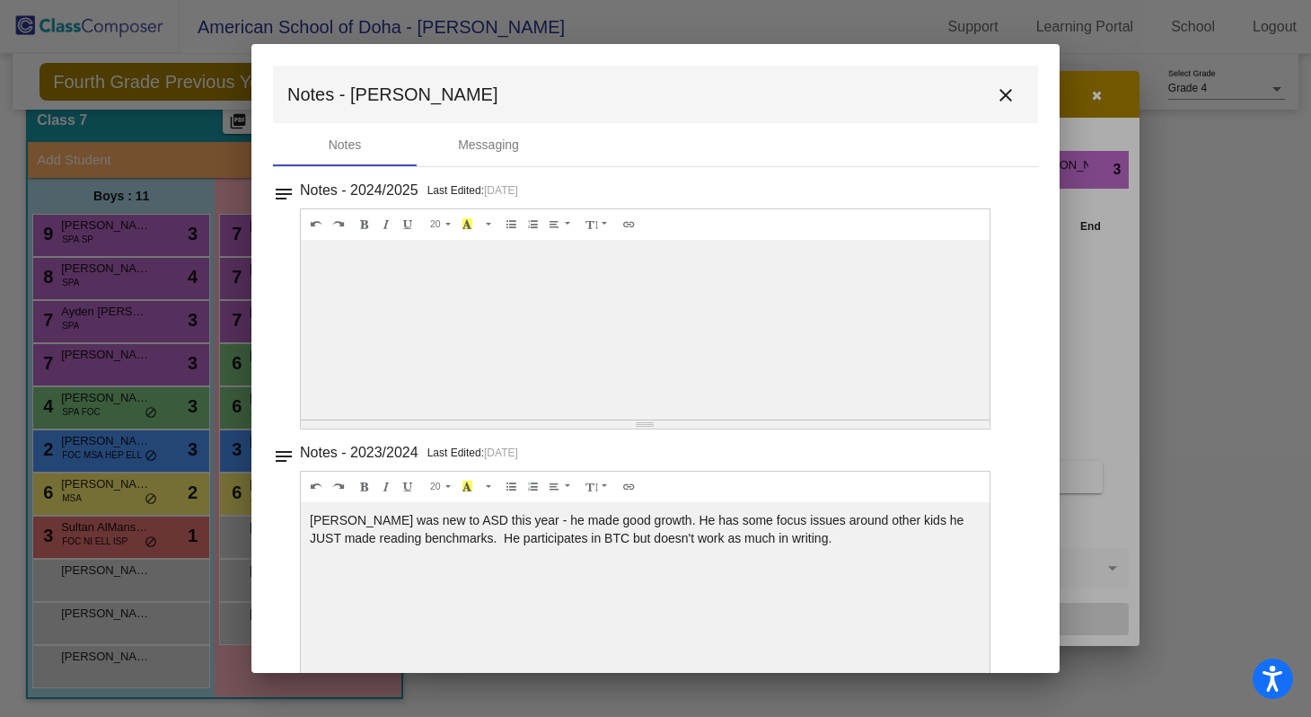
click at [997, 111] on button "close" at bounding box center [1006, 94] width 36 height 36
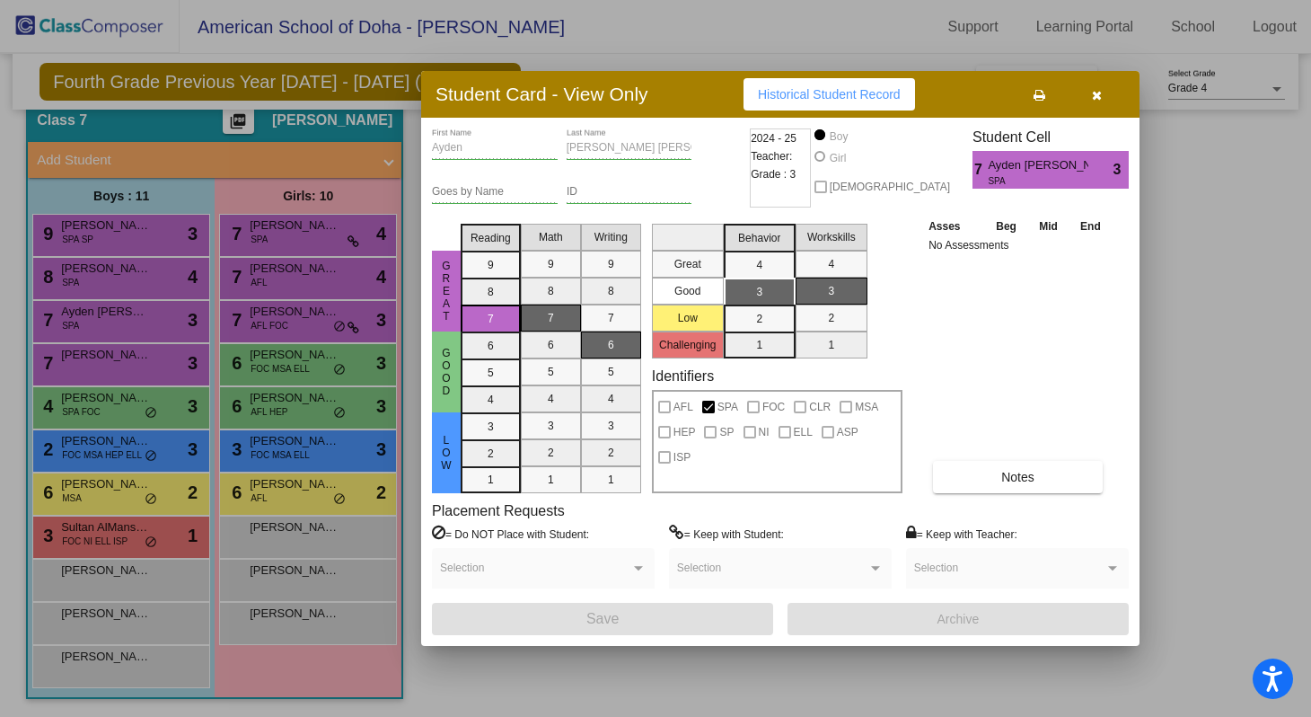
click at [1099, 110] on div "Student Card - View Only Historical Student Record" at bounding box center [780, 94] width 718 height 47
click at [1098, 109] on button "button" at bounding box center [1096, 94] width 57 height 32
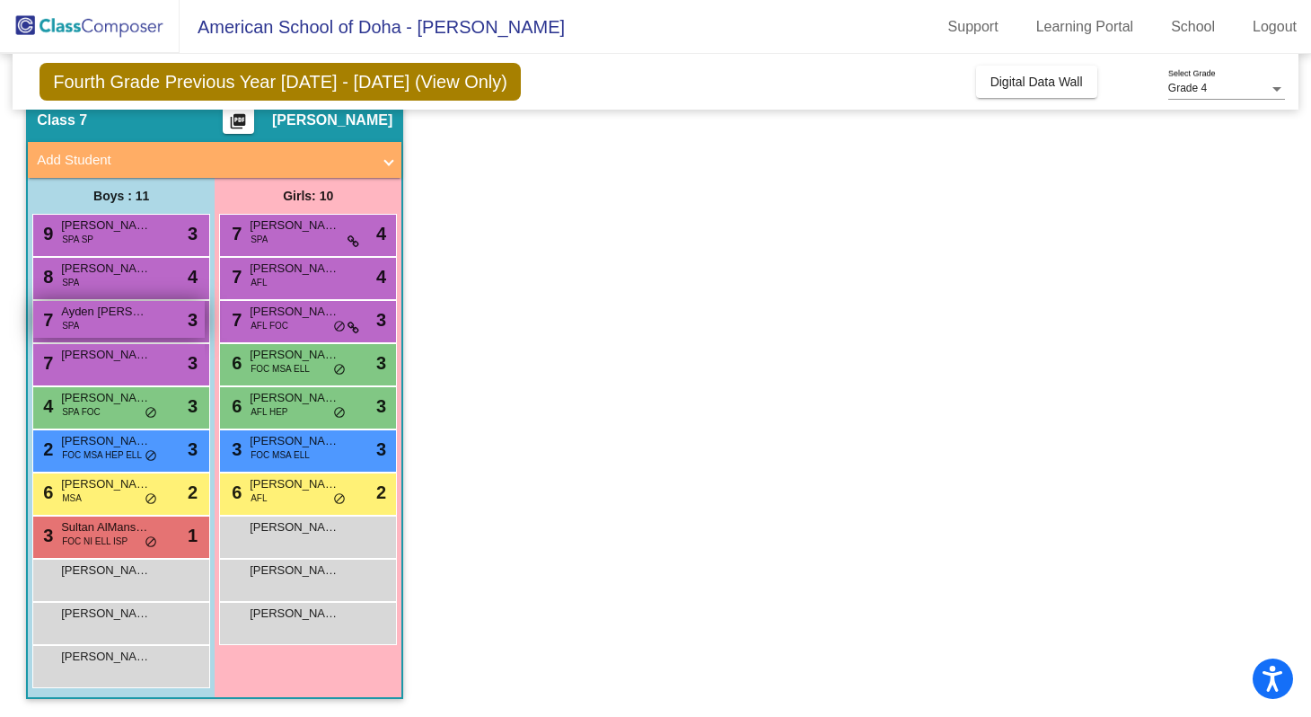
click at [139, 312] on span "Ayden [PERSON_NAME] [PERSON_NAME]" at bounding box center [106, 312] width 90 height 18
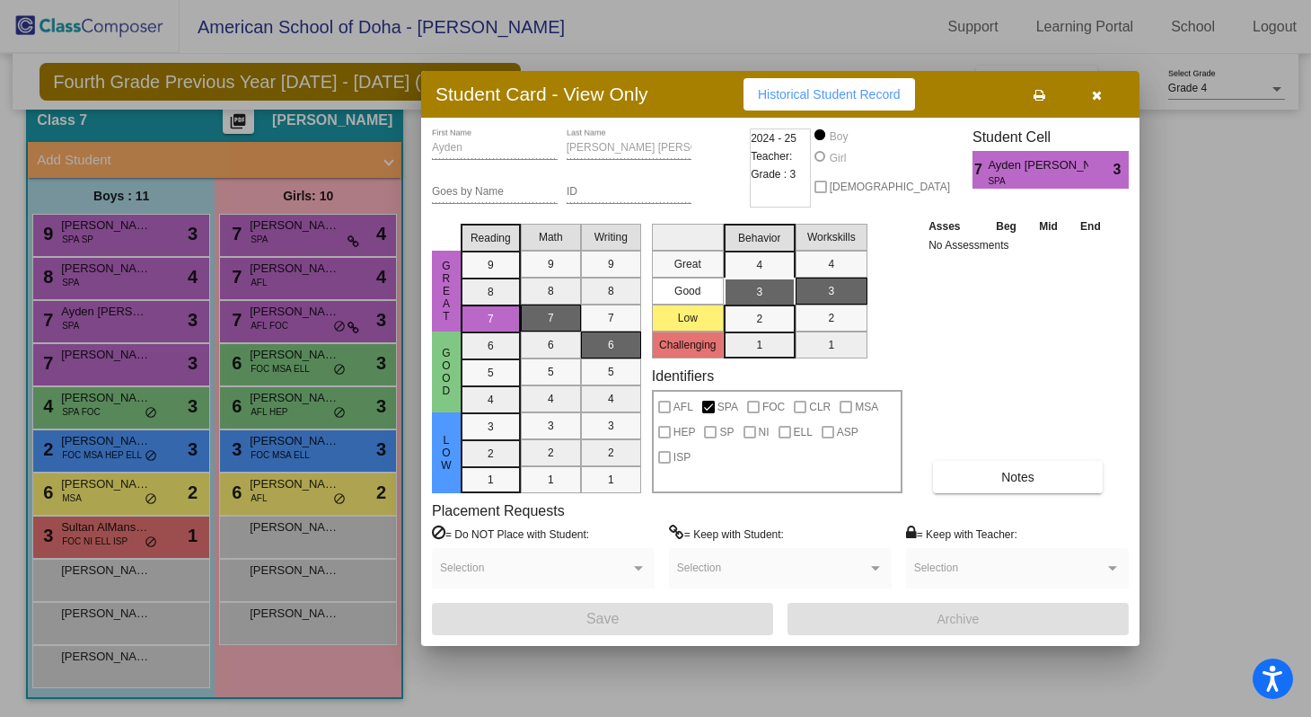
click at [340, 271] on div at bounding box center [655, 358] width 1311 height 717
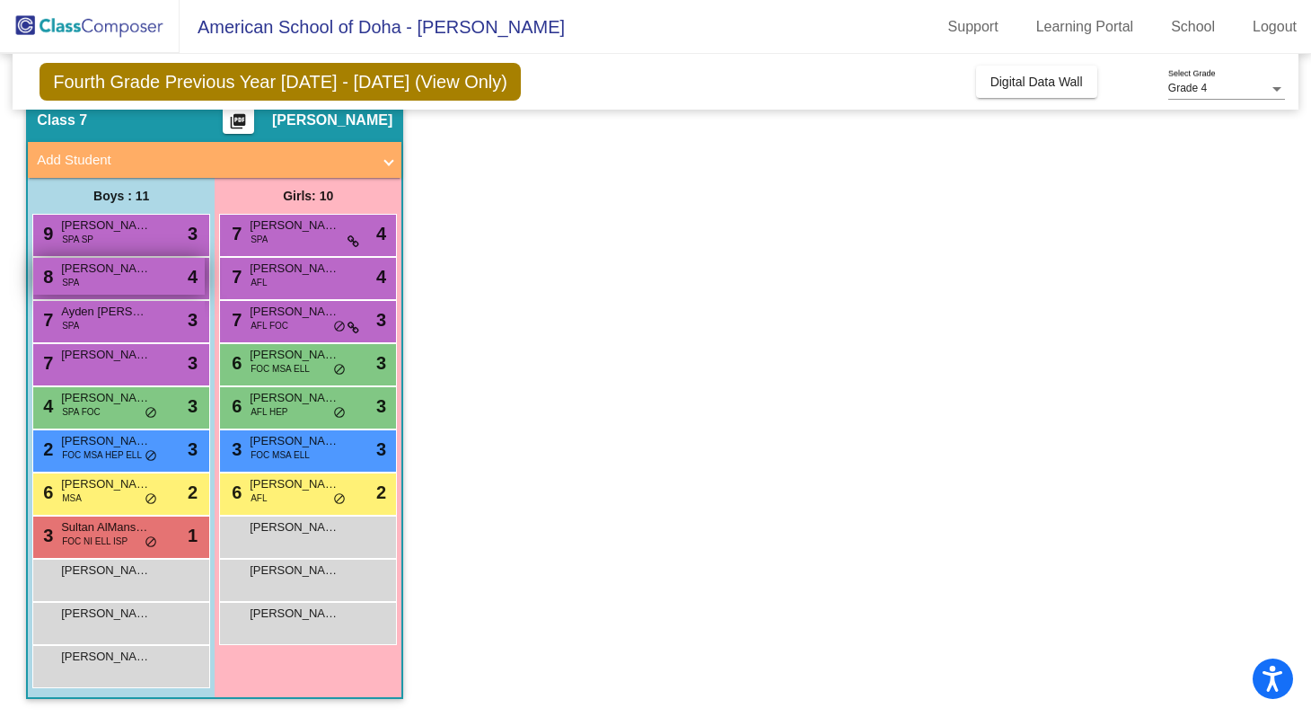
click at [105, 274] on span "[PERSON_NAME]" at bounding box center [106, 268] width 90 height 18
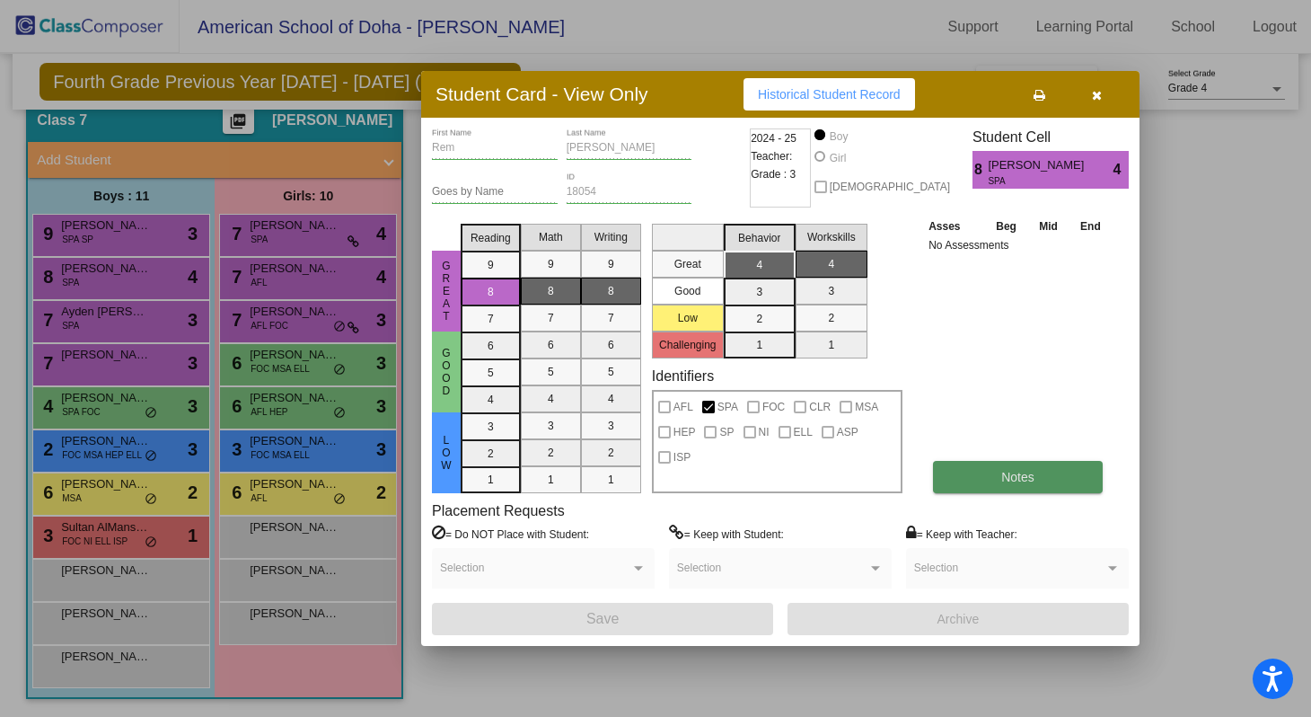
click at [949, 474] on button "Notes" at bounding box center [1018, 477] width 170 height 32
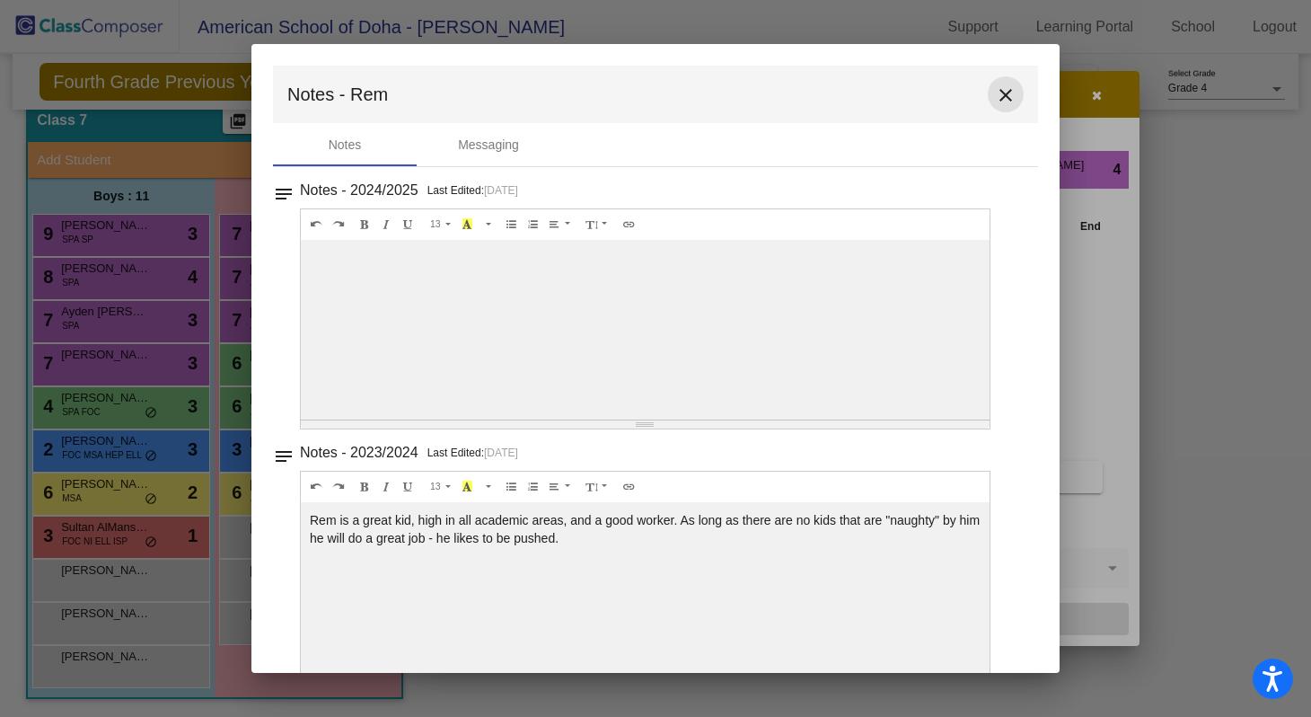
click at [995, 97] on mat-icon "close" at bounding box center [1006, 95] width 22 height 22
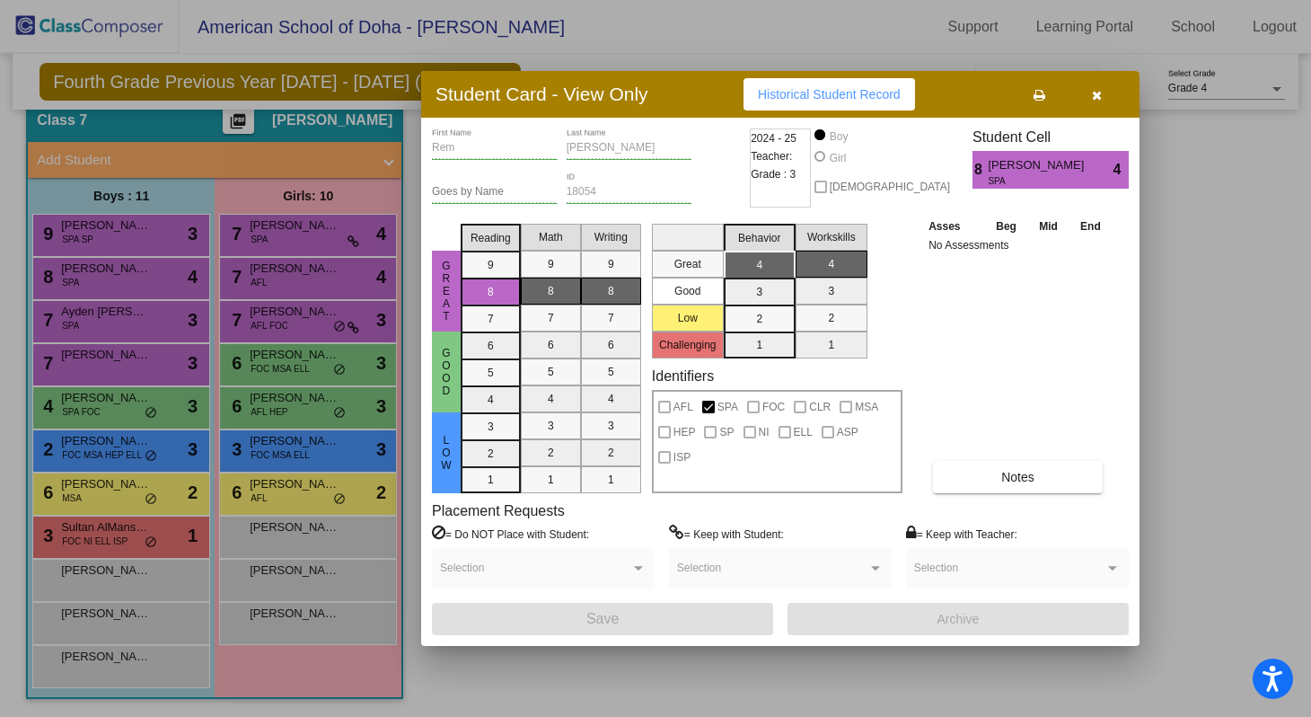
click at [1104, 97] on button "button" at bounding box center [1096, 94] width 57 height 32
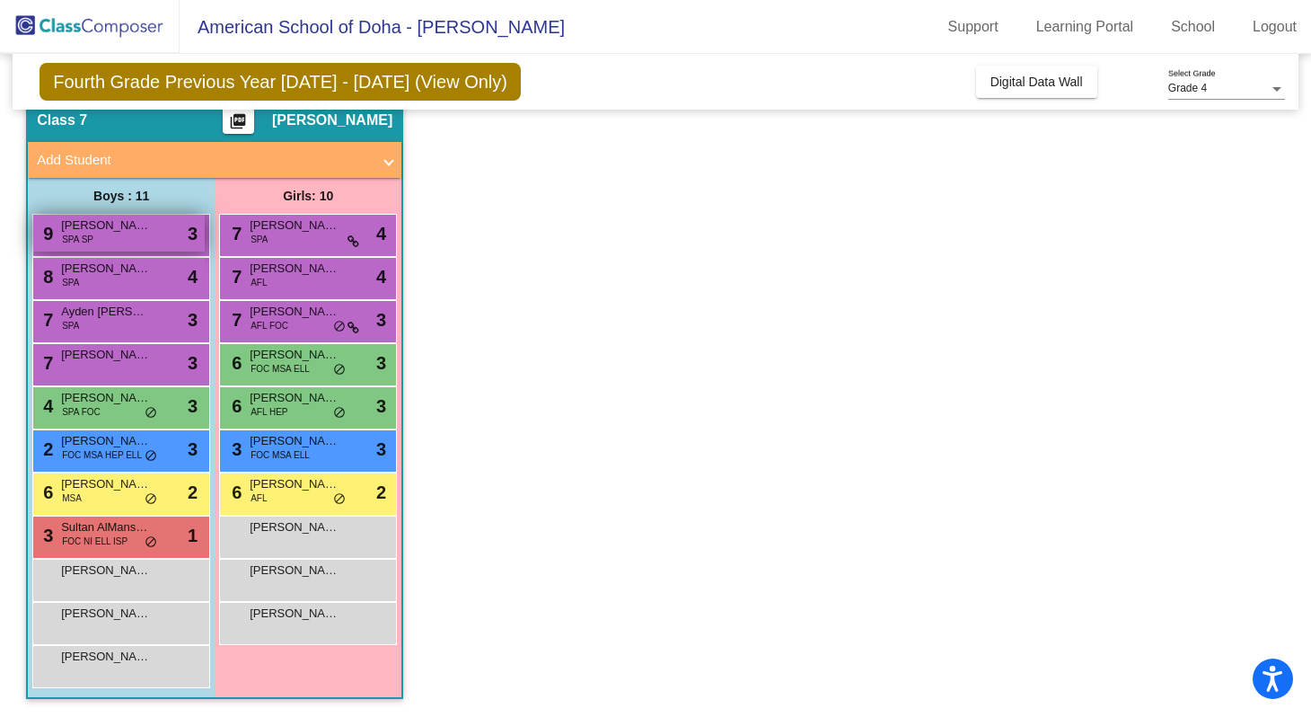
click at [108, 237] on div "9 [PERSON_NAME] SPA SP lock do_not_disturb_alt 3" at bounding box center [118, 233] width 171 height 37
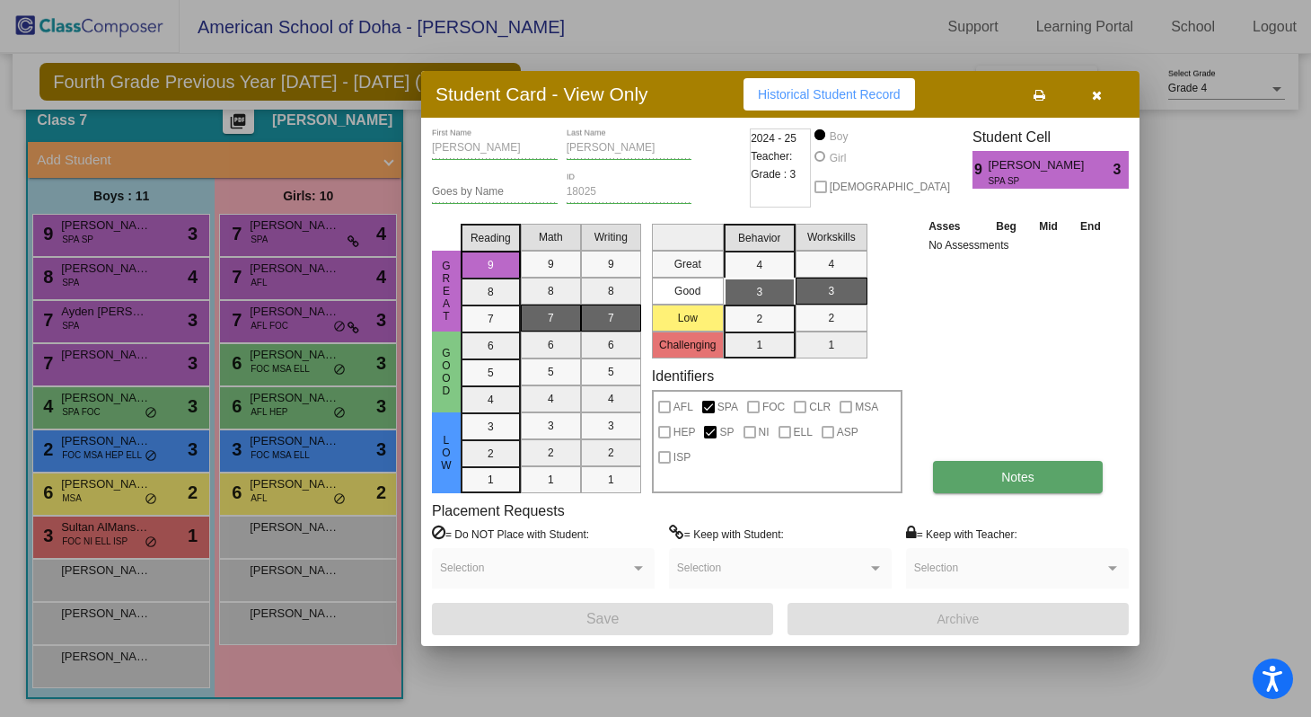
click at [1044, 479] on button "Notes" at bounding box center [1018, 477] width 170 height 32
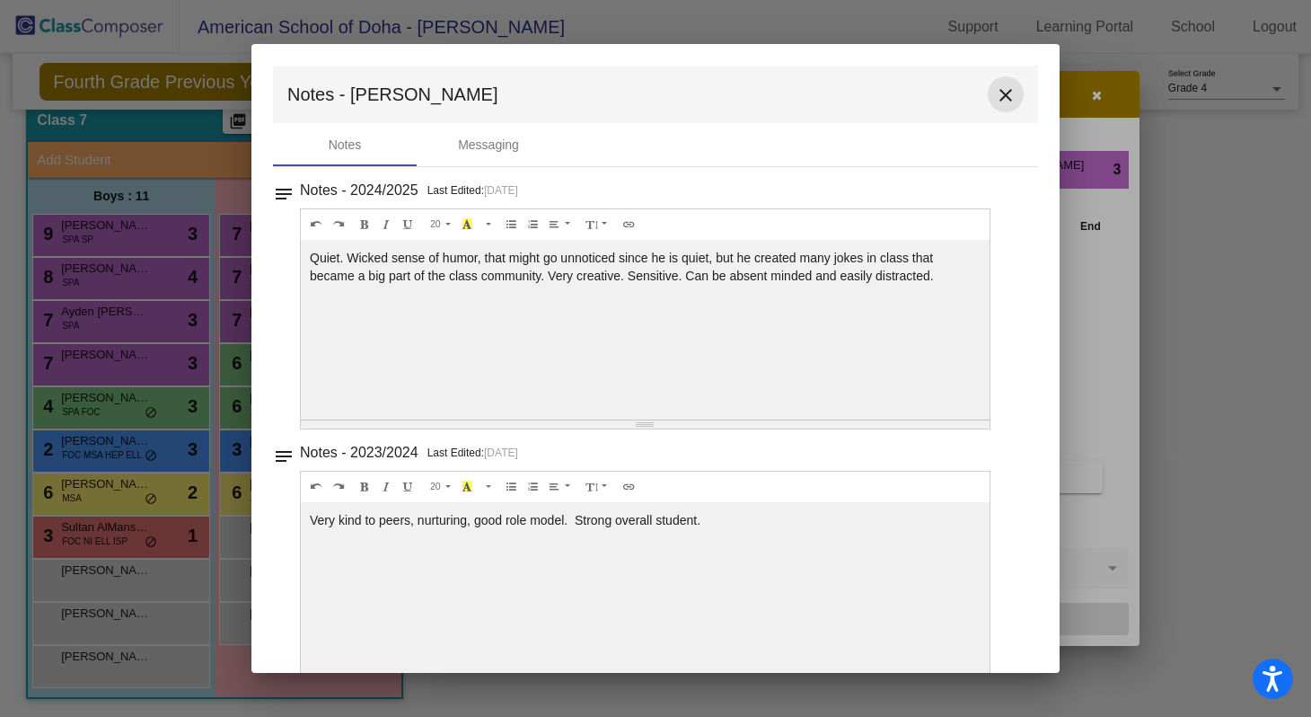
click at [1009, 98] on button "close" at bounding box center [1006, 94] width 36 height 36
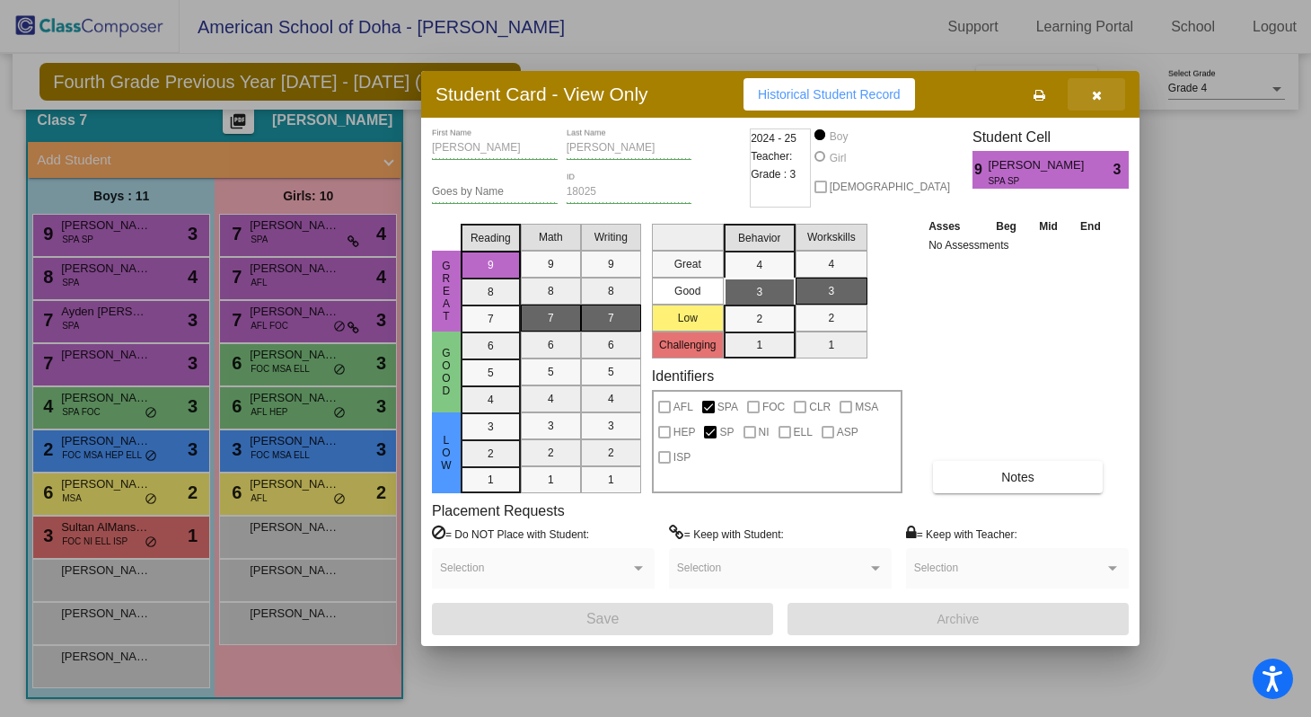
click at [1098, 98] on icon "button" at bounding box center [1097, 95] width 10 height 13
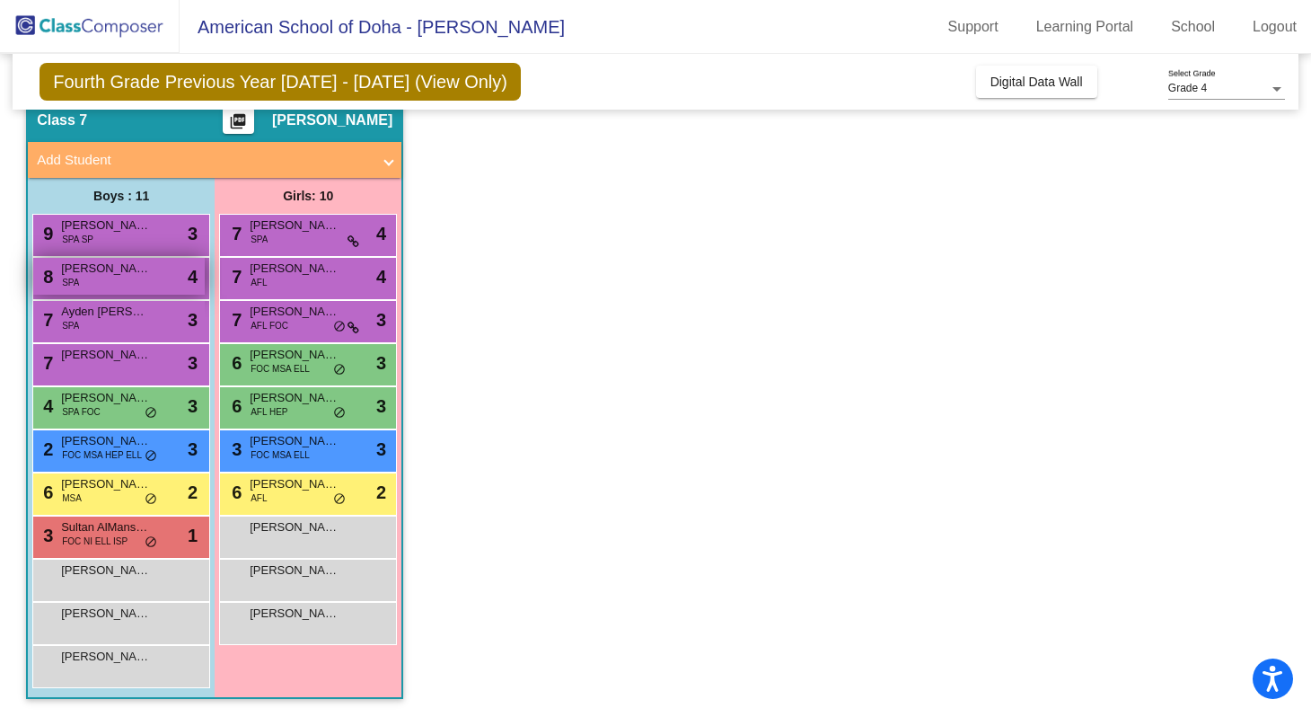
click at [154, 276] on div "8 [PERSON_NAME] SPA lock do_not_disturb_alt 4" at bounding box center [118, 276] width 171 height 37
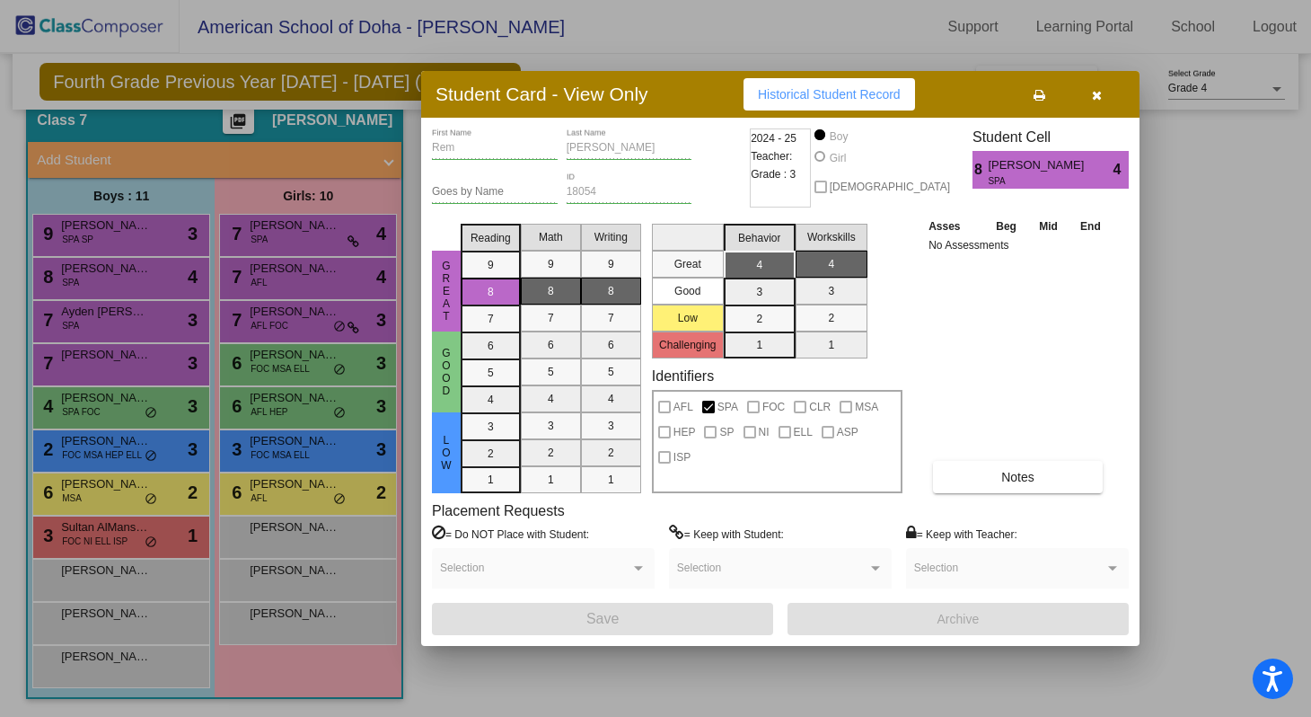
click at [1098, 104] on button "button" at bounding box center [1096, 94] width 57 height 32
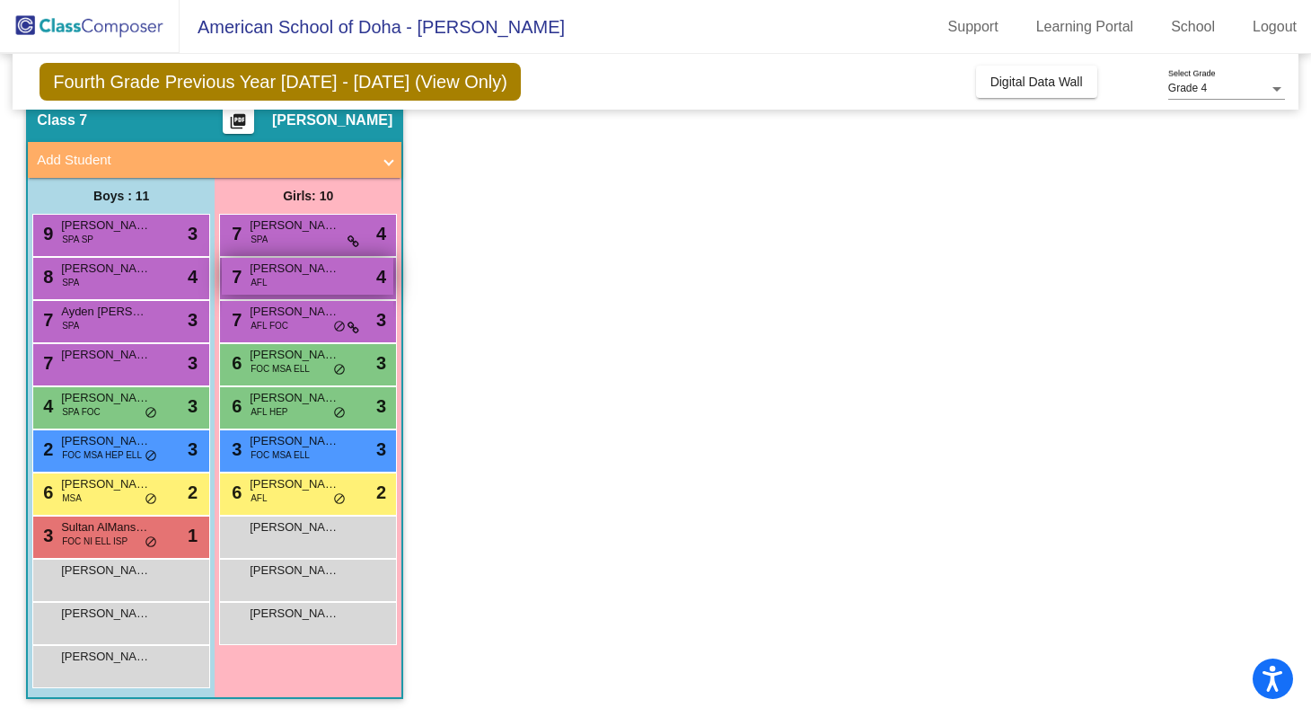
click at [317, 282] on div "7 [PERSON_NAME] [PERSON_NAME] AFL lock do_not_disturb_alt 4" at bounding box center [307, 276] width 171 height 37
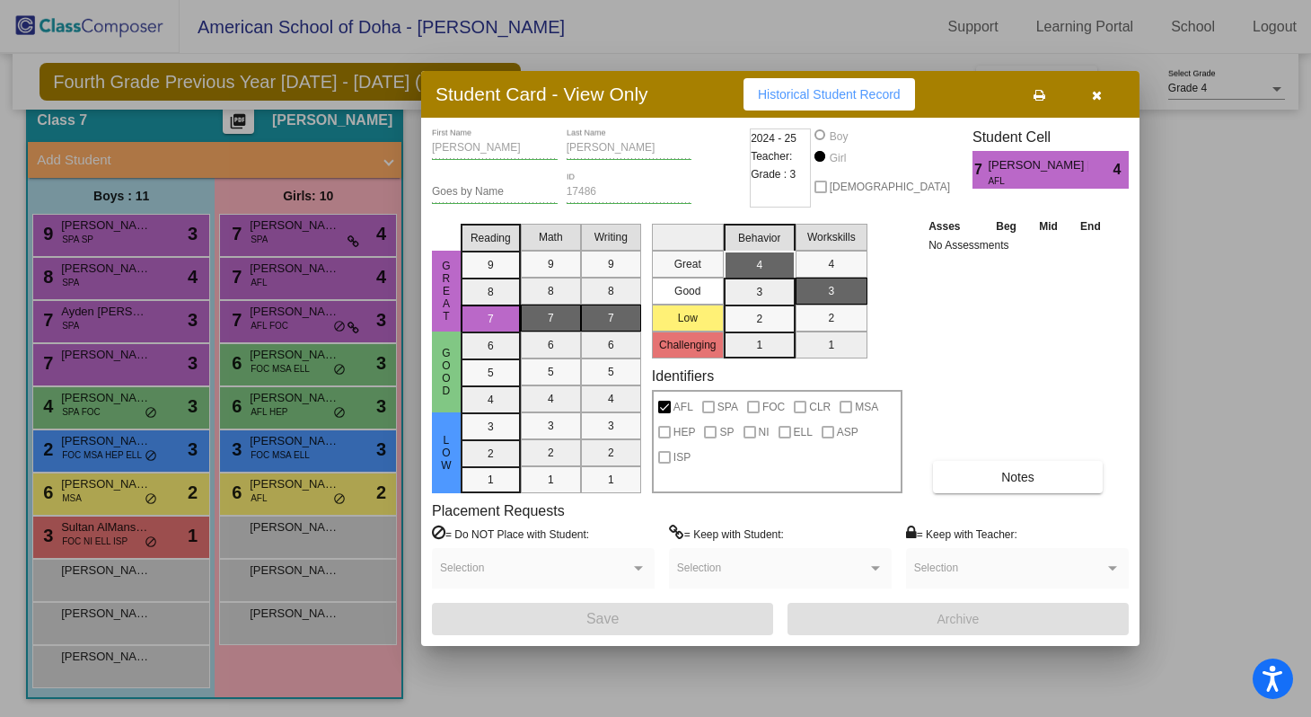
click at [1085, 98] on button "button" at bounding box center [1096, 94] width 57 height 32
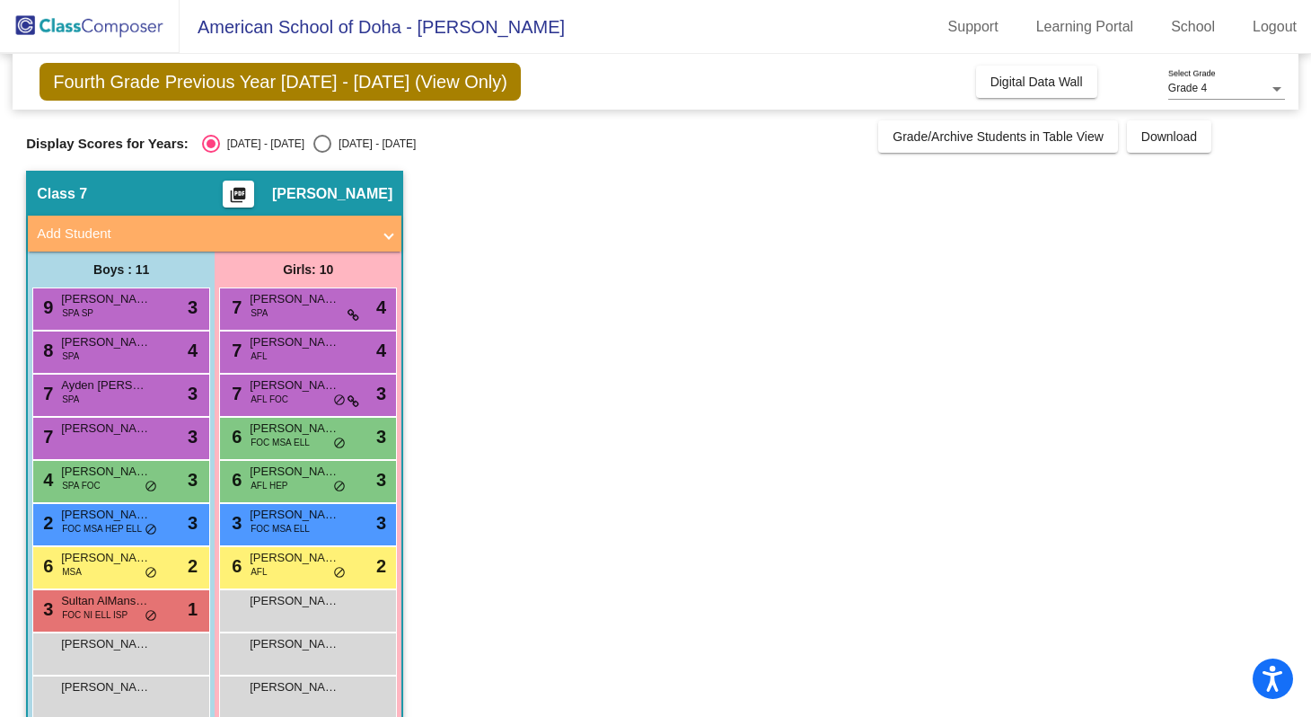
click at [382, 141] on div "Display Scores for Years: [DATE] - [DATE] [DATE] - [DATE]" at bounding box center [447, 144] width 843 height 18
click at [367, 142] on div "[DATE] - [DATE]" at bounding box center [373, 144] width 84 height 16
click at [322, 153] on input "[DATE] - [DATE]" at bounding box center [321, 153] width 1 height 1
radio input "true"
